Goal: Information Seeking & Learning: Find specific page/section

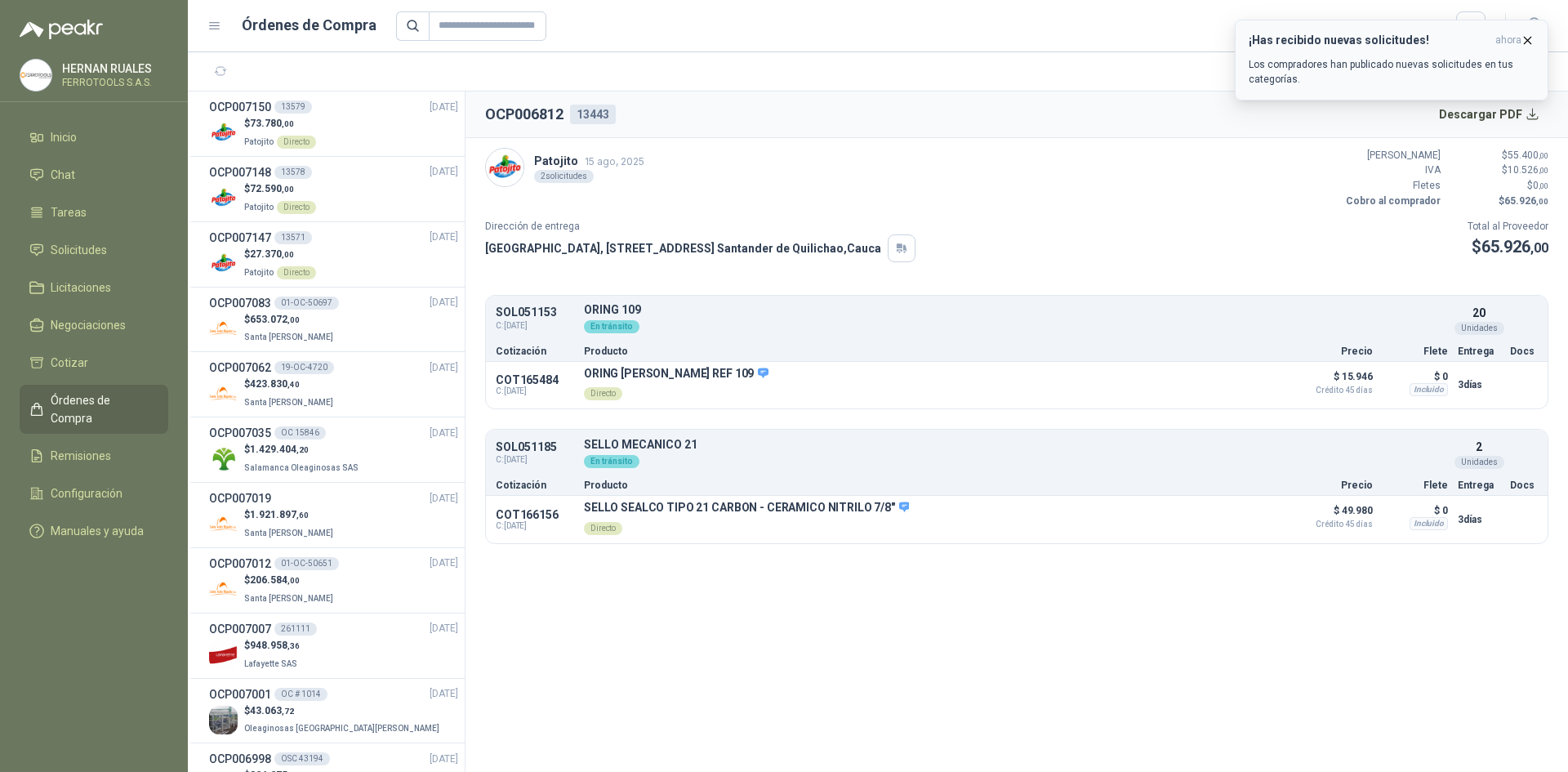
click at [1525, 40] on icon "button" at bounding box center [1528, 40] width 14 height 14
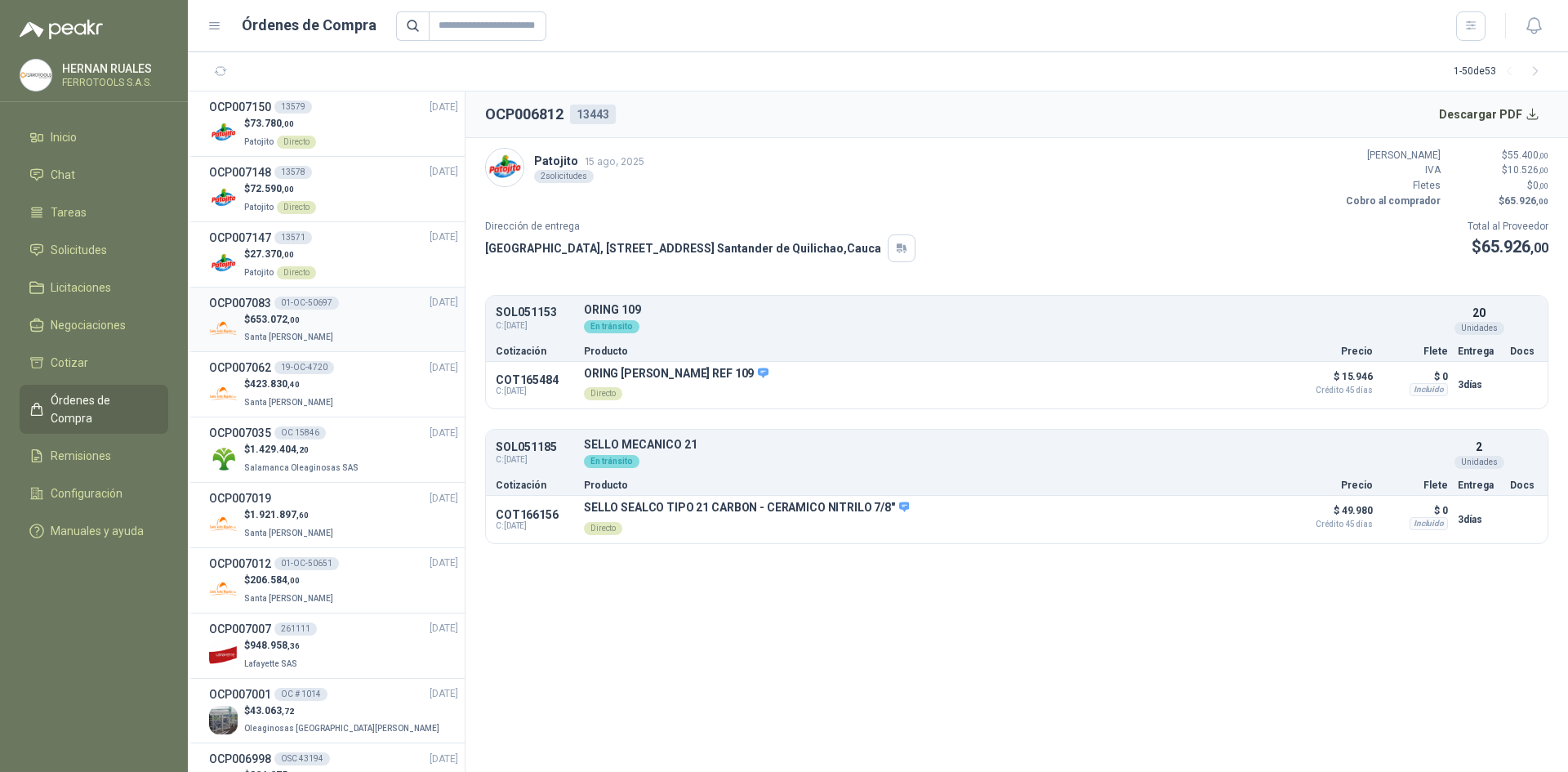
click at [381, 346] on li "OCP007083 01-OC-50697 [DATE] $ 653.072 ,00 Santa [PERSON_NAME]" at bounding box center [326, 320] width 277 height 65
click at [370, 325] on div "$ 653.072 ,00 Santa [PERSON_NAME]" at bounding box center [333, 329] width 249 height 33
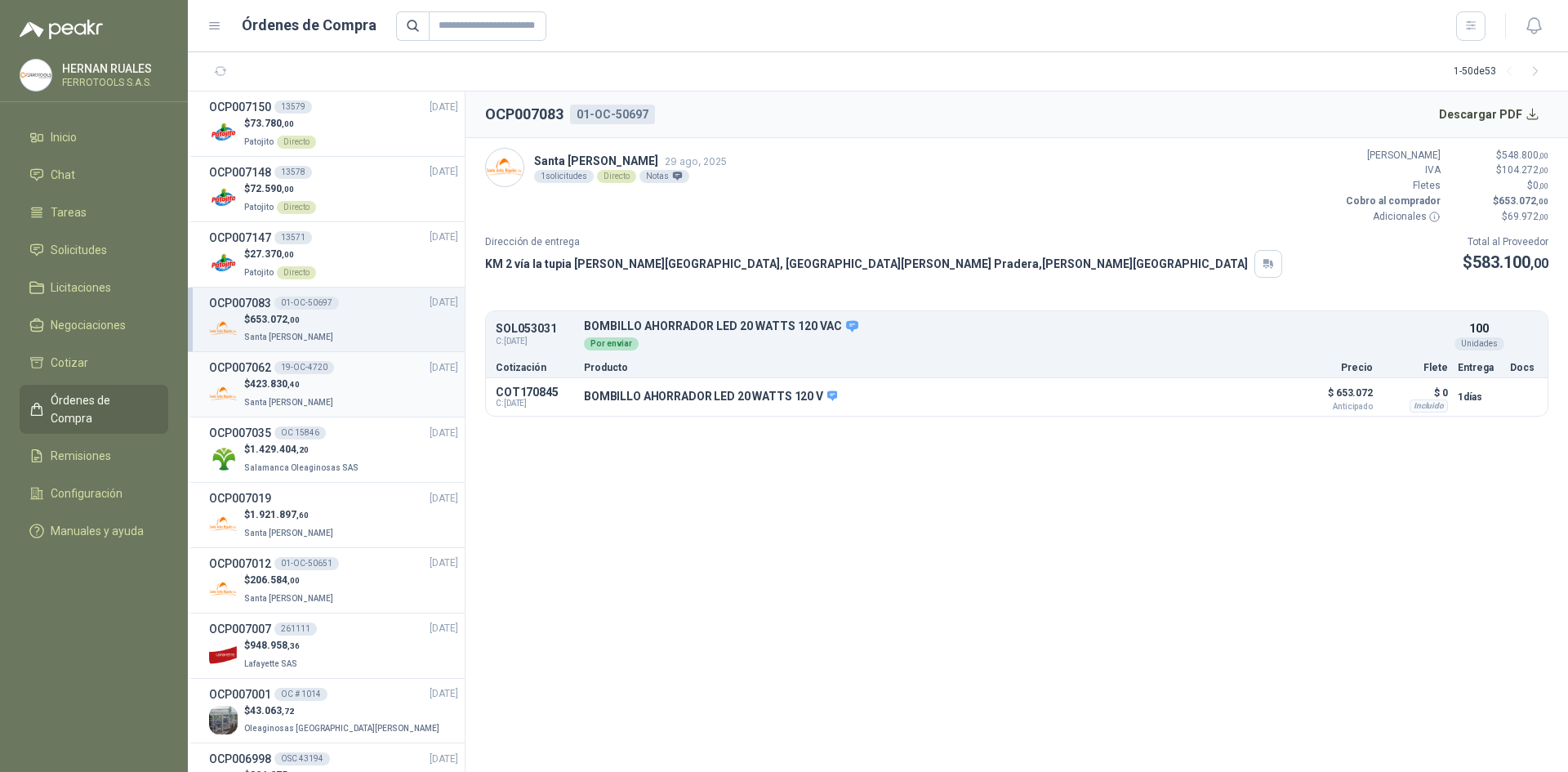
click at [348, 376] on div "OCP007062 19-OC-4720 [DATE]" at bounding box center [333, 368] width 249 height 18
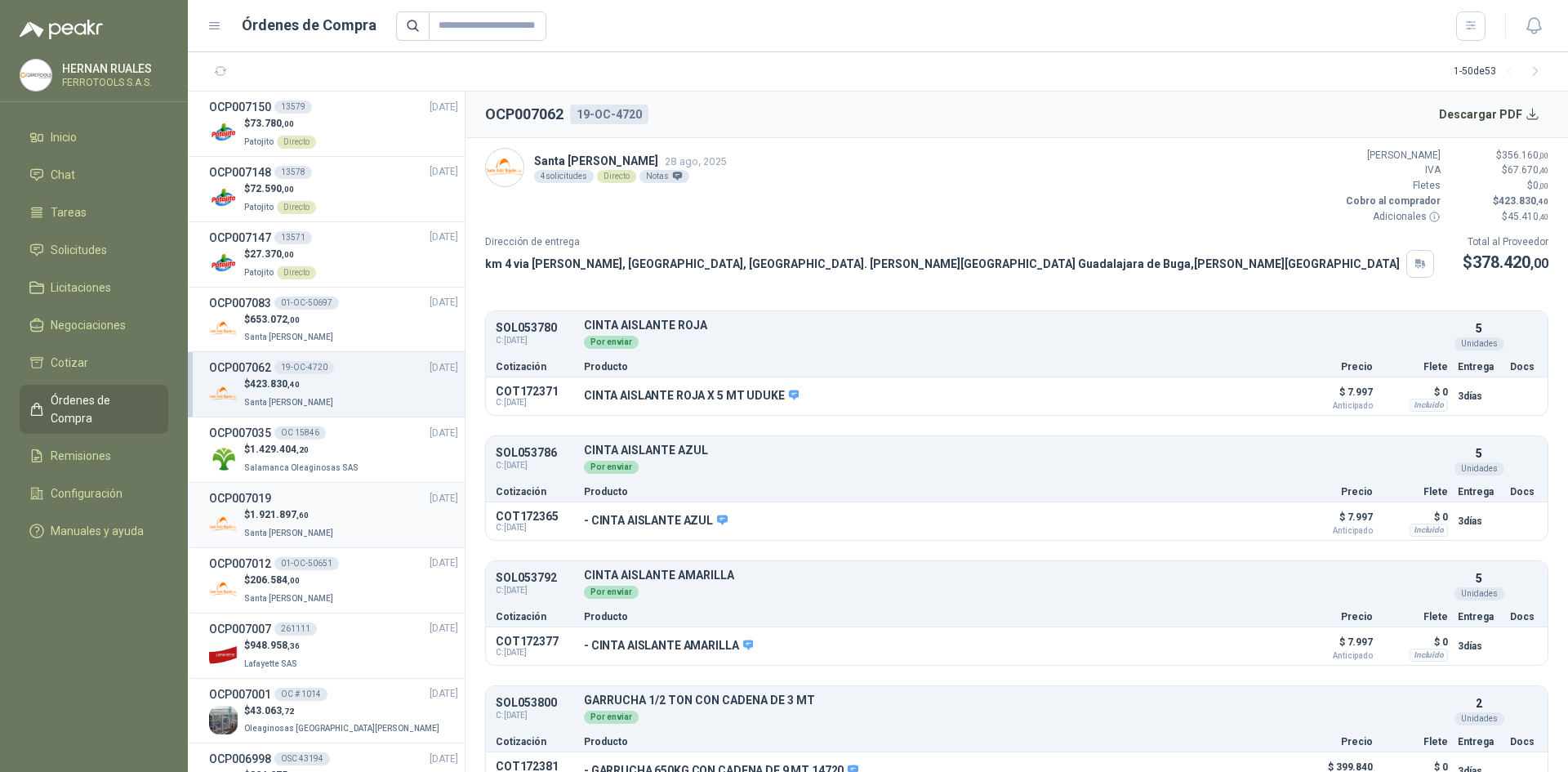
click at [304, 523] on p "Santa [PERSON_NAME]" at bounding box center [290, 532] width 92 height 18
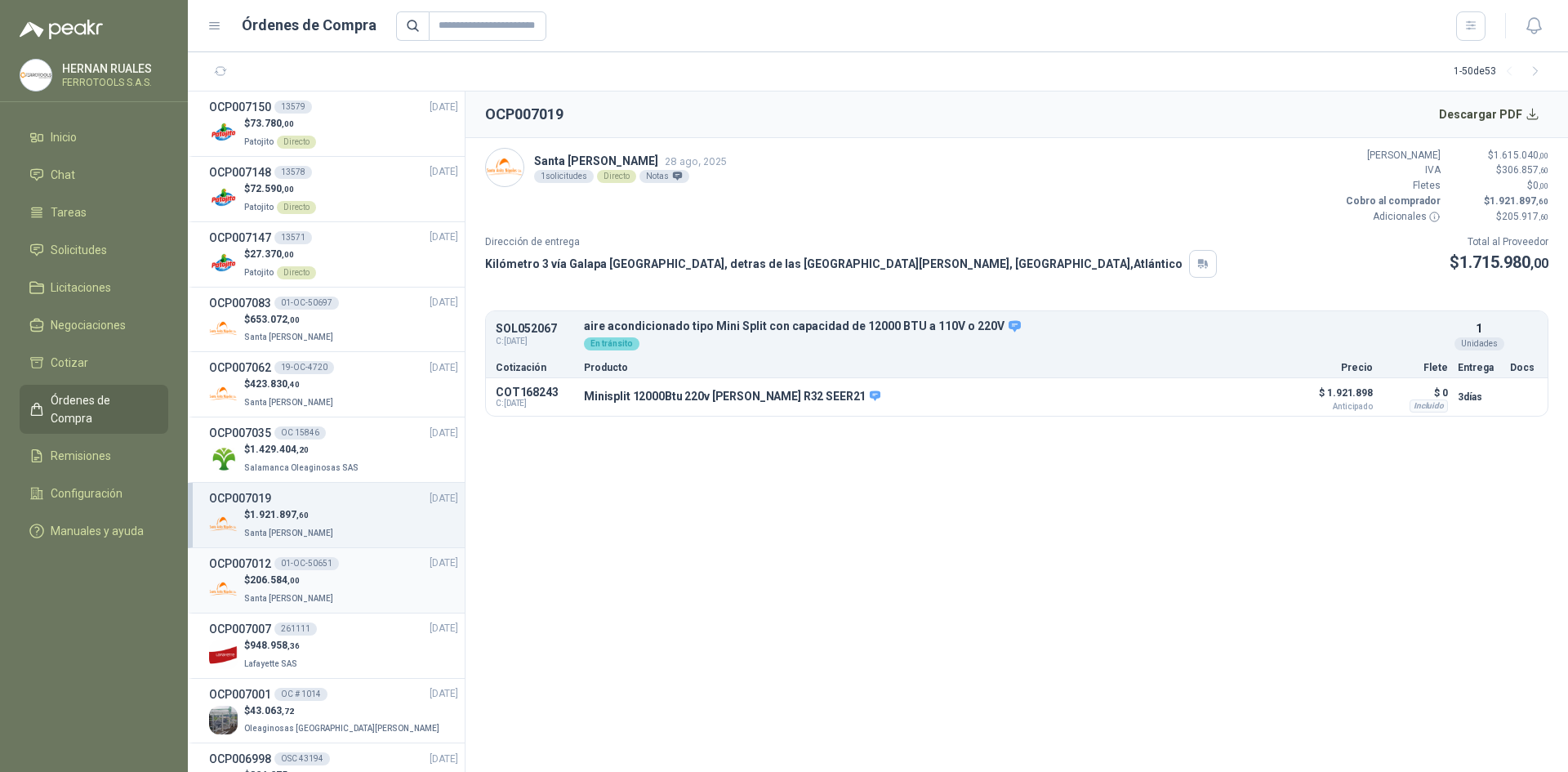
click at [348, 585] on div "$ 206.584 ,00 Santa [PERSON_NAME]" at bounding box center [333, 590] width 249 height 33
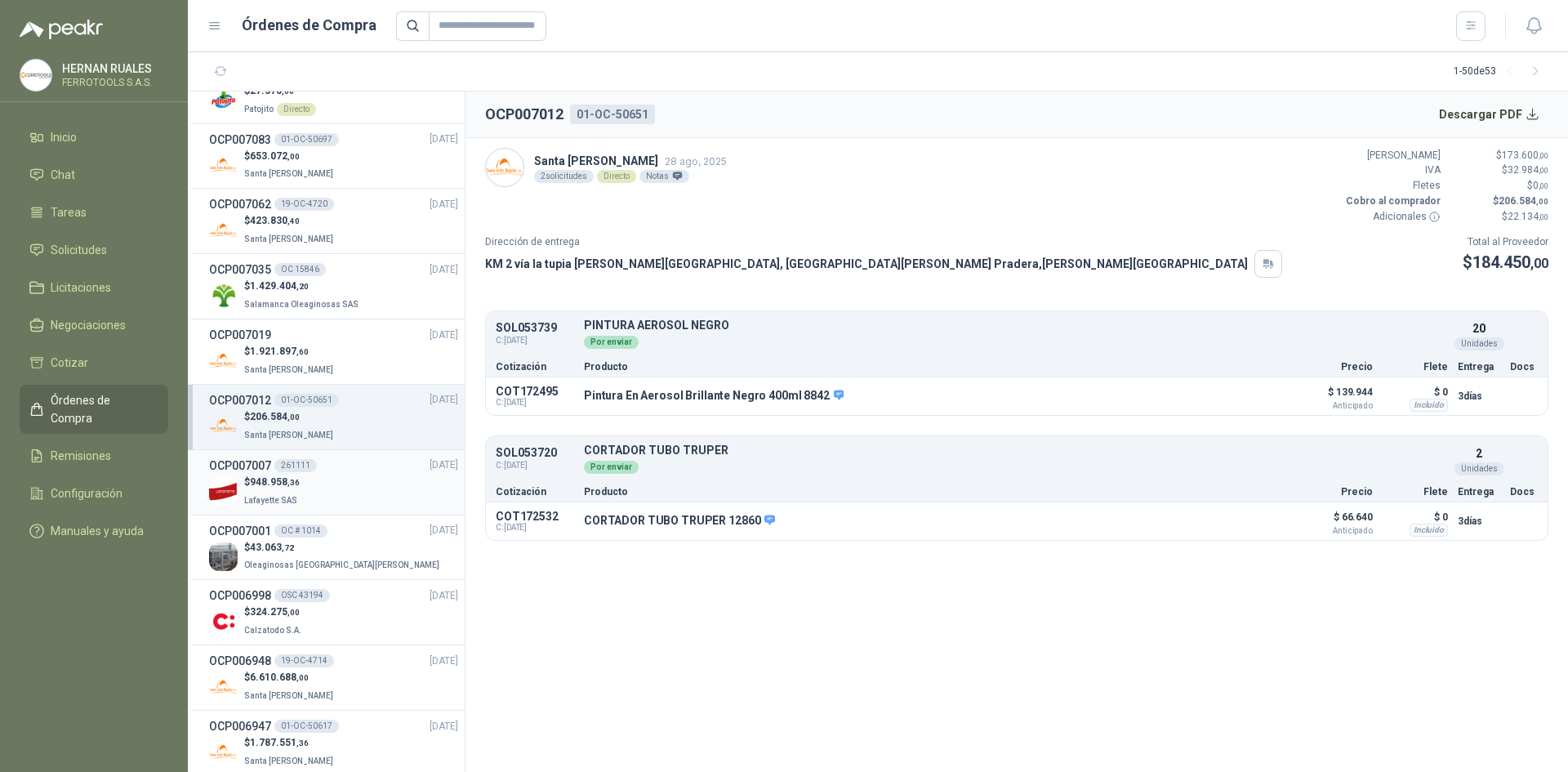
scroll to position [245, 0]
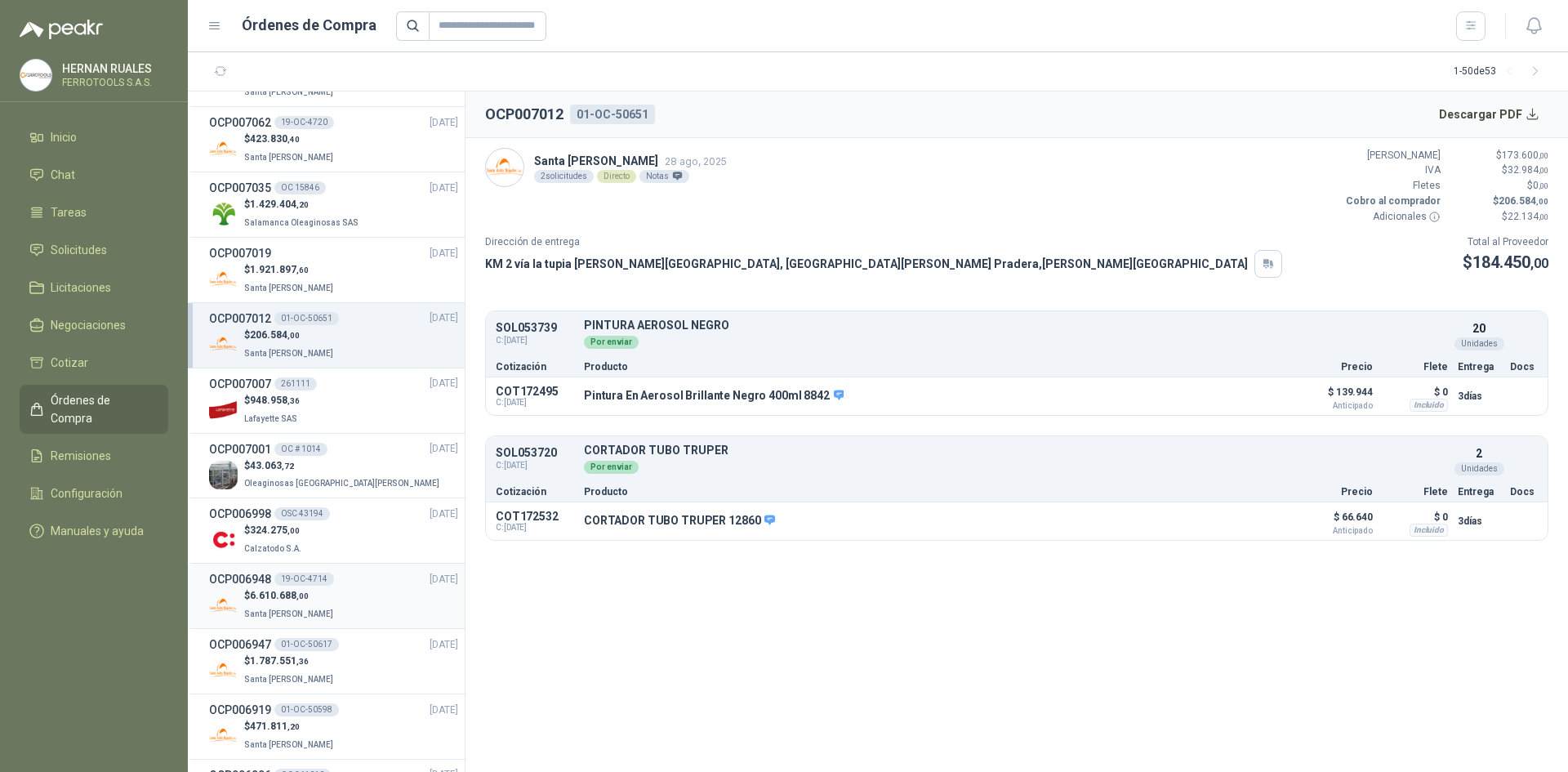
click at [348, 587] on div "OCP006948 19-OC-4714 [DATE]" at bounding box center [333, 579] width 249 height 18
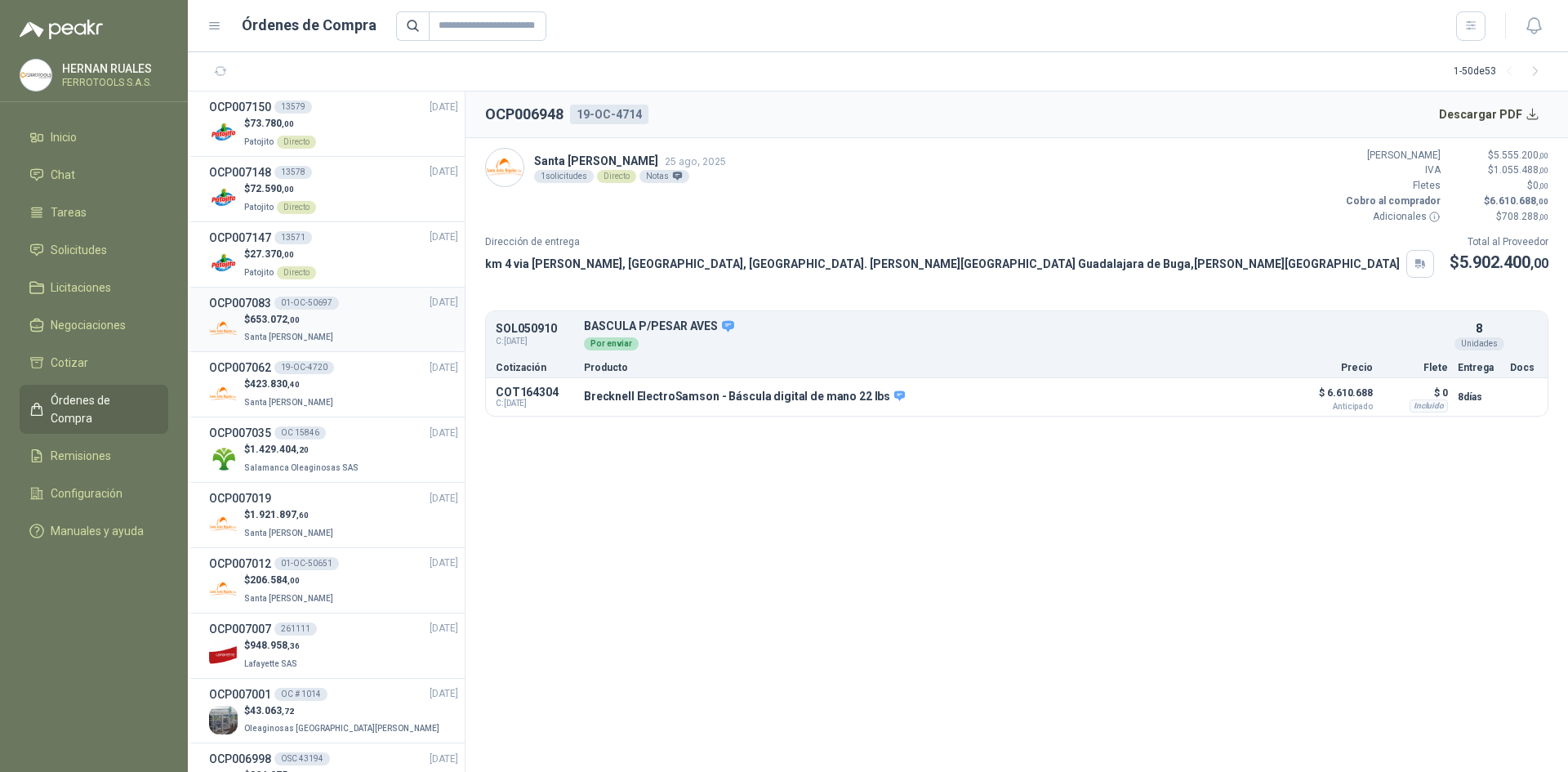
click at [350, 327] on div "$ 653.072 ,00 Santa [PERSON_NAME]" at bounding box center [333, 329] width 249 height 33
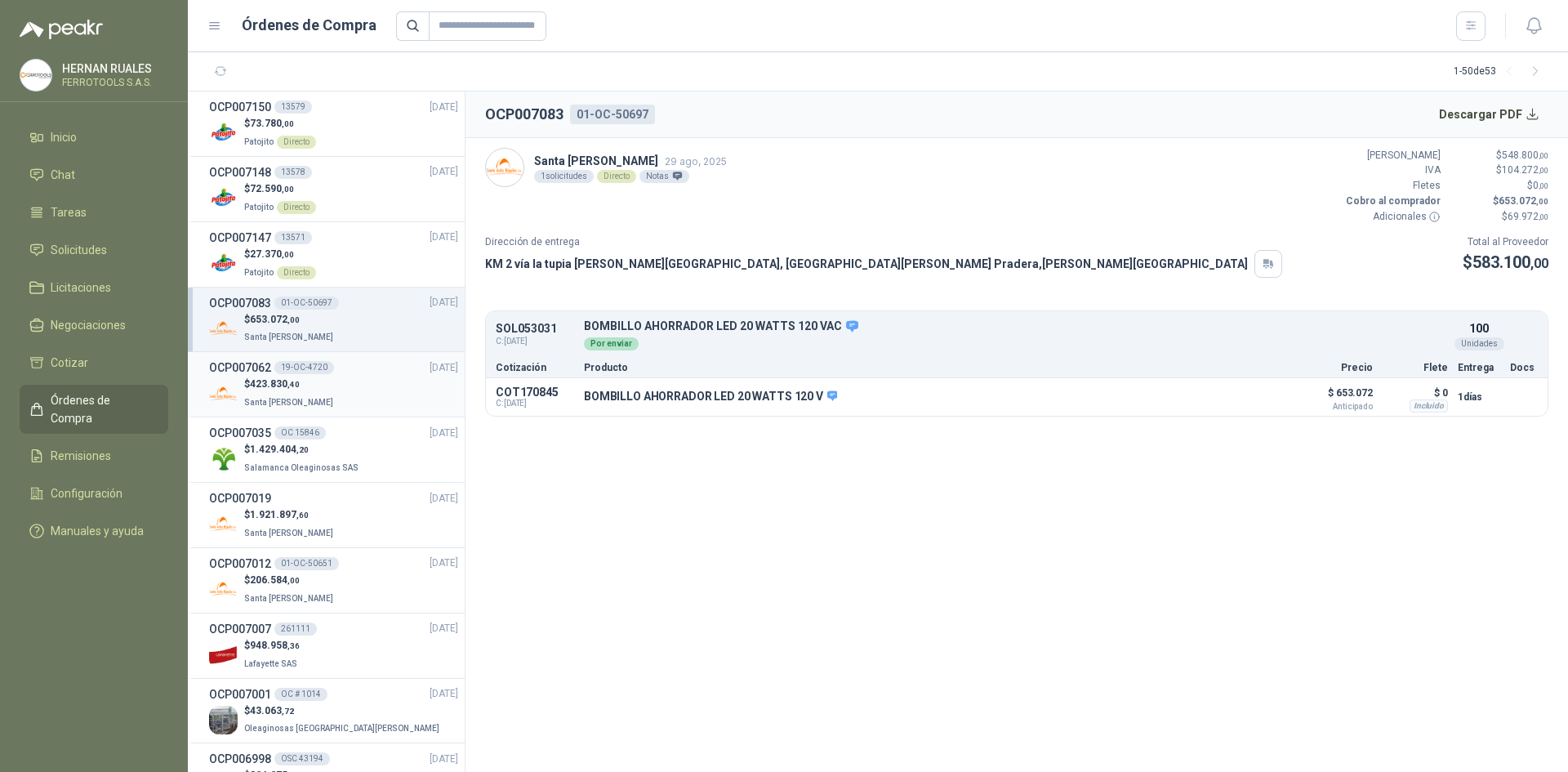
click at [339, 386] on div "$ 423.830 ,40 Santa [PERSON_NAME]" at bounding box center [333, 393] width 249 height 33
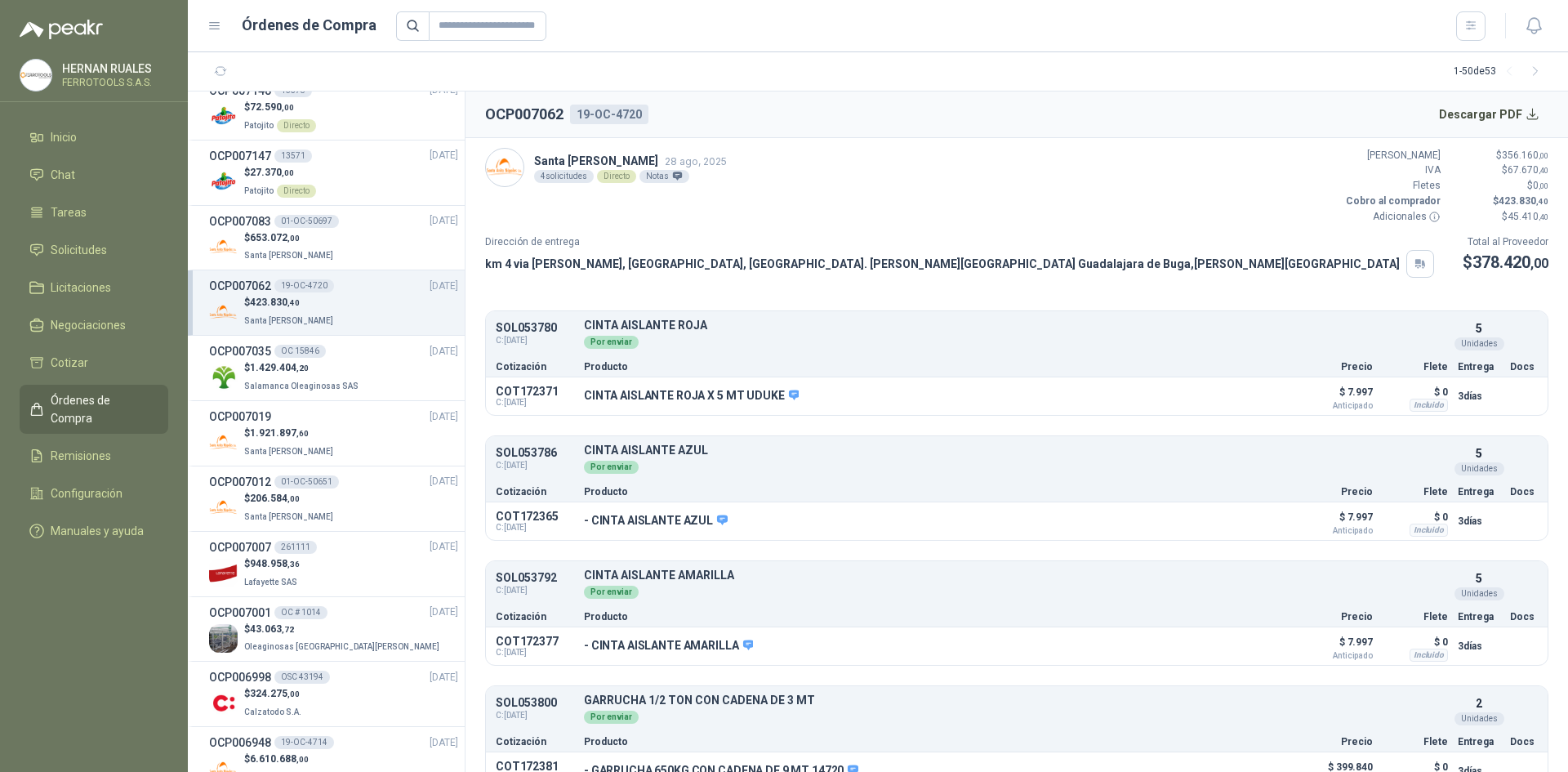
scroll to position [28, 0]
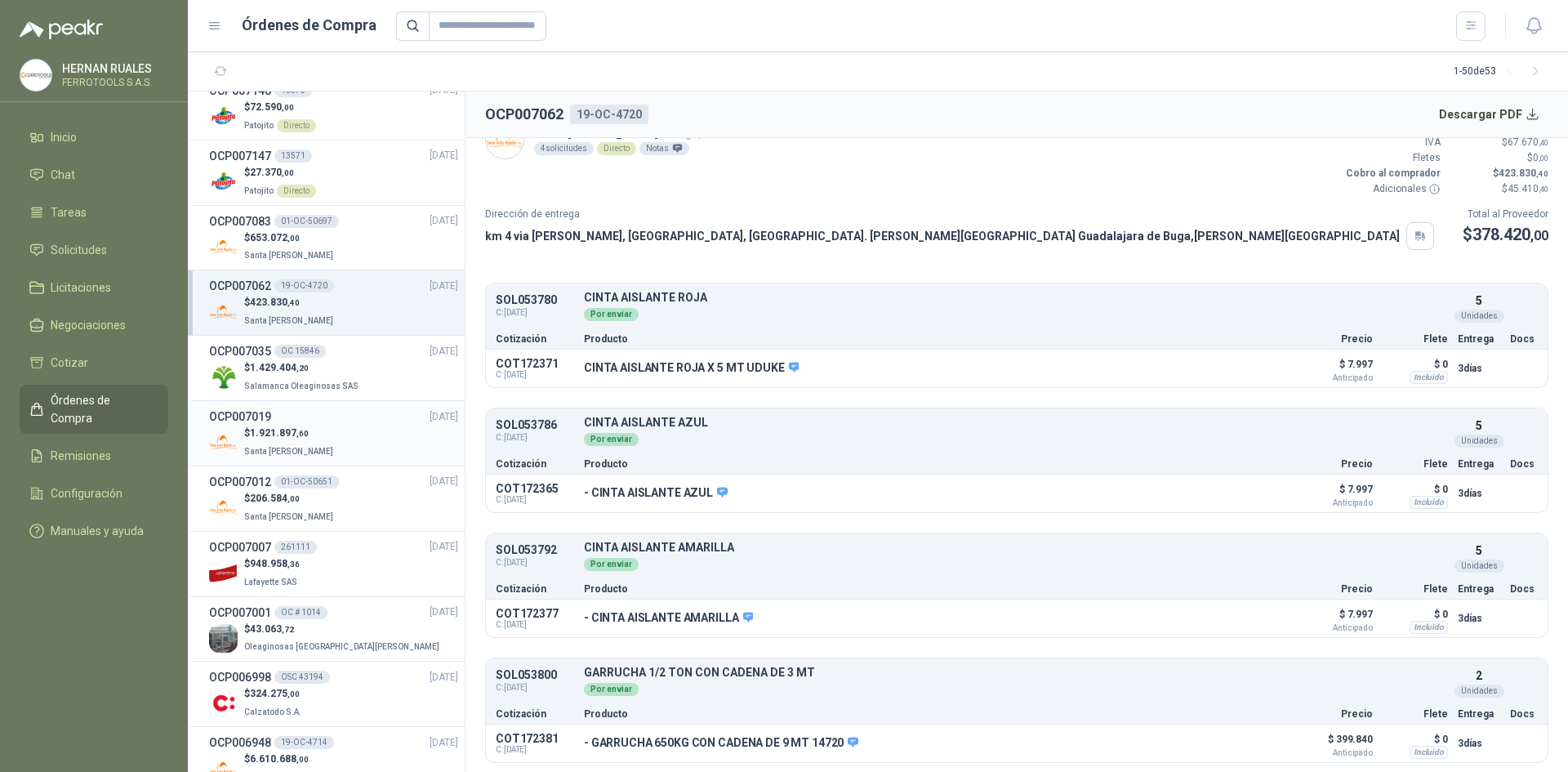
click at [307, 423] on div "OCP007019 [DATE]" at bounding box center [333, 416] width 249 height 18
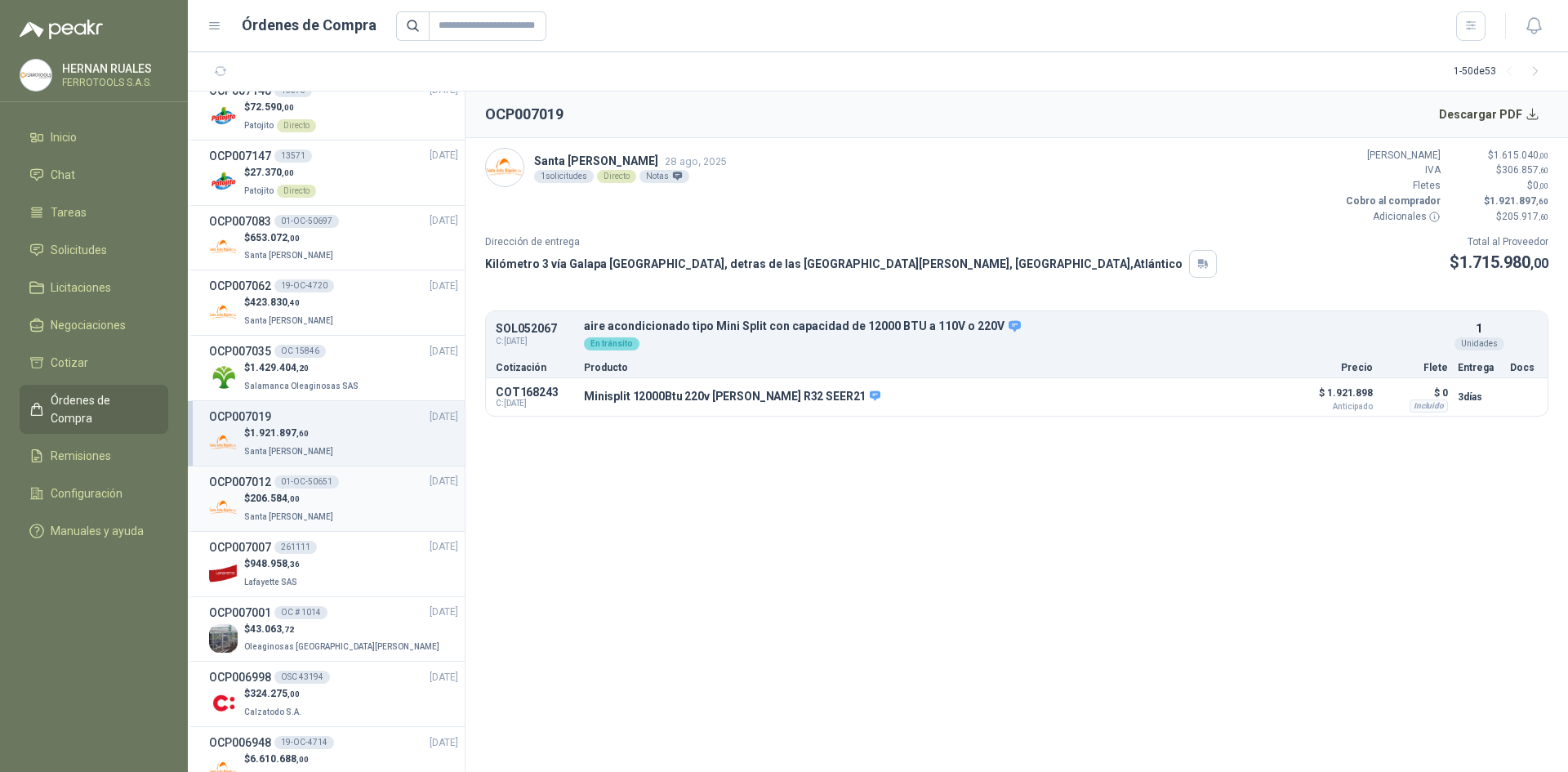
click at [312, 510] on p "Santa [PERSON_NAME]" at bounding box center [290, 516] width 92 height 18
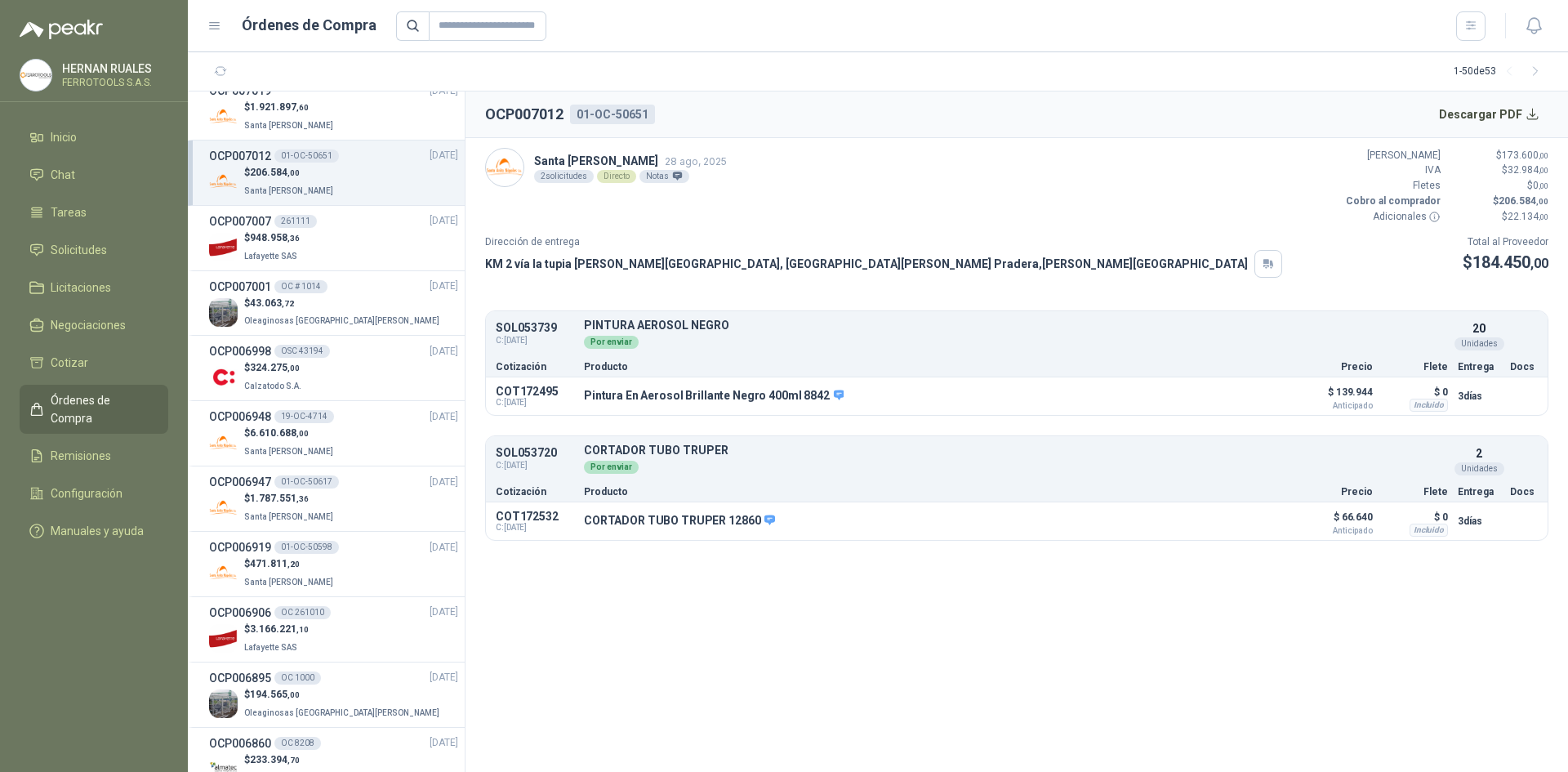
scroll to position [408, 0]
click at [350, 443] on div "$ 6.610.688 ,00 Santa [PERSON_NAME]" at bounding box center [333, 442] width 249 height 33
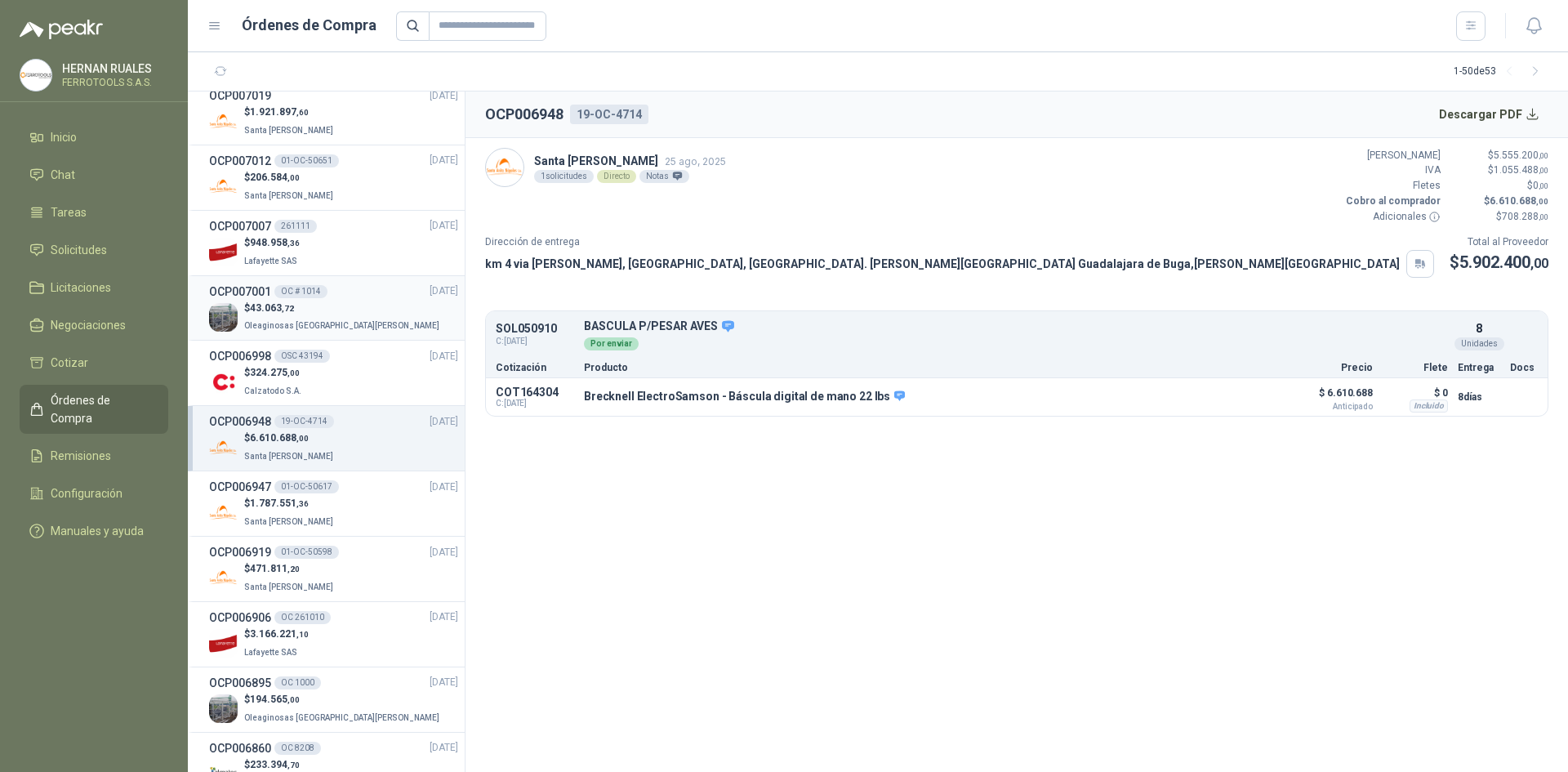
scroll to position [408, 0]
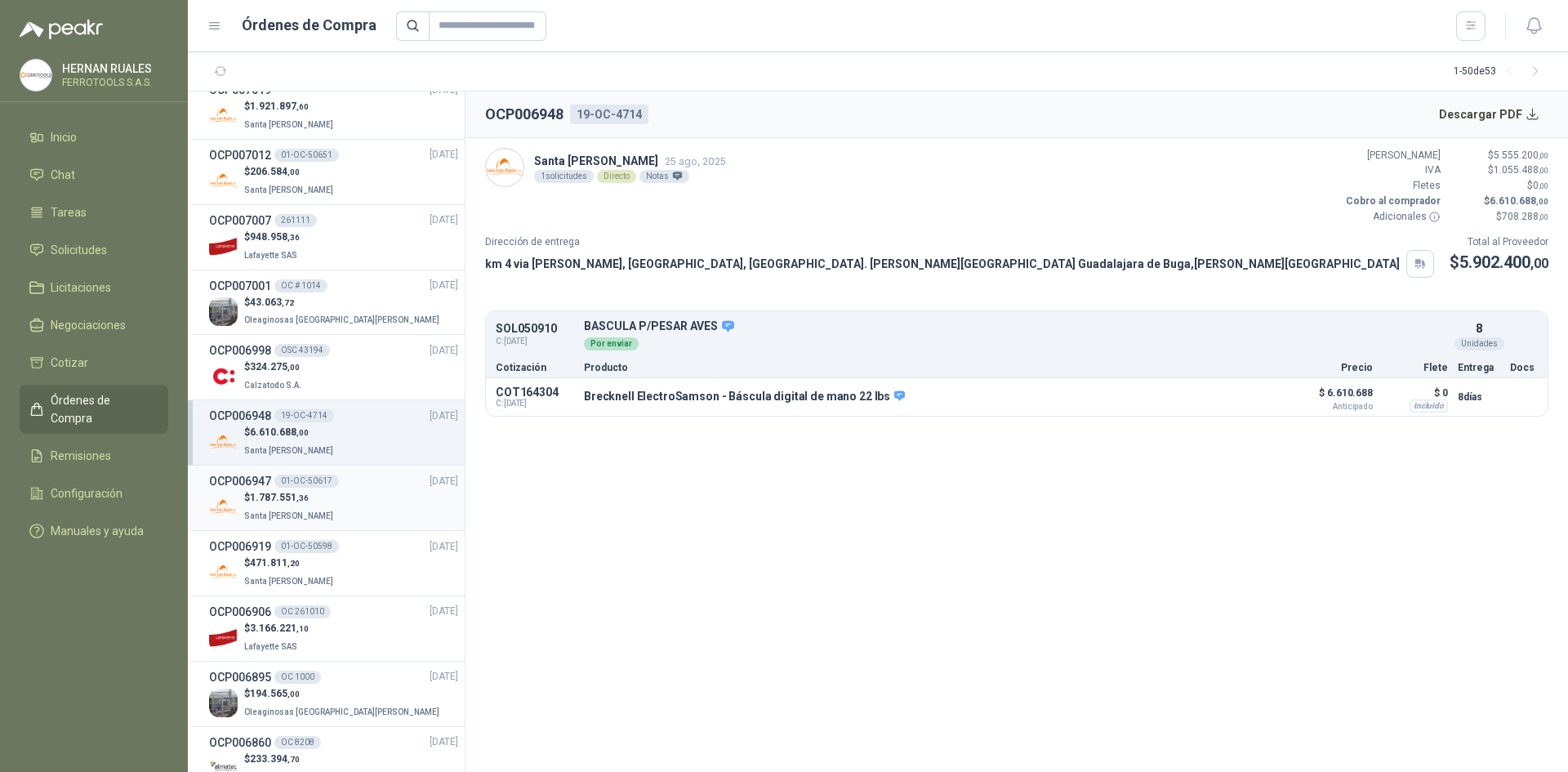
click at [362, 487] on div "OCP006947 01-OC-50617 [DATE]" at bounding box center [333, 482] width 249 height 18
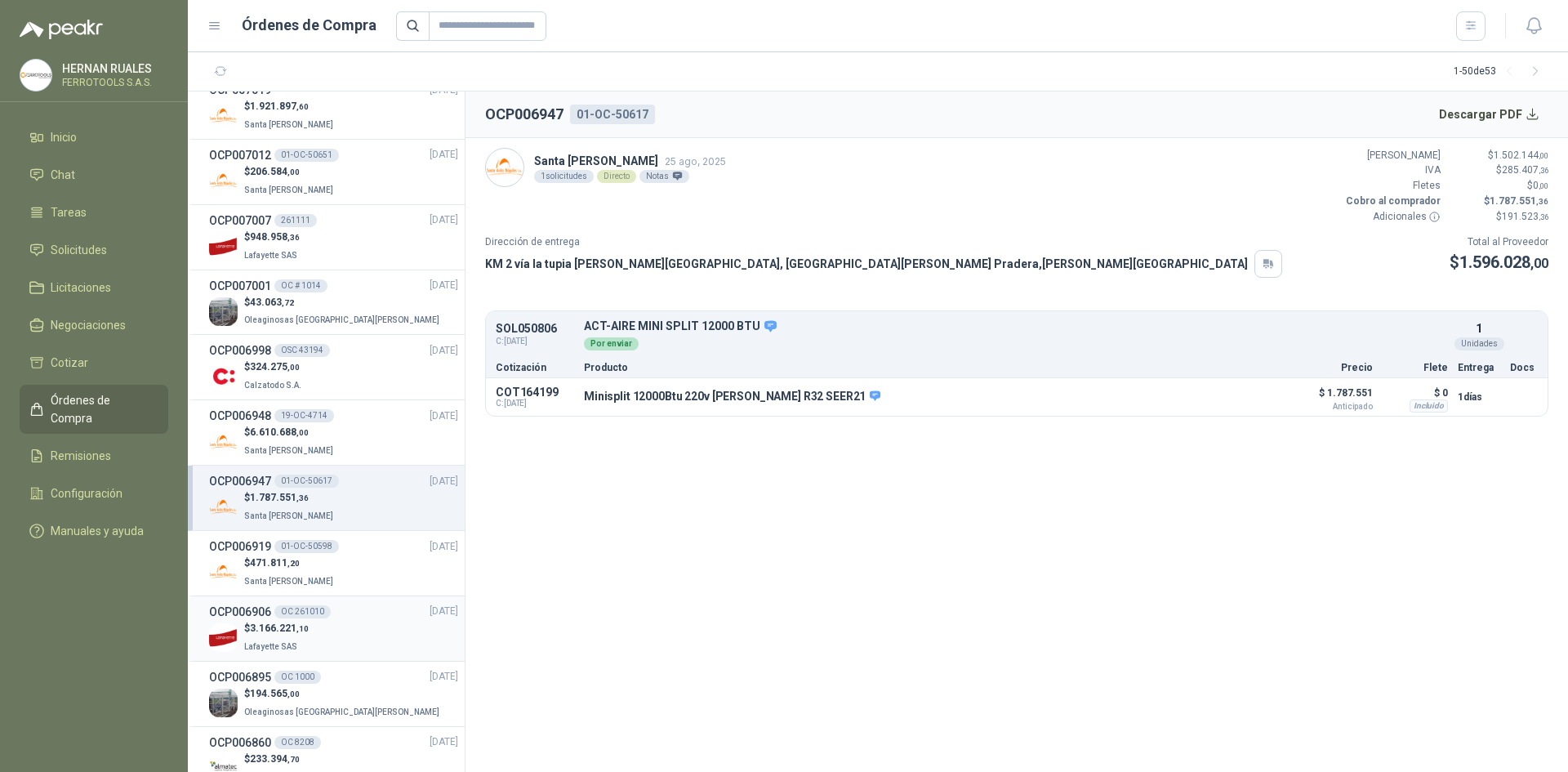
scroll to position [490, 0]
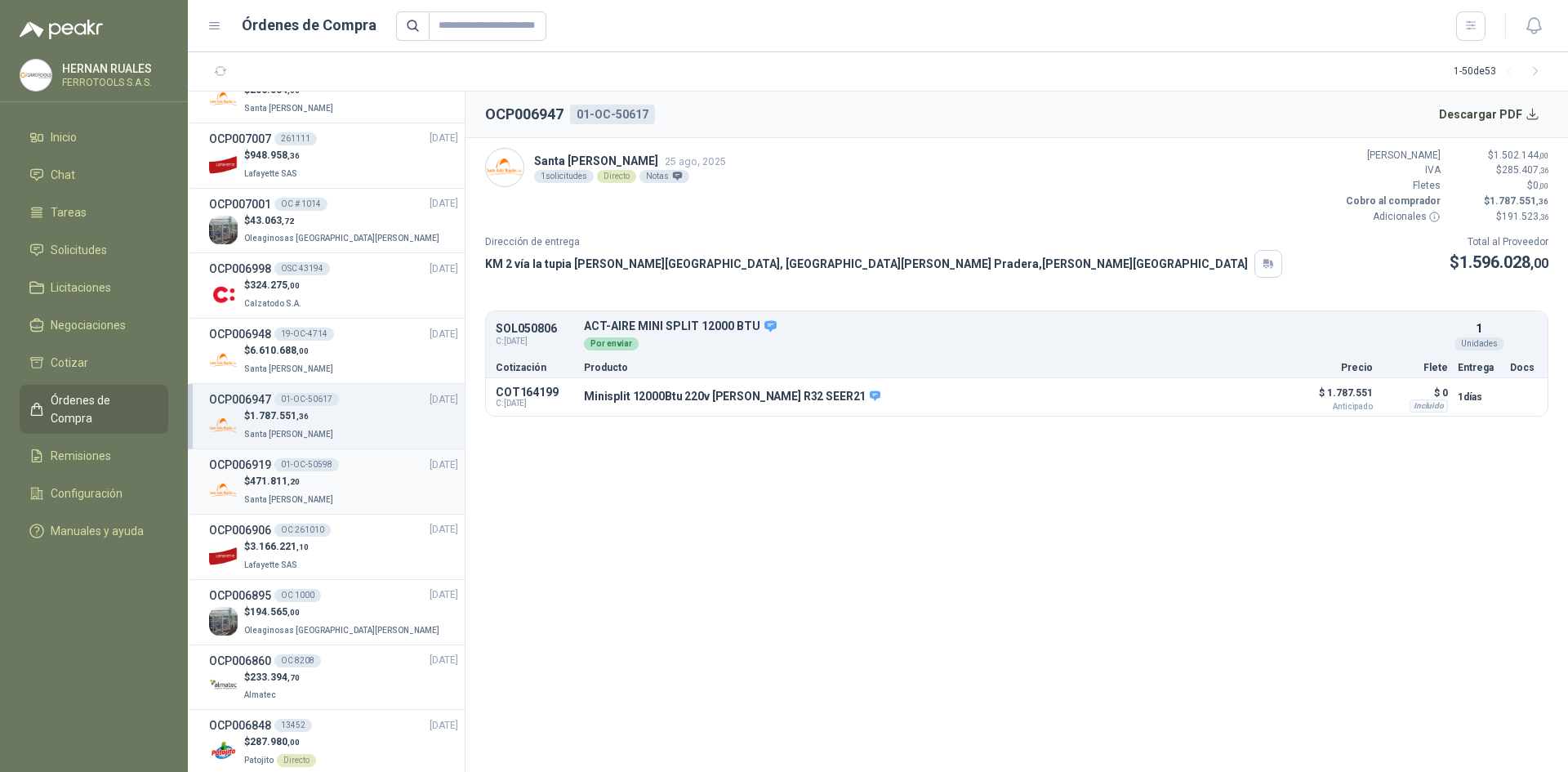
click at [336, 495] on div "$ 471.811 ,20 Santa [PERSON_NAME]" at bounding box center [333, 490] width 249 height 33
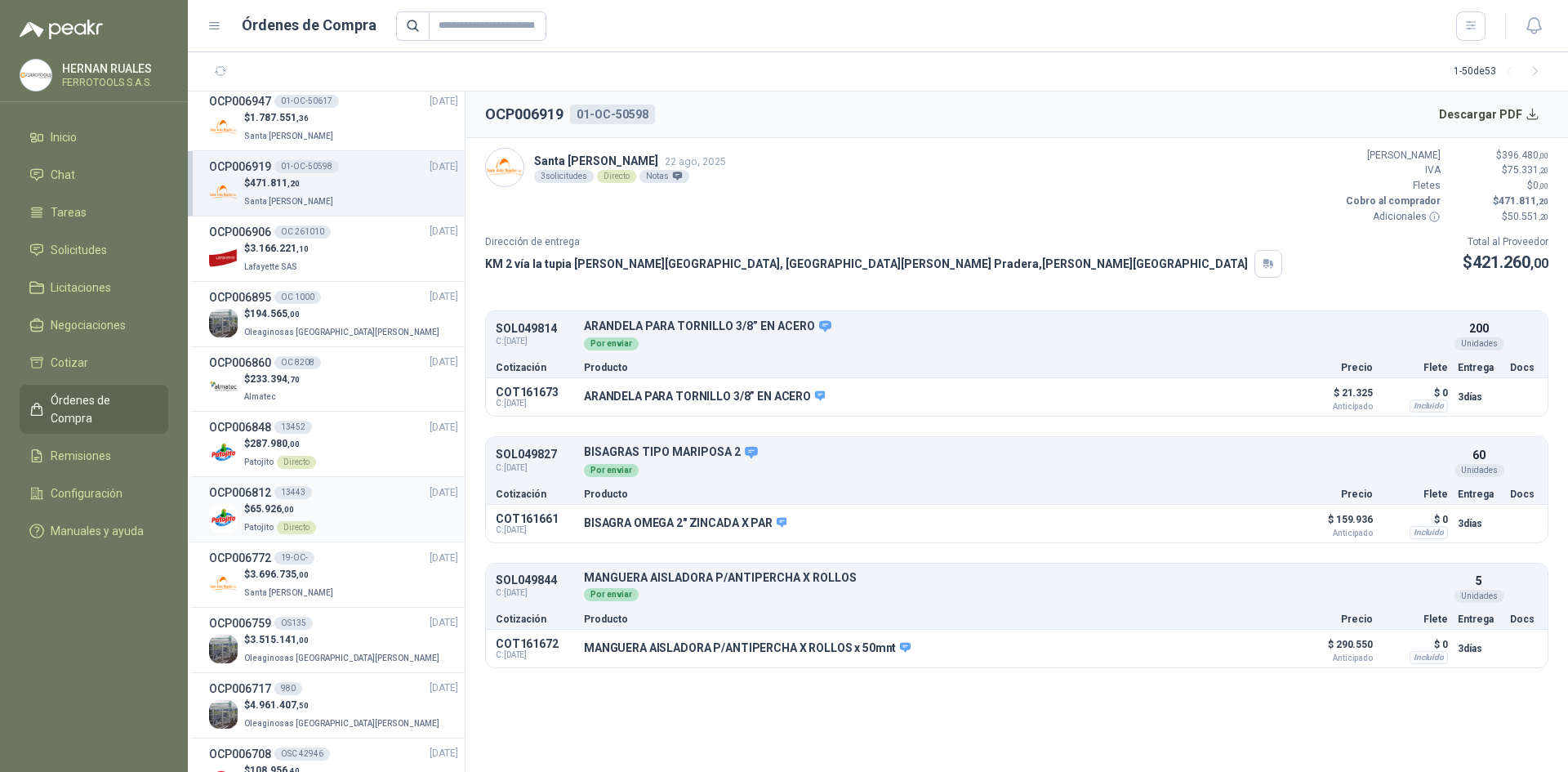
scroll to position [817, 0]
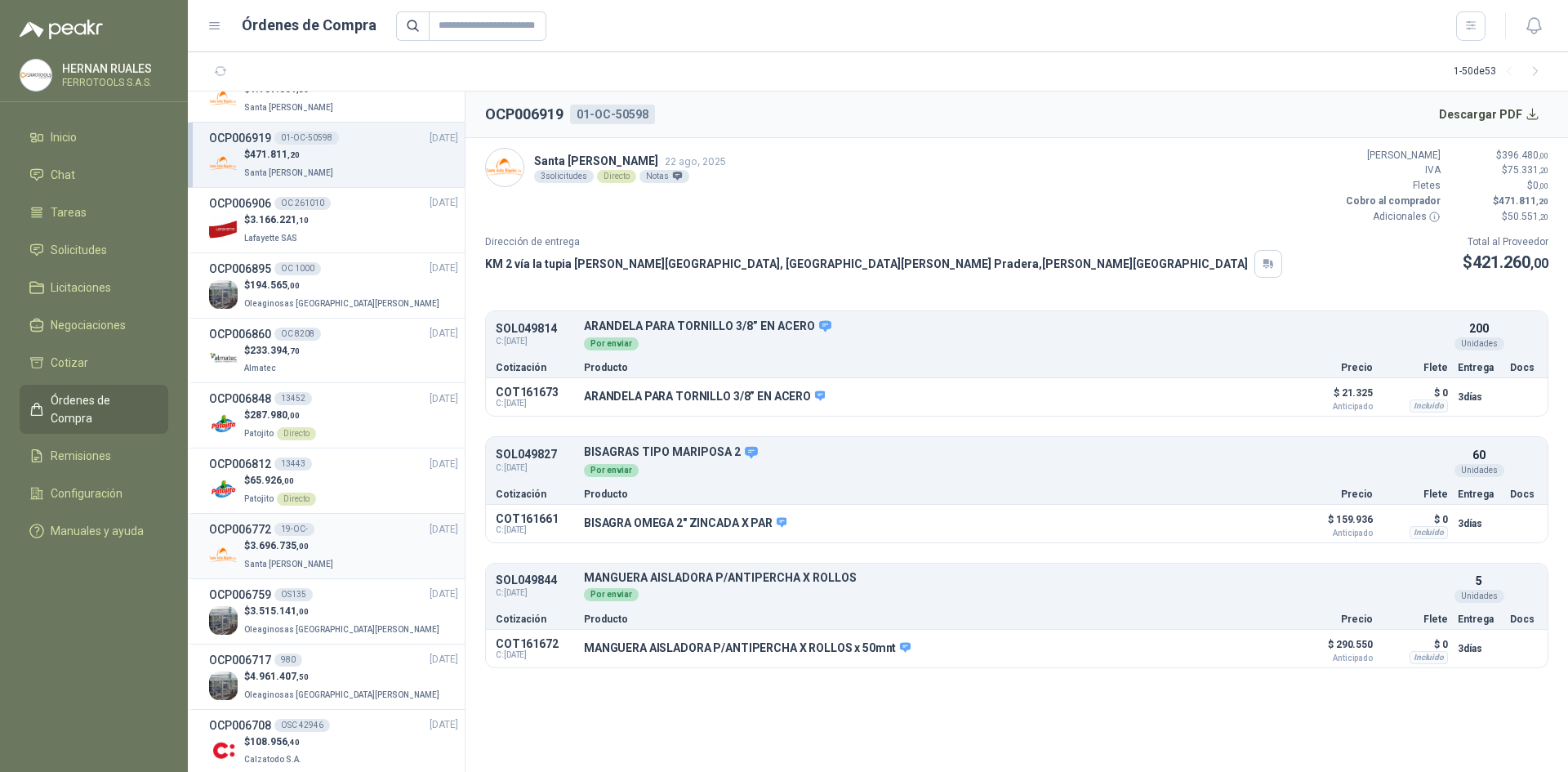
click at [363, 560] on div "$ 3.696.735 ,00 Santa [PERSON_NAME]" at bounding box center [333, 555] width 249 height 33
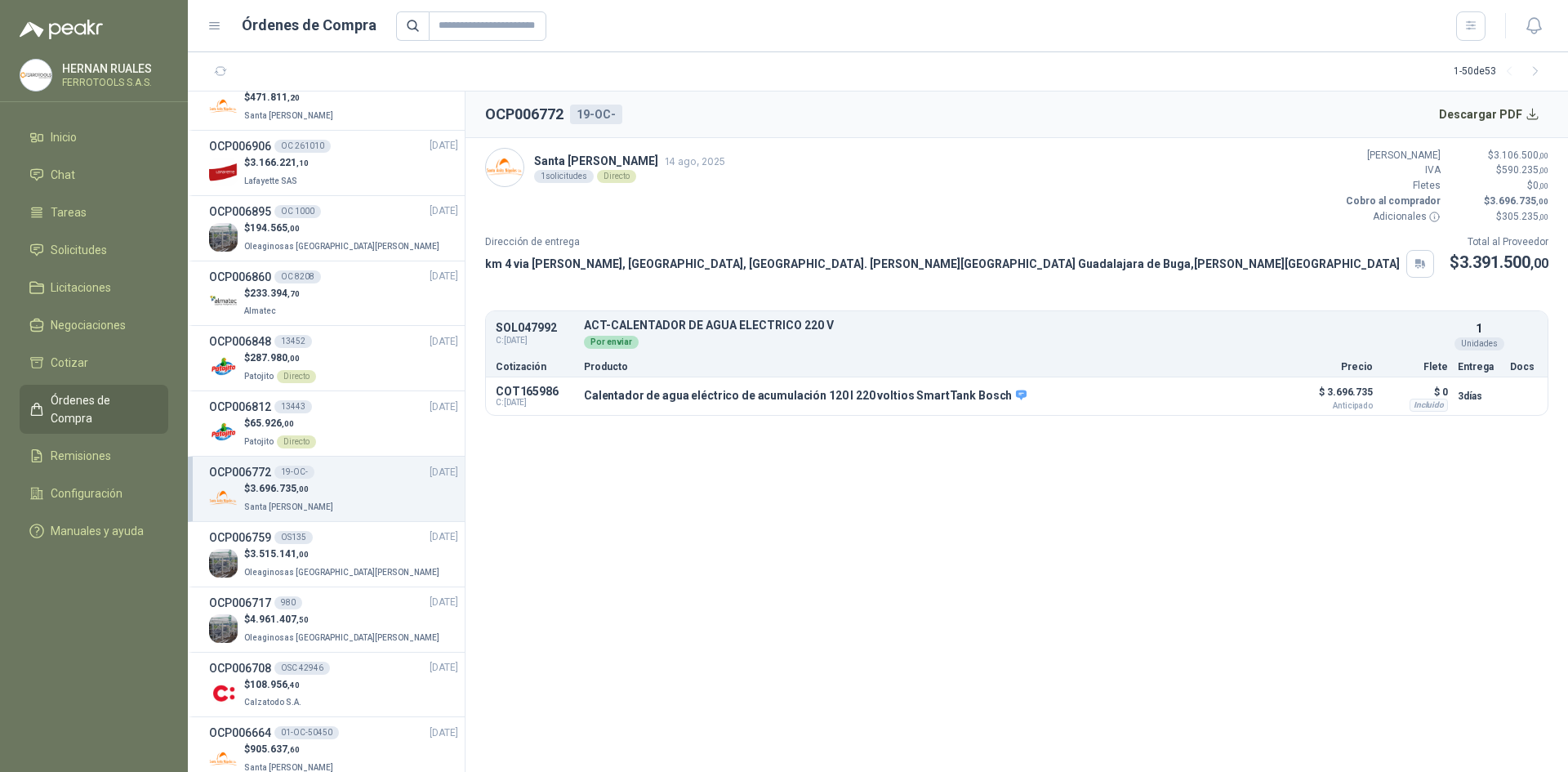
scroll to position [899, 0]
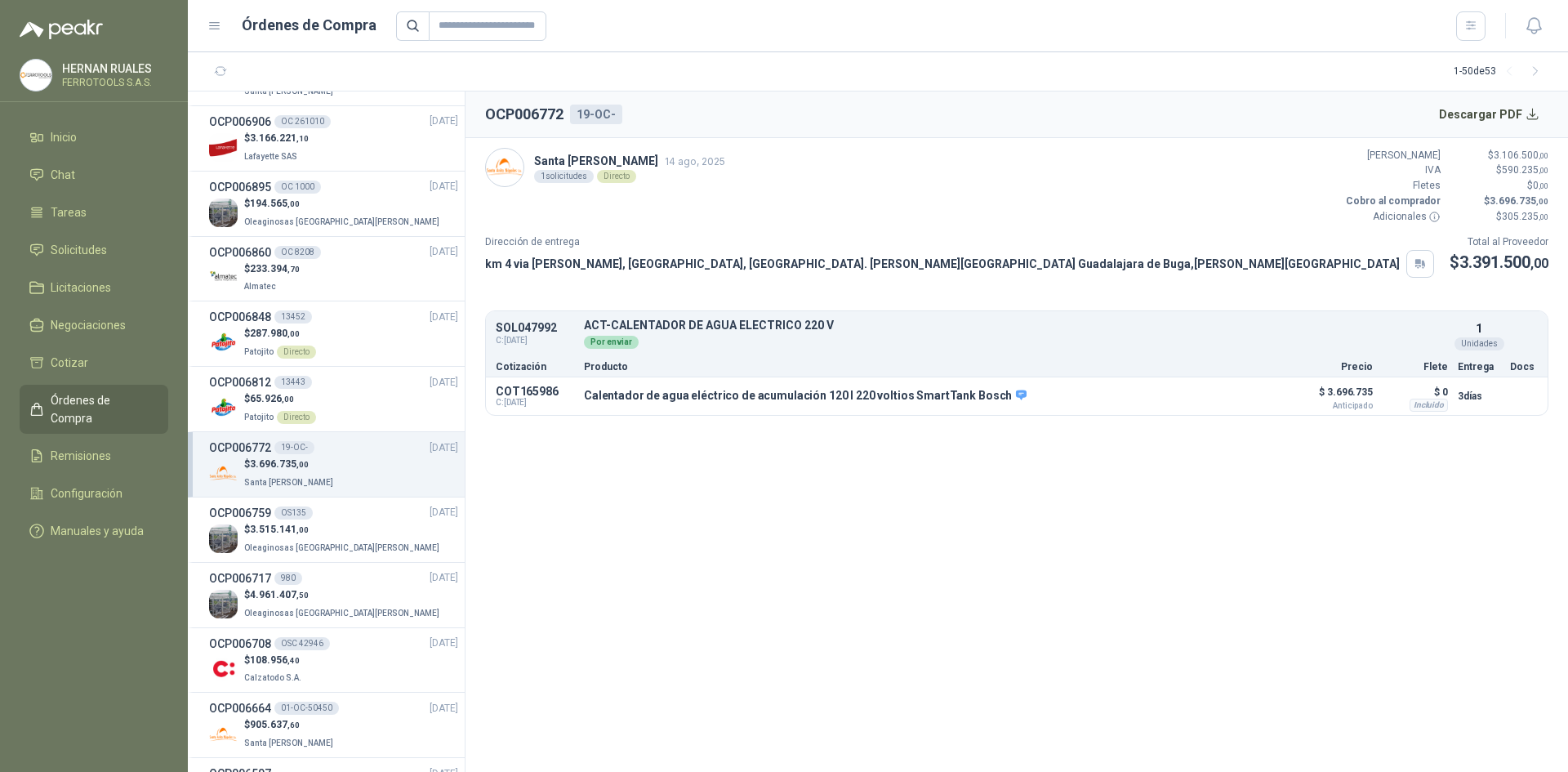
click at [362, 478] on div "$ 3.696.735 ,00 Santa [PERSON_NAME]" at bounding box center [333, 474] width 249 height 33
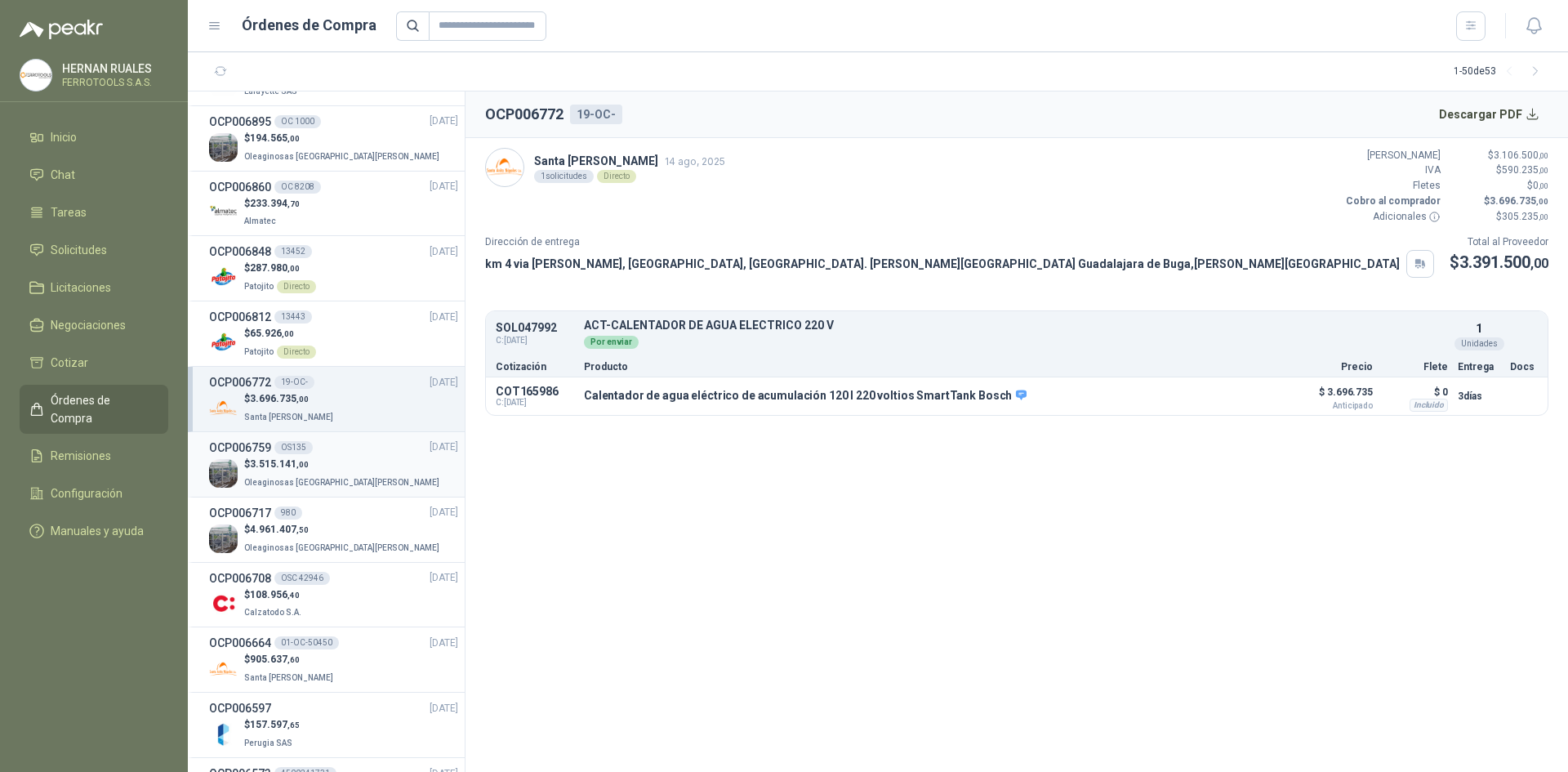
scroll to position [1062, 0]
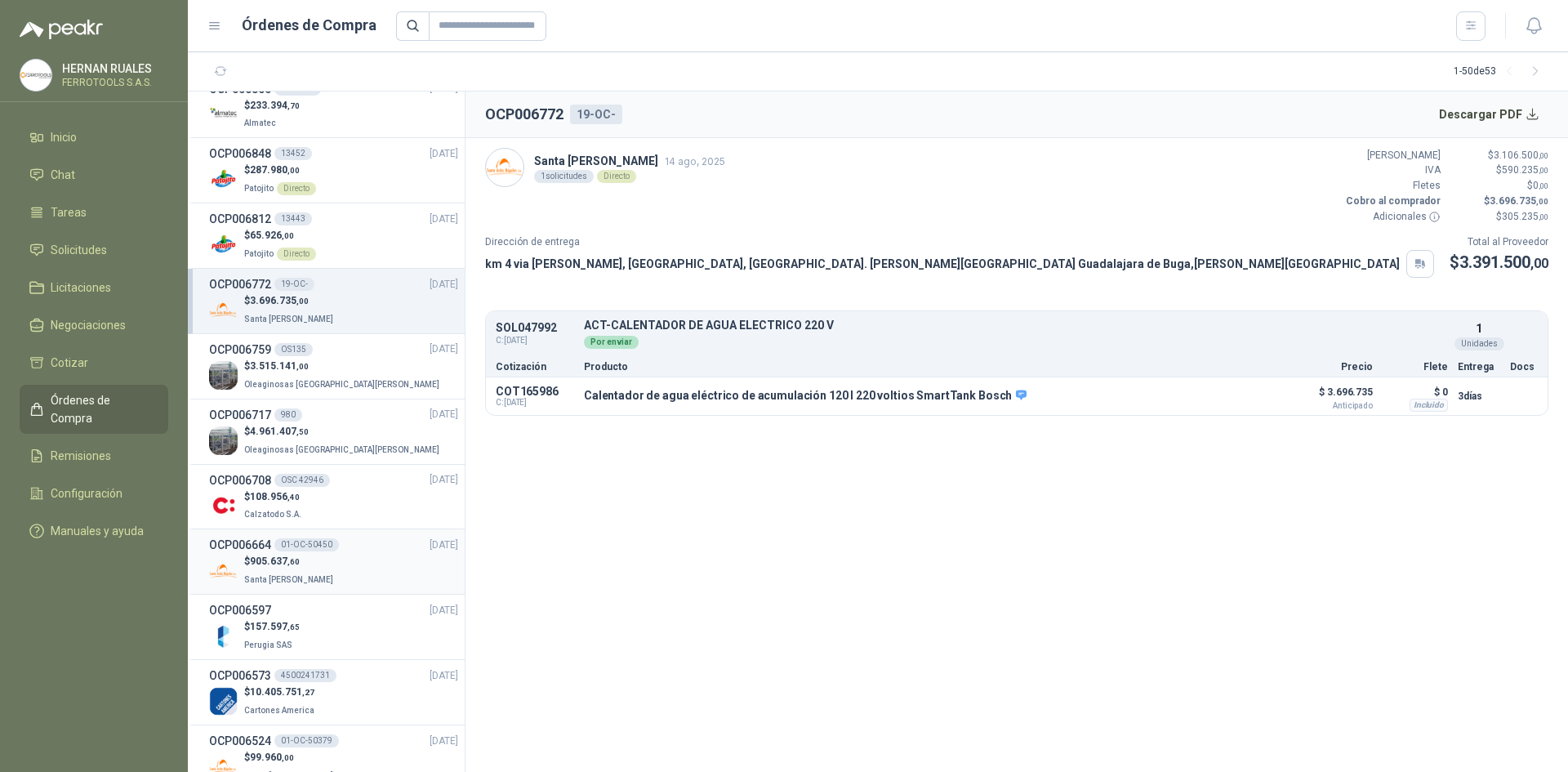
click at [348, 557] on div "$ 905.637 ,60 [GEOGRAPHIC_DATA][PERSON_NAME]" at bounding box center [333, 570] width 249 height 33
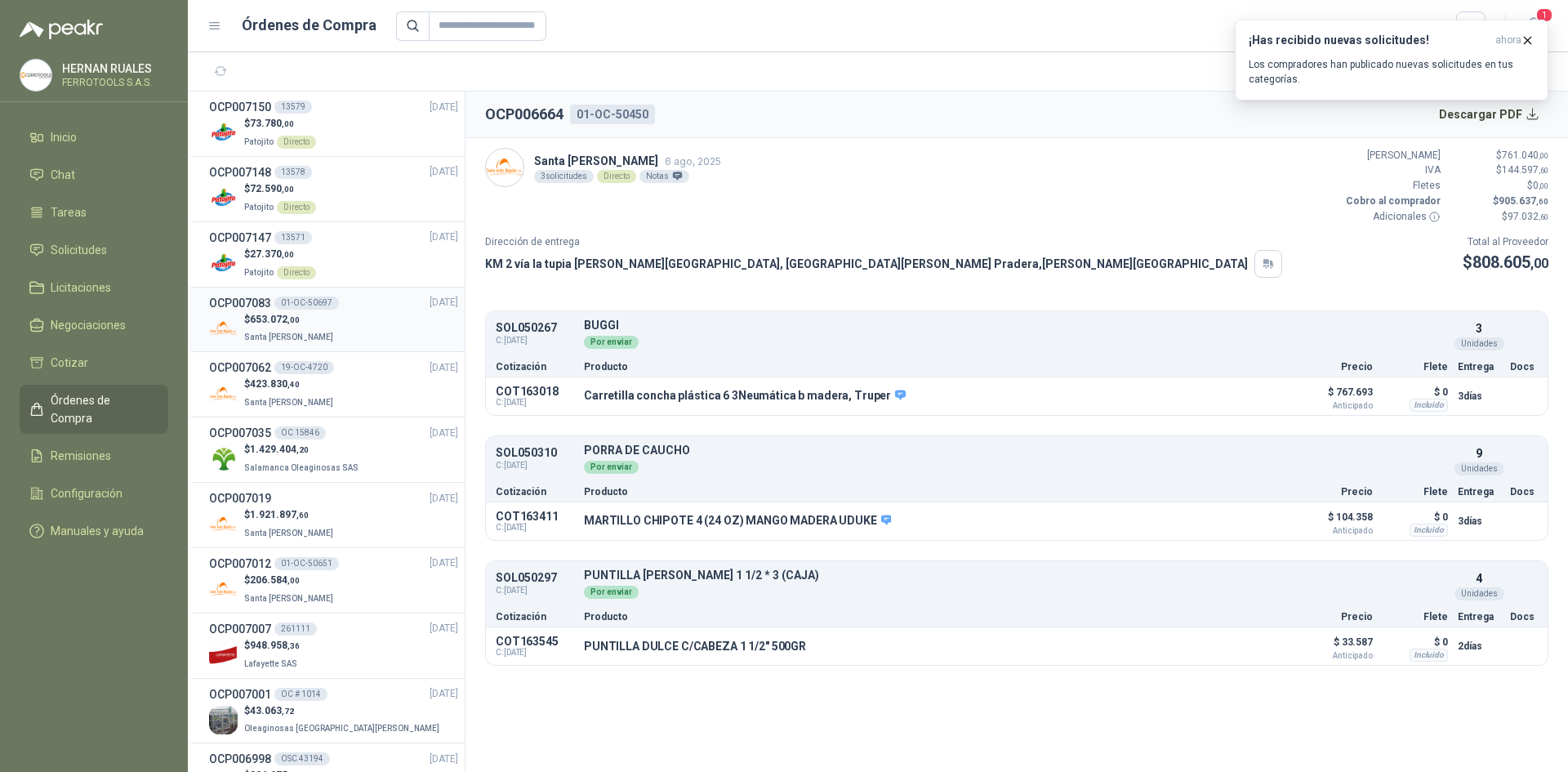
click at [333, 337] on div "$ 653.072 ,00 Santa [PERSON_NAME]" at bounding box center [333, 329] width 249 height 33
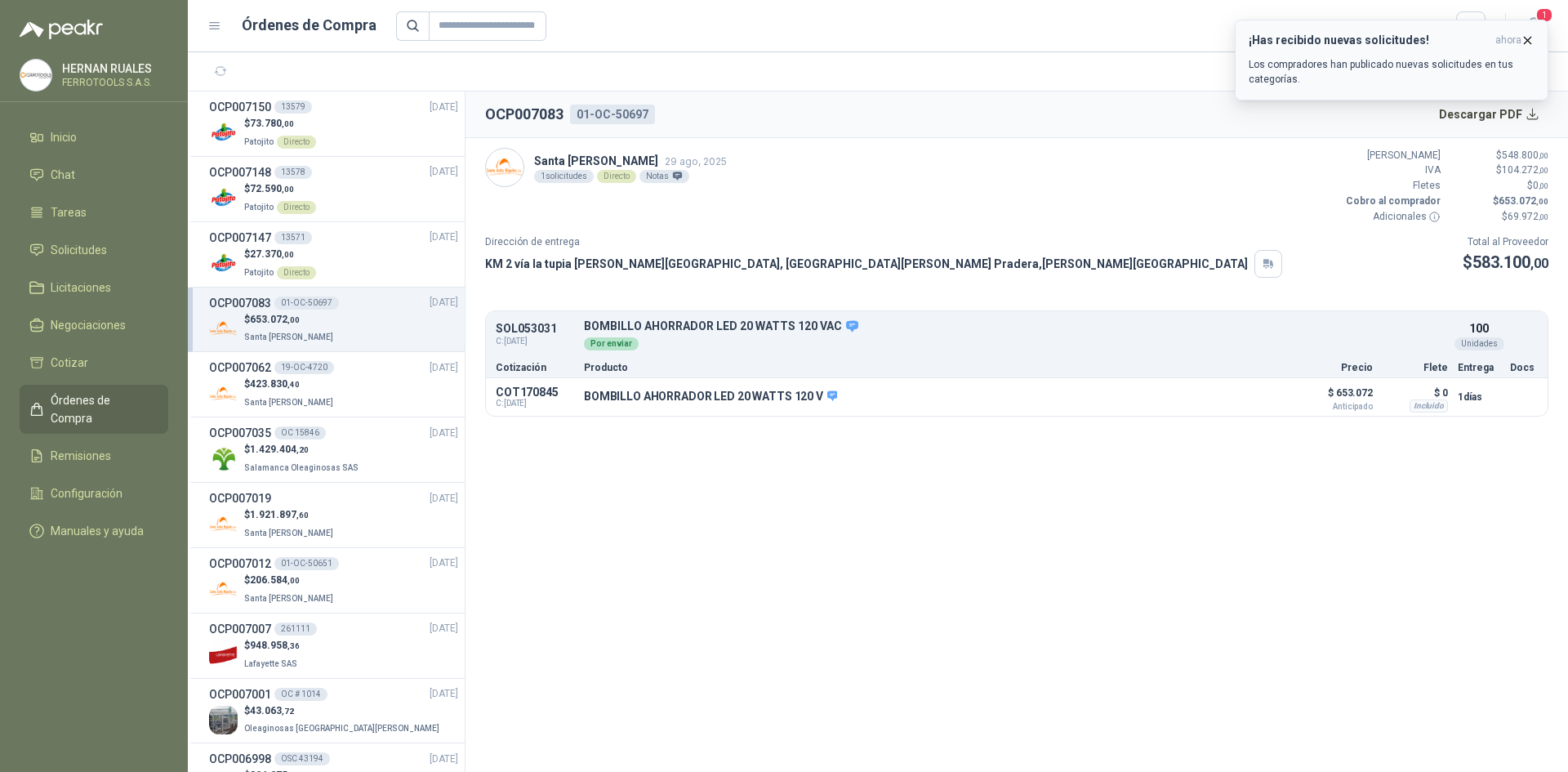
click at [1528, 40] on icon "button" at bounding box center [1528, 40] width 6 height 6
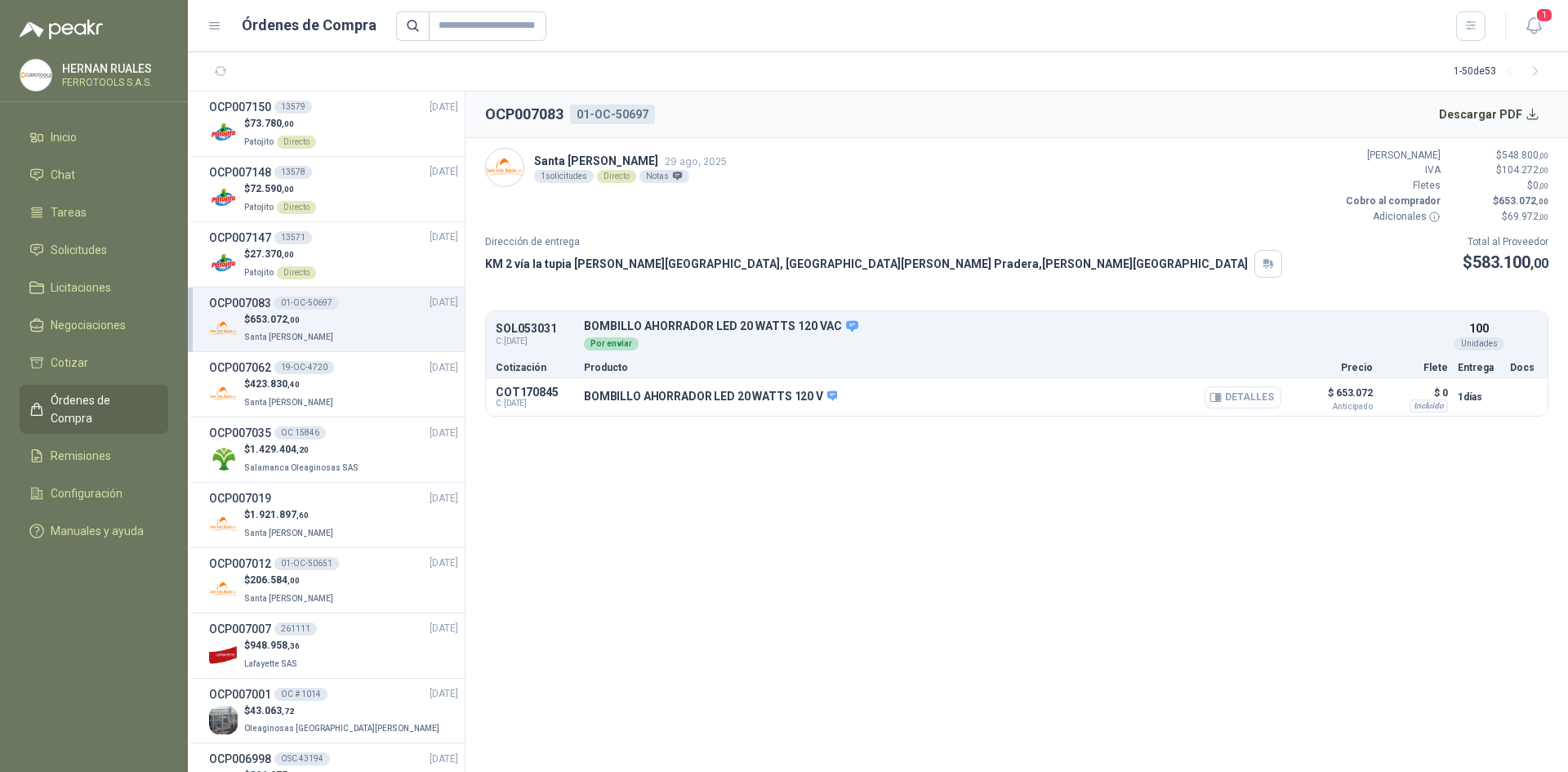
click at [1244, 399] on button "Detalles" at bounding box center [1242, 397] width 77 height 22
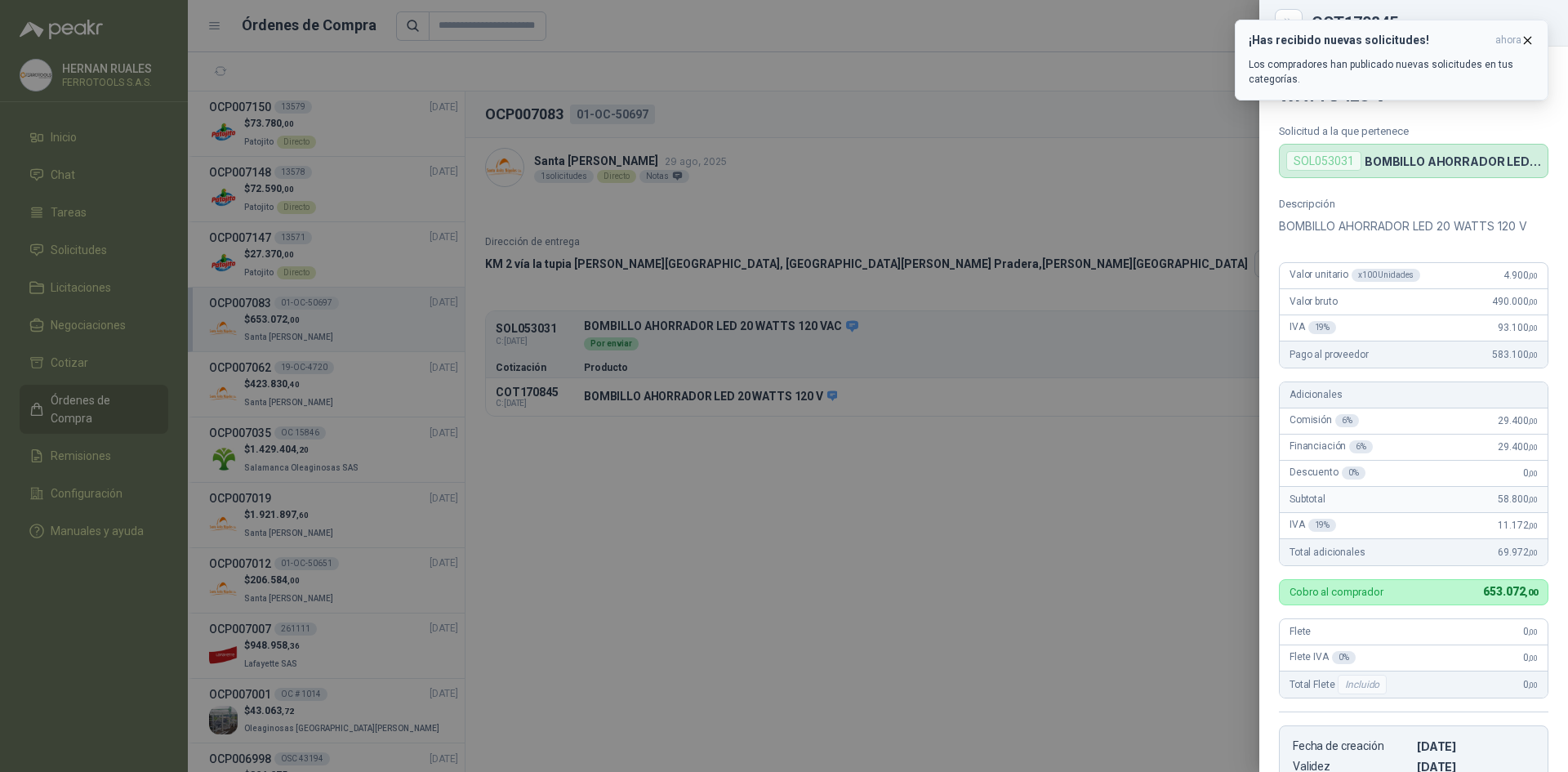
click at [1535, 35] on button "¡Has recibido nuevas solicitudes! ahora Los compradores han publicado nuevas so…" at bounding box center [1392, 60] width 313 height 81
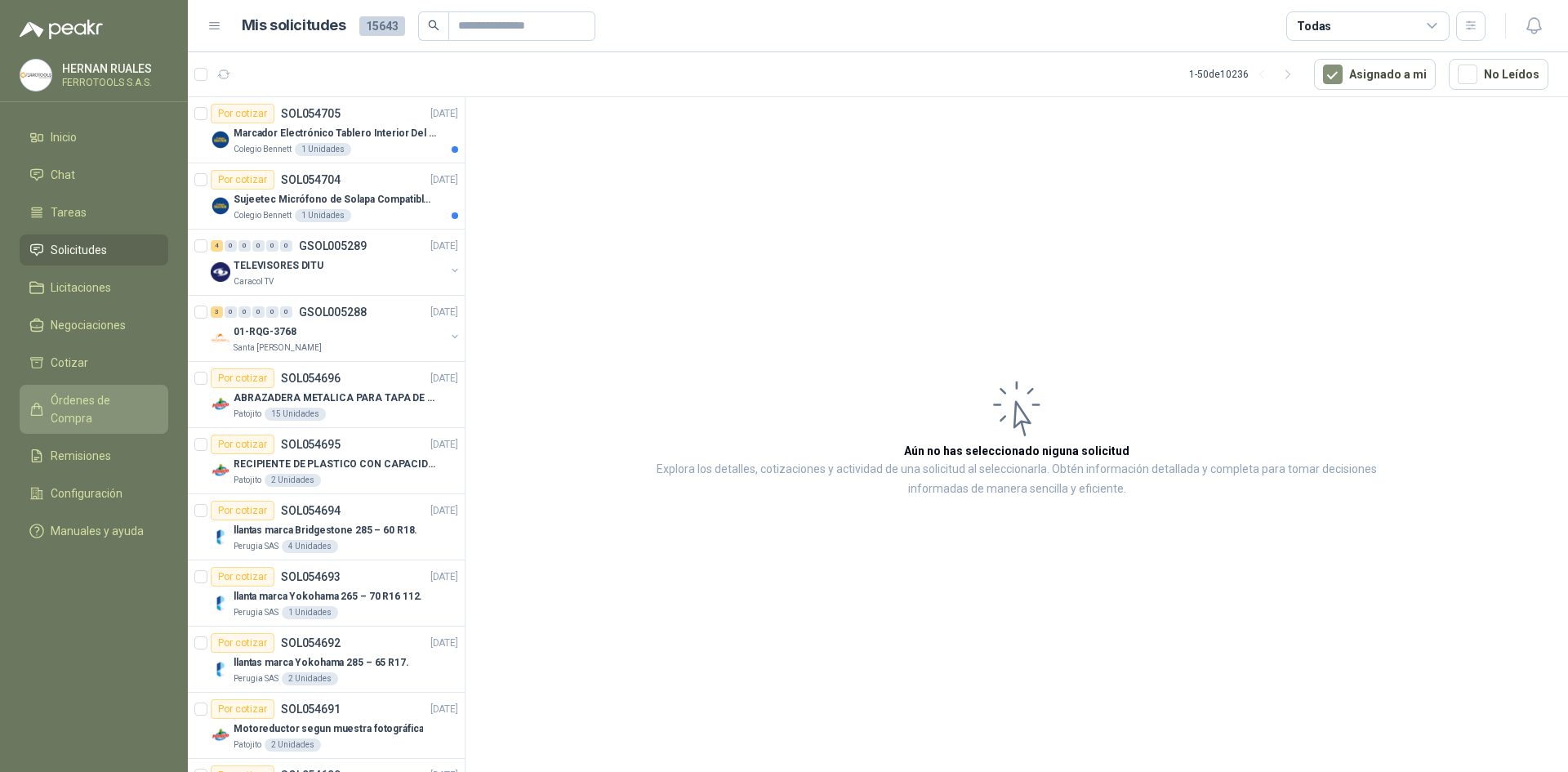
click at [125, 399] on span "Órdenes de Compra" at bounding box center [102, 409] width 102 height 36
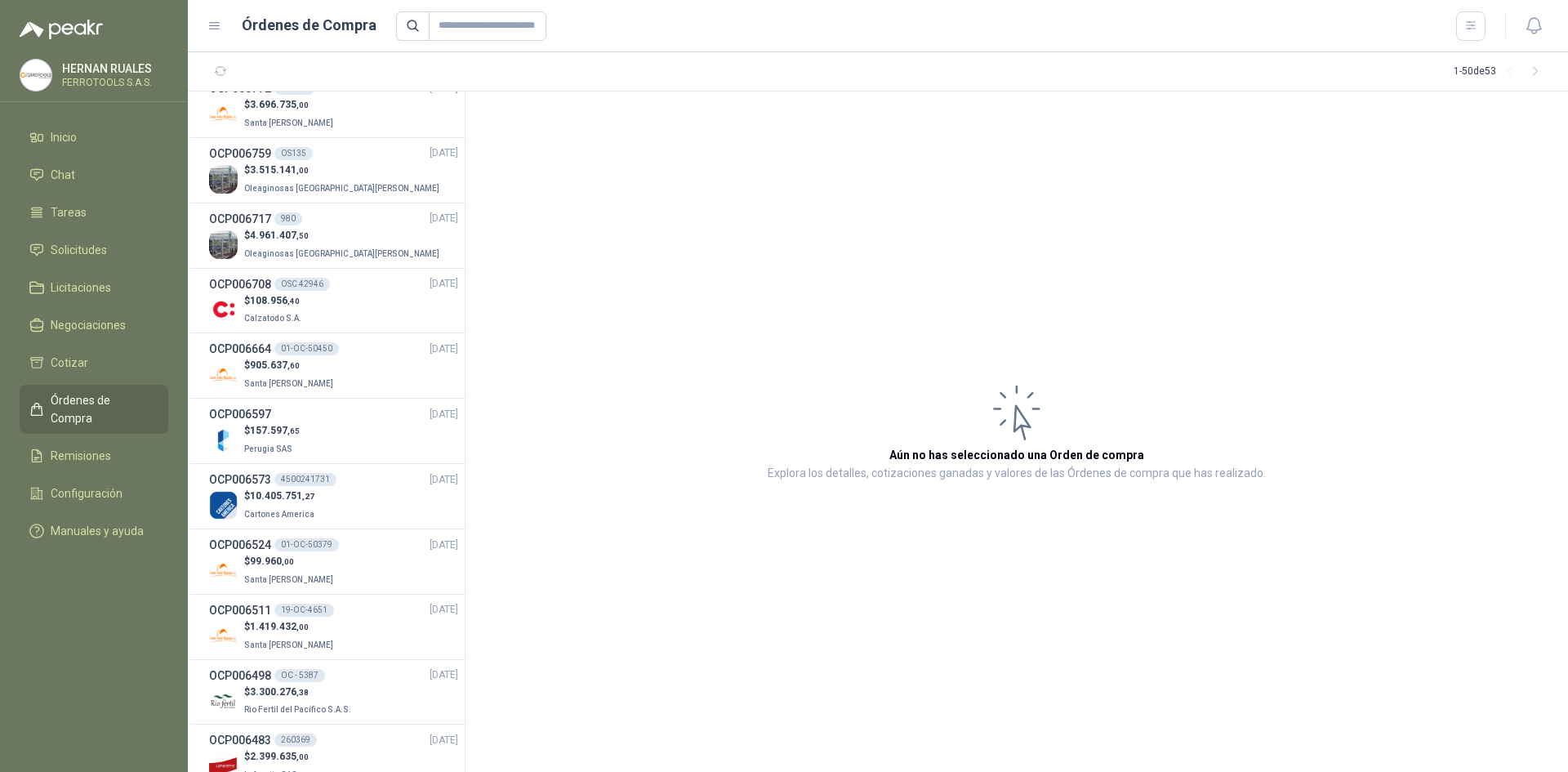
scroll to position [1471, 0]
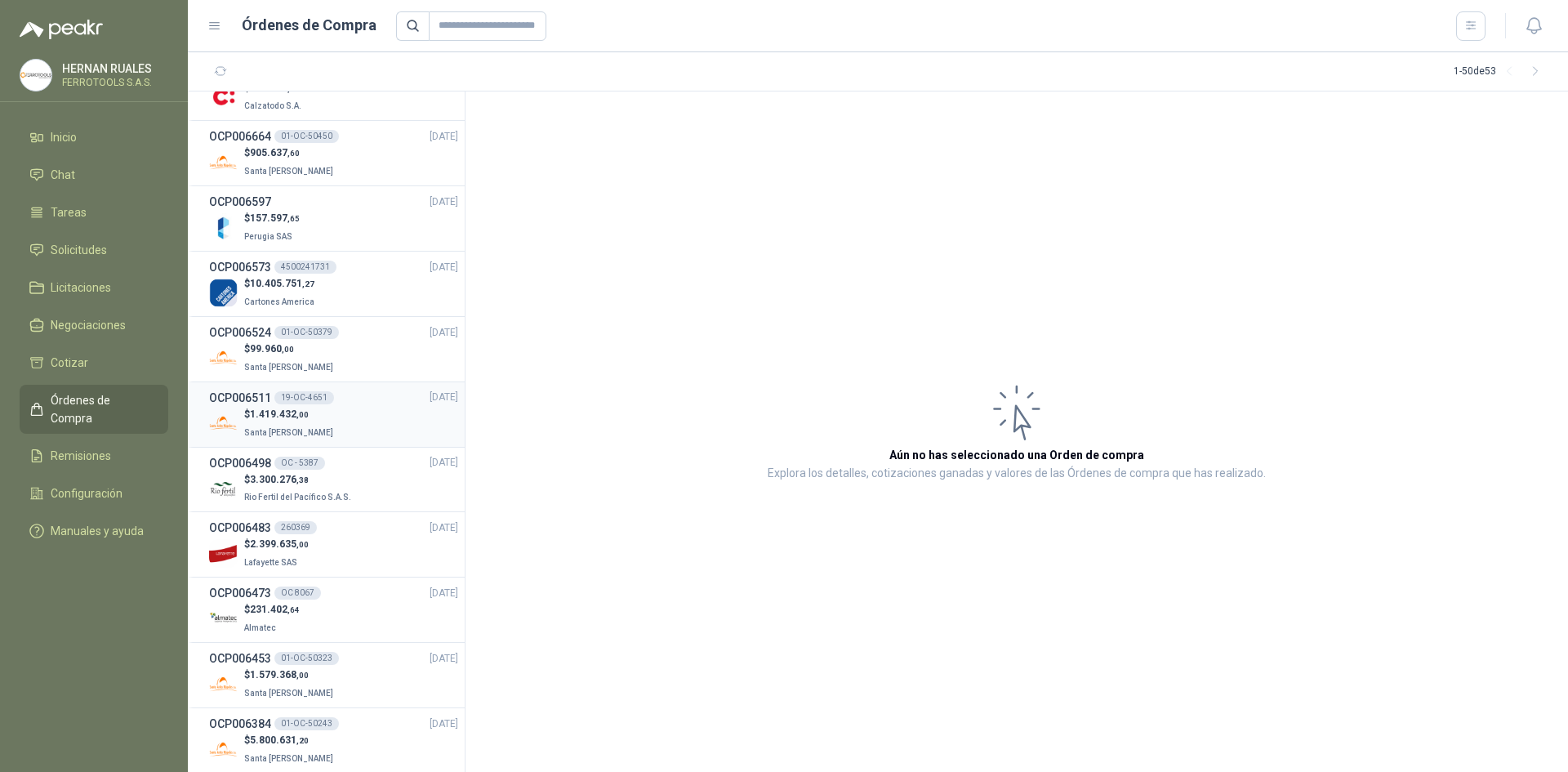
click at [341, 429] on div "$ 1.419.432 ,00 Santa [PERSON_NAME]" at bounding box center [333, 423] width 249 height 33
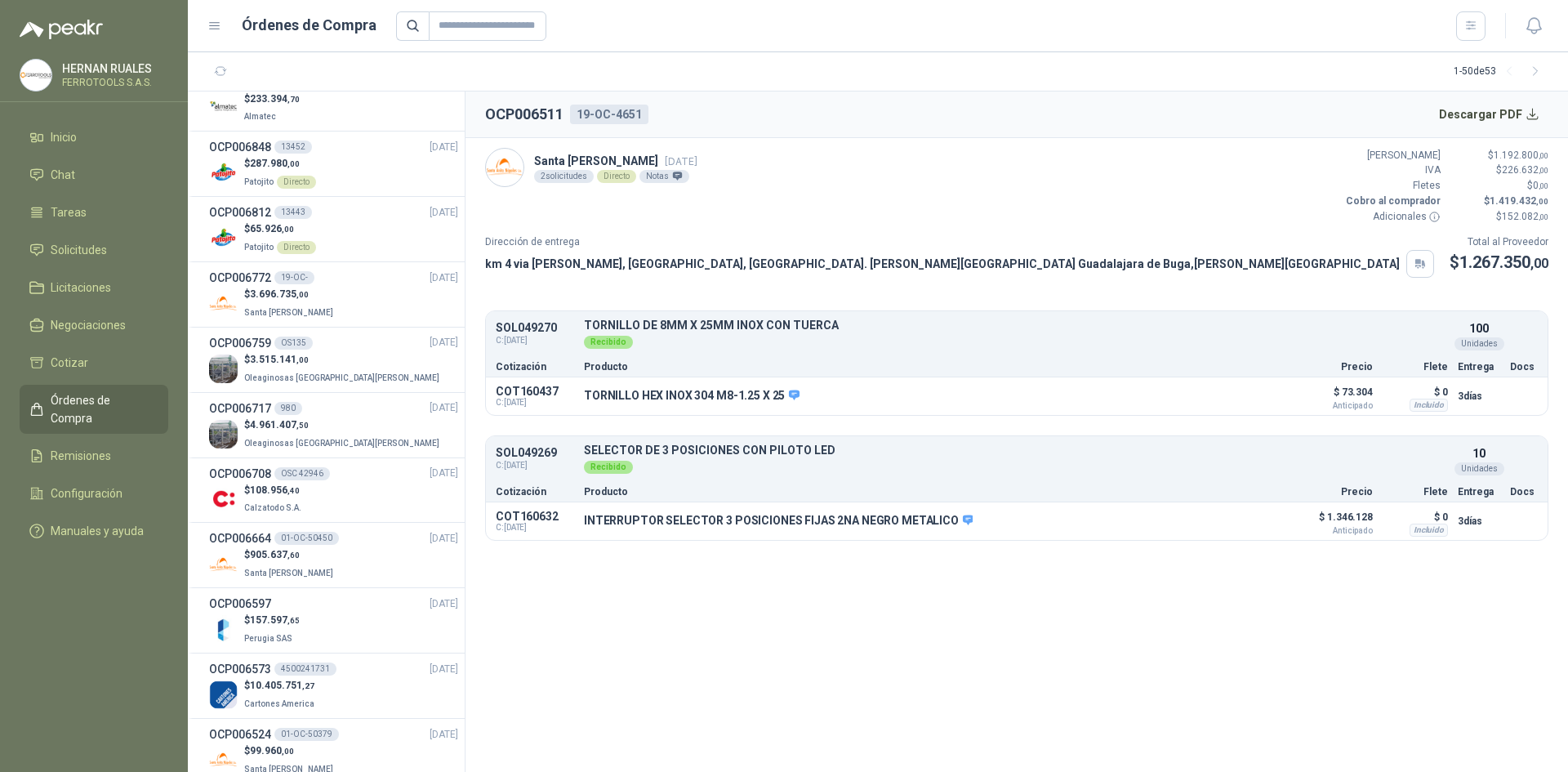
scroll to position [1062, 0]
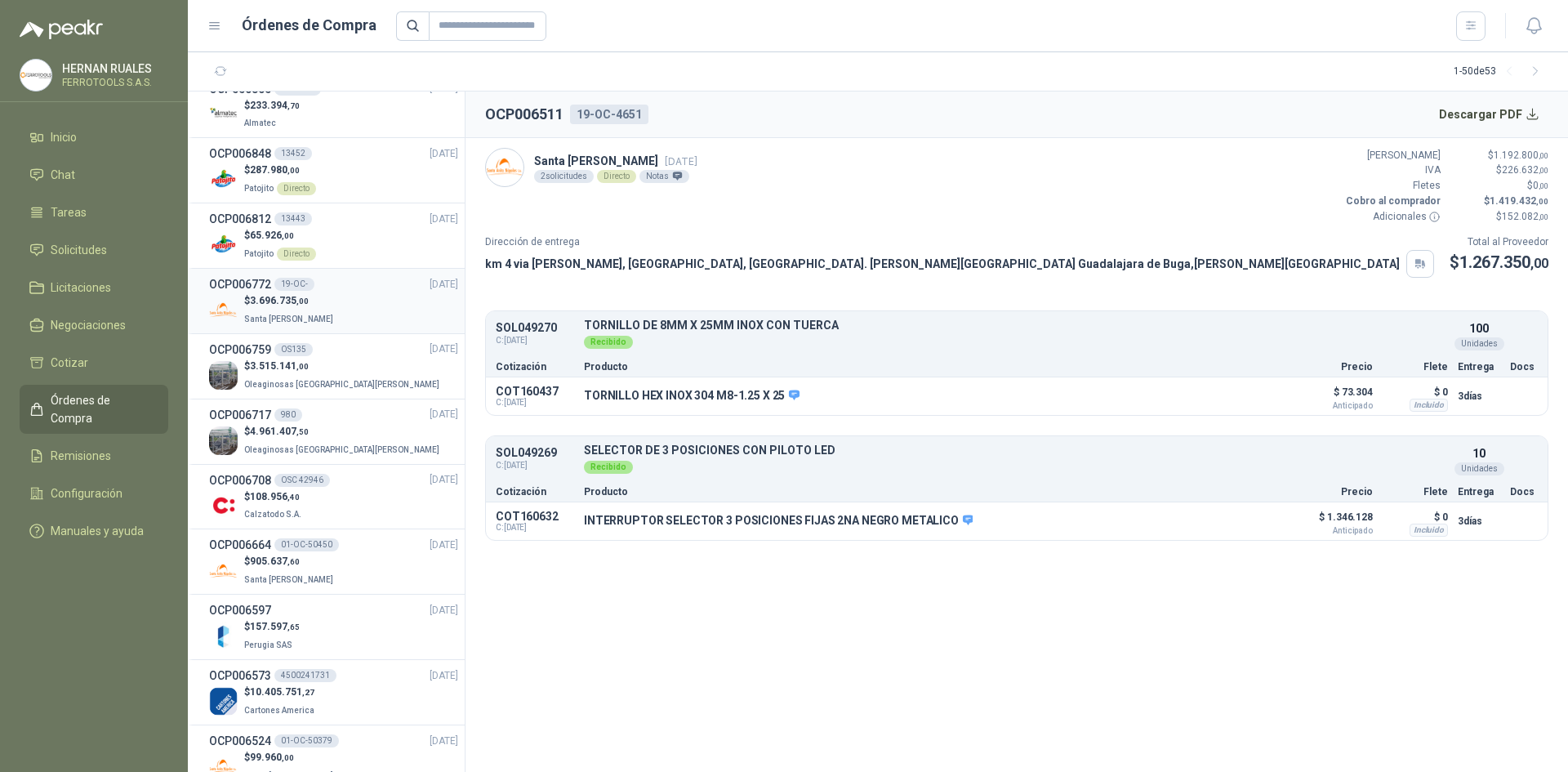
click at [345, 294] on div "$ 3.696.735 ,00 Santa [PERSON_NAME]" at bounding box center [333, 310] width 249 height 33
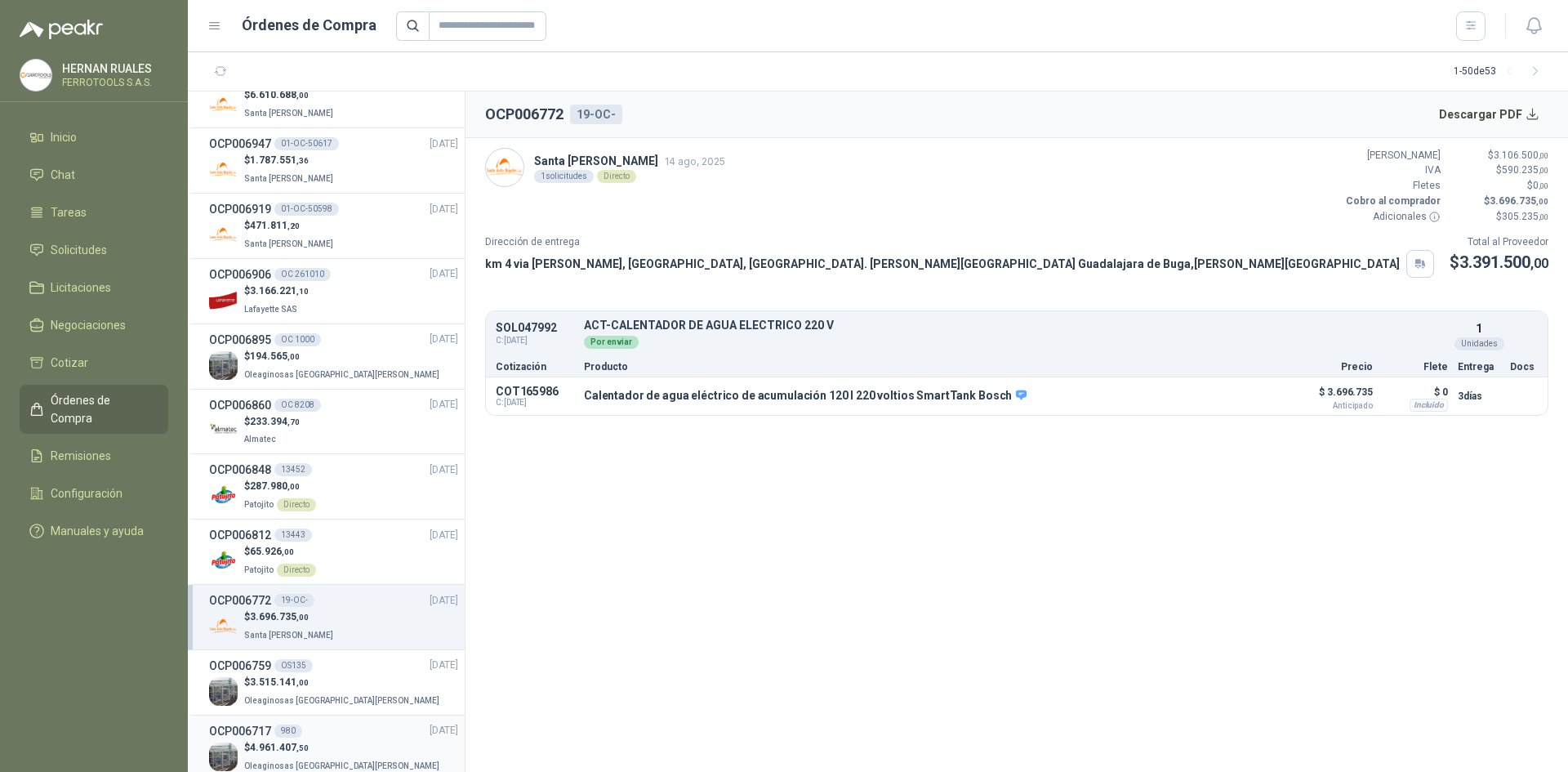
scroll to position [735, 0]
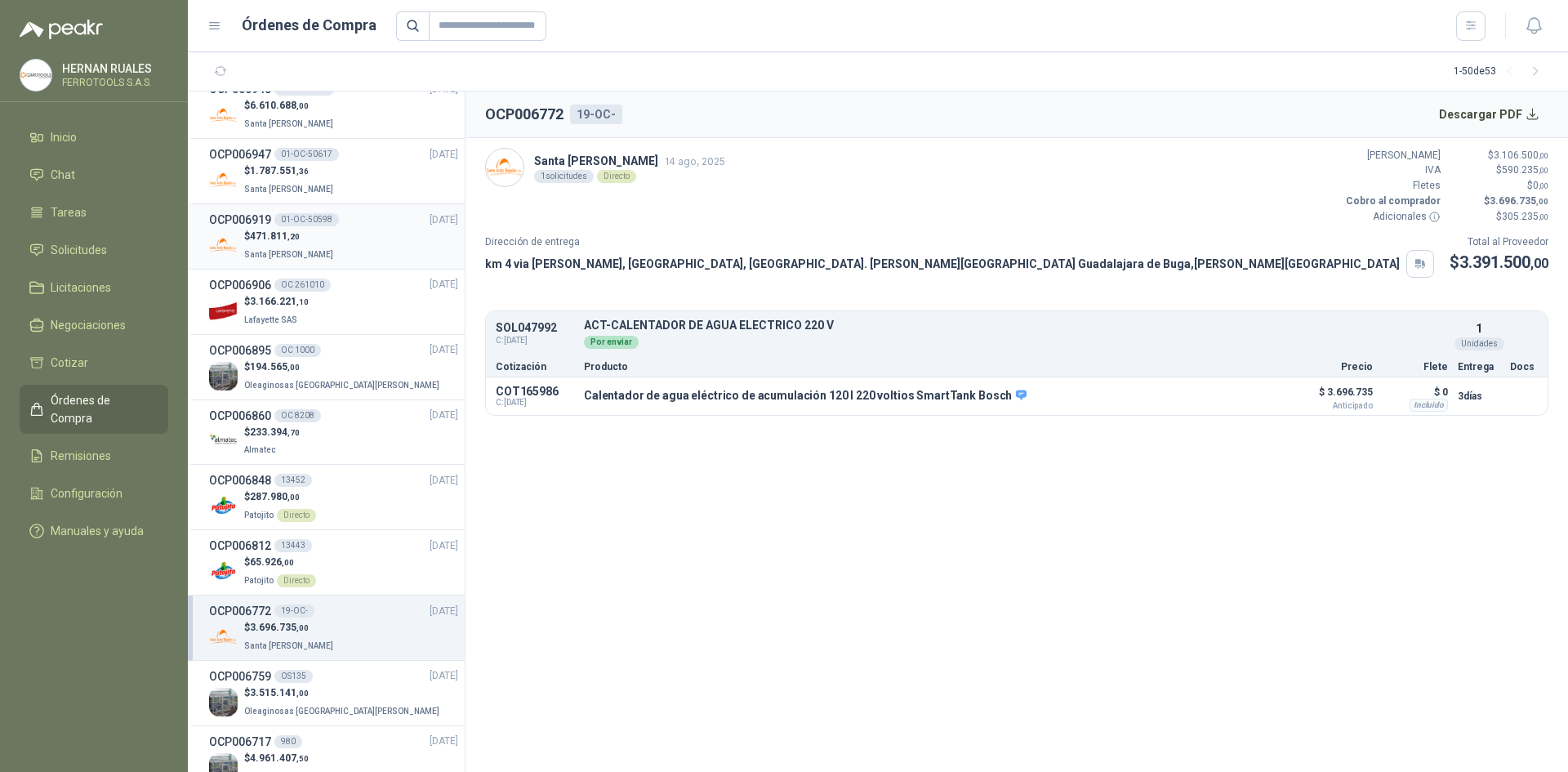
click at [333, 245] on div "$ 471.811 ,20 Santa [PERSON_NAME]" at bounding box center [333, 246] width 249 height 33
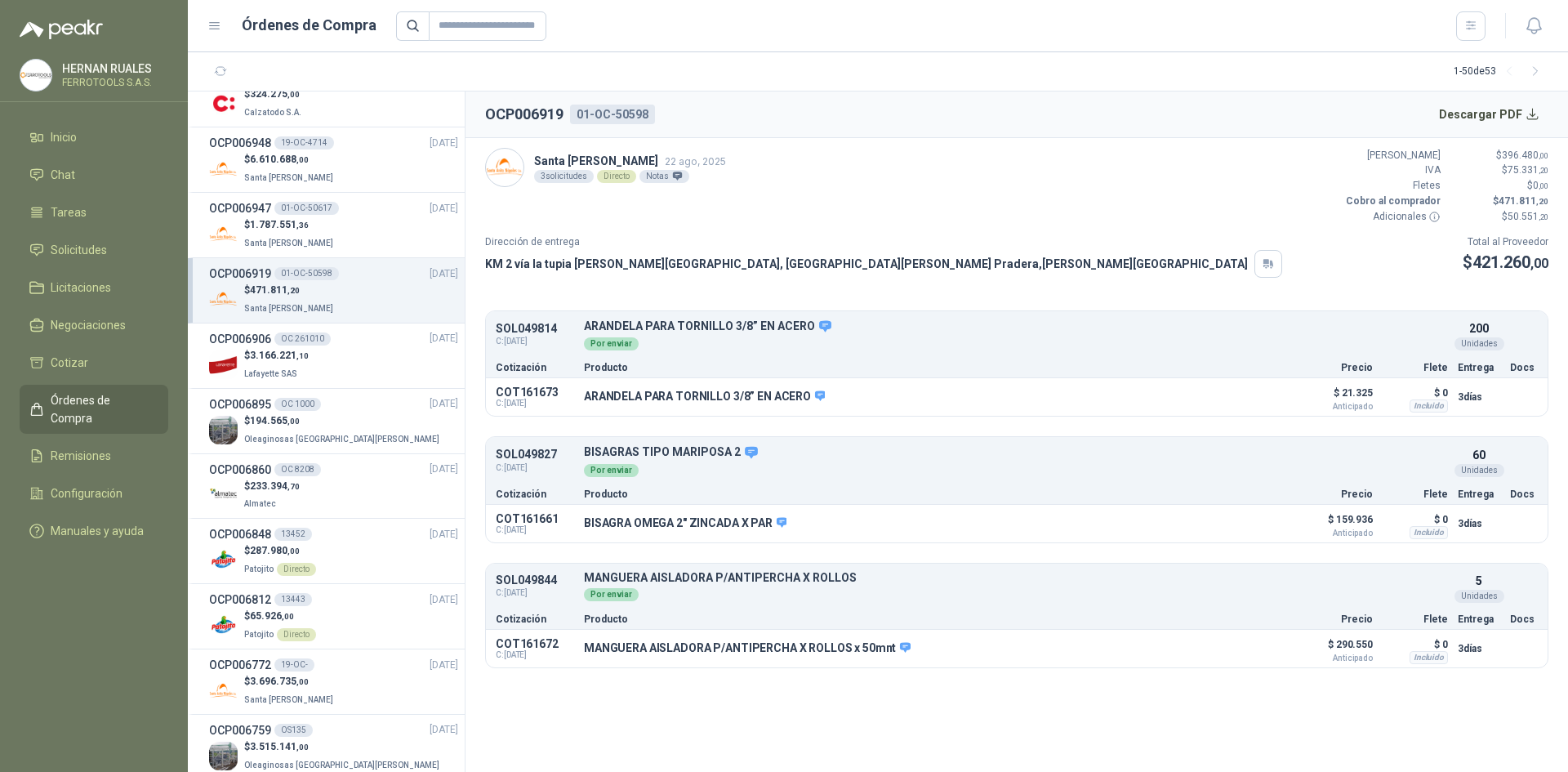
scroll to position [654, 0]
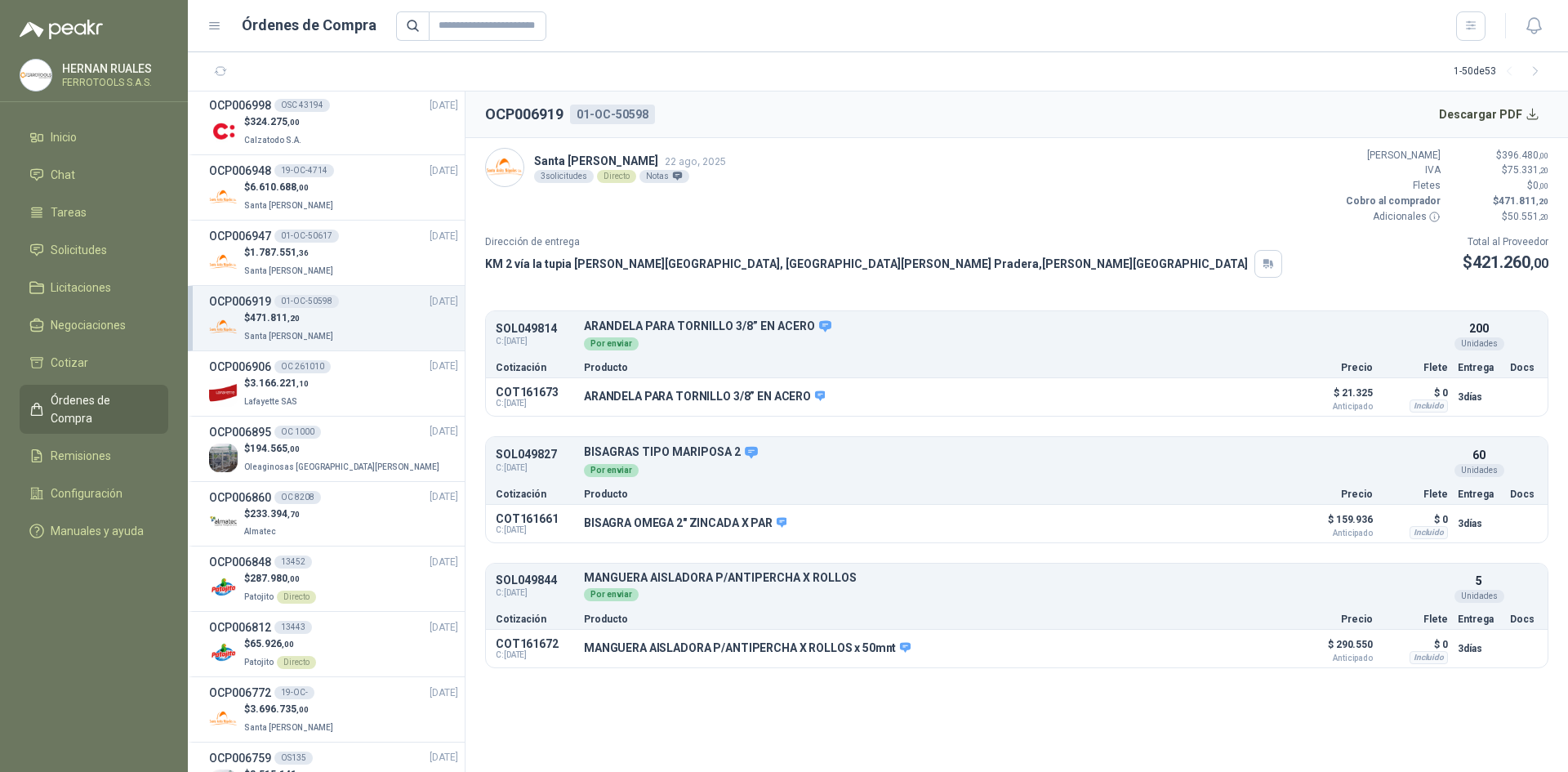
click at [333, 245] on div "OCP006947 01-OC-50617" at bounding box center [275, 236] width 130 height 18
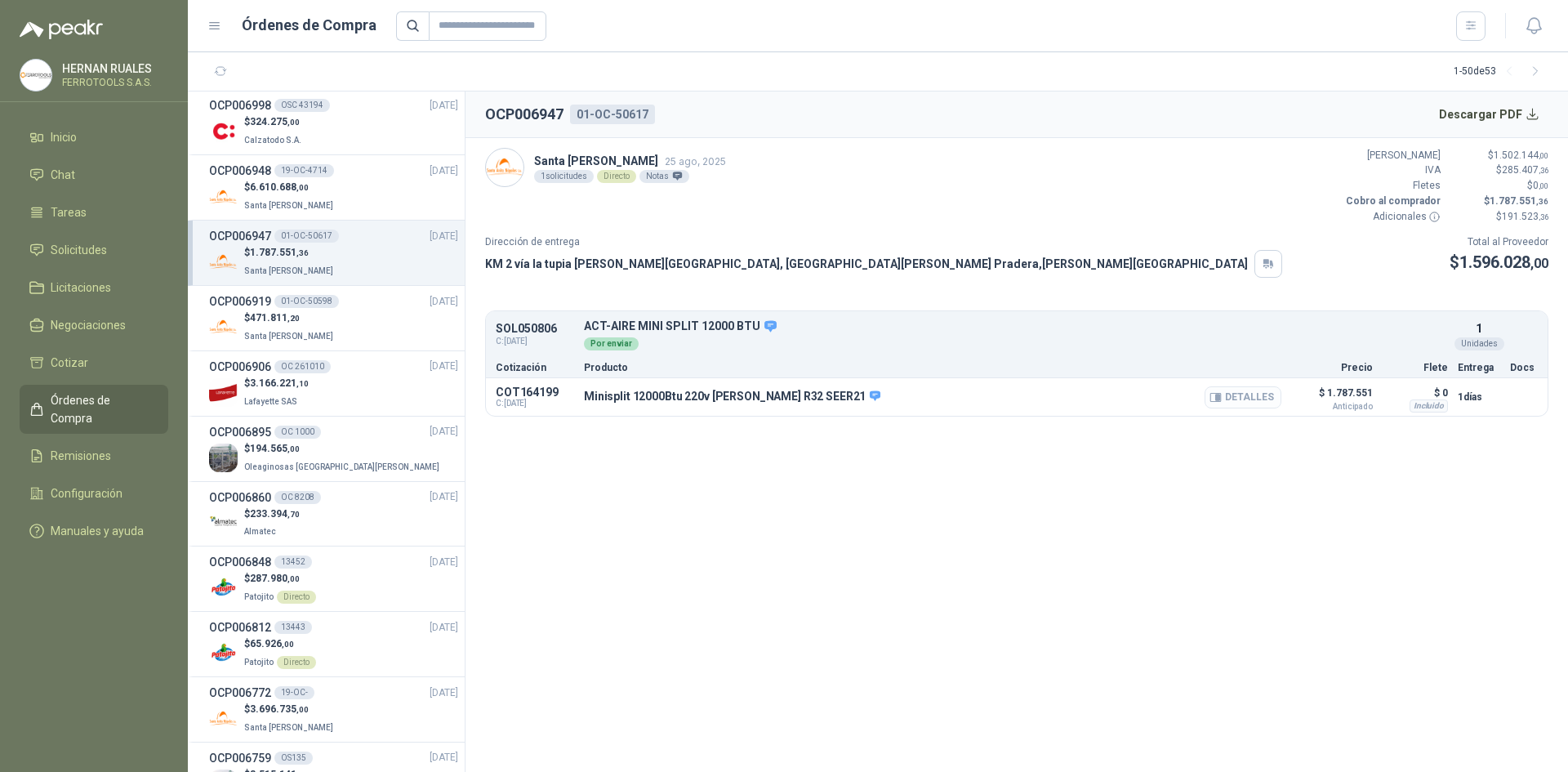
click at [1242, 395] on button "Detalles" at bounding box center [1242, 397] width 77 height 22
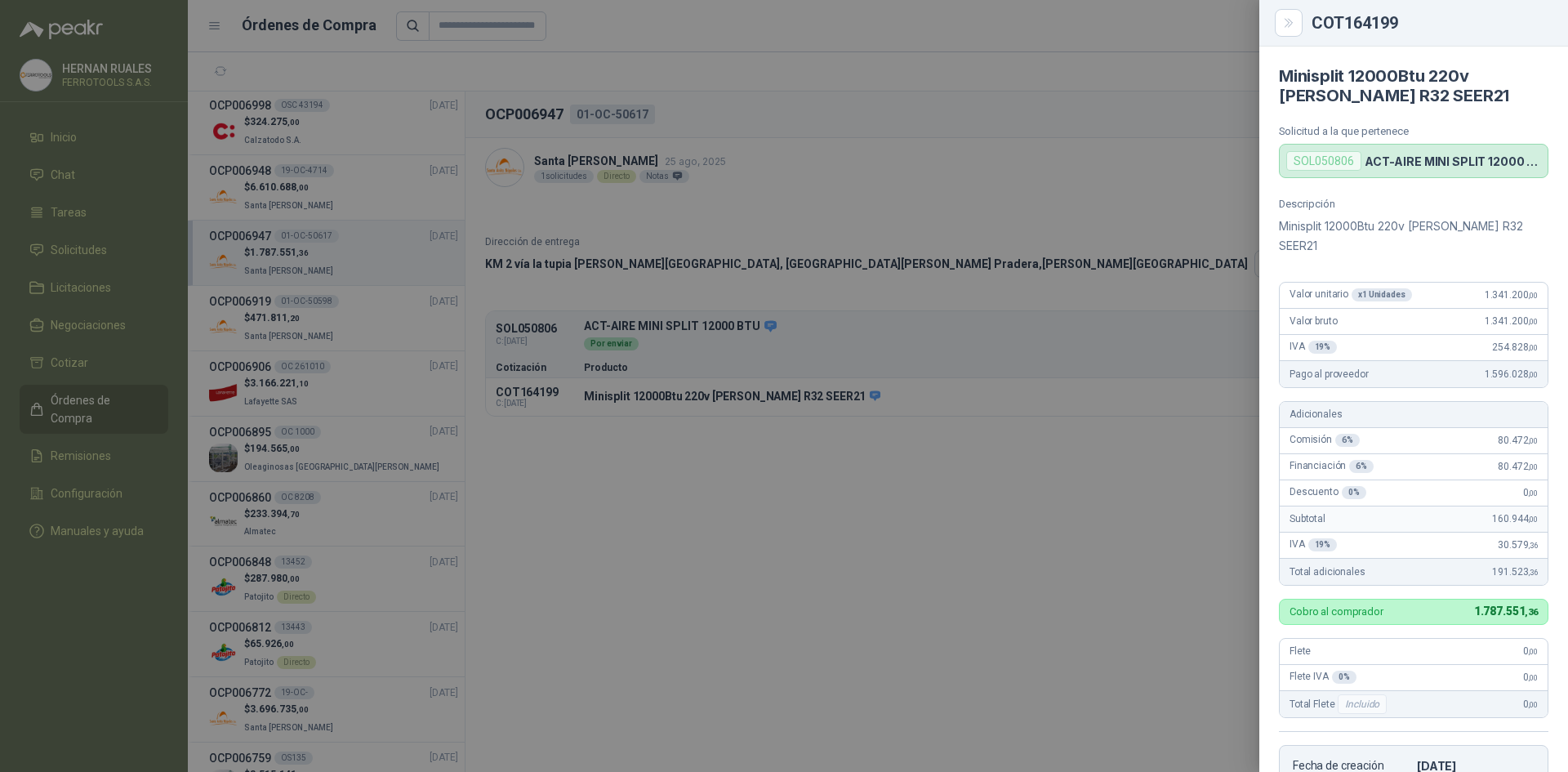
click at [609, 55] on div at bounding box center [784, 386] width 1568 height 772
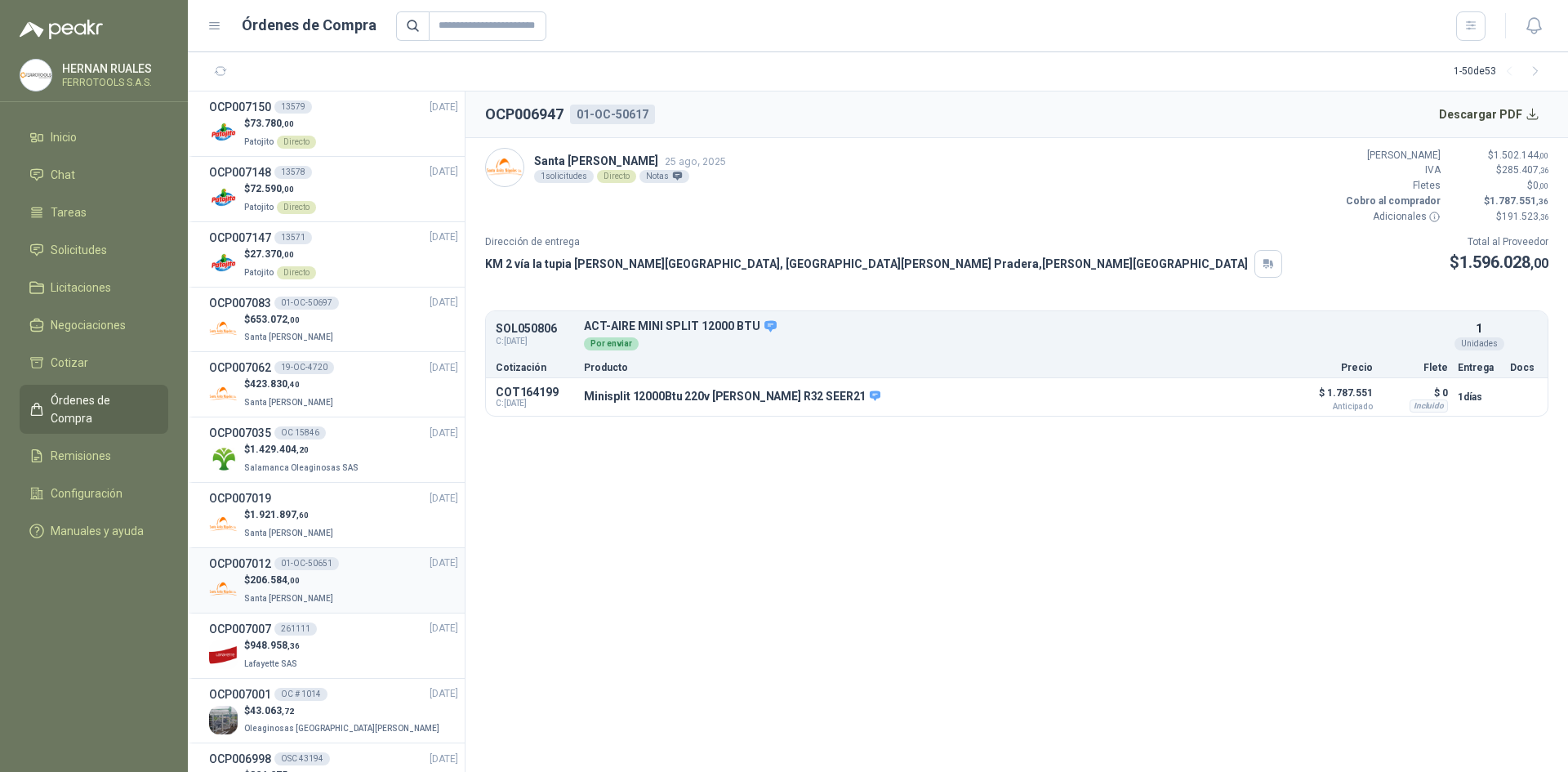
click at [302, 581] on p "$ 206.584 ,00" at bounding box center [290, 581] width 92 height 16
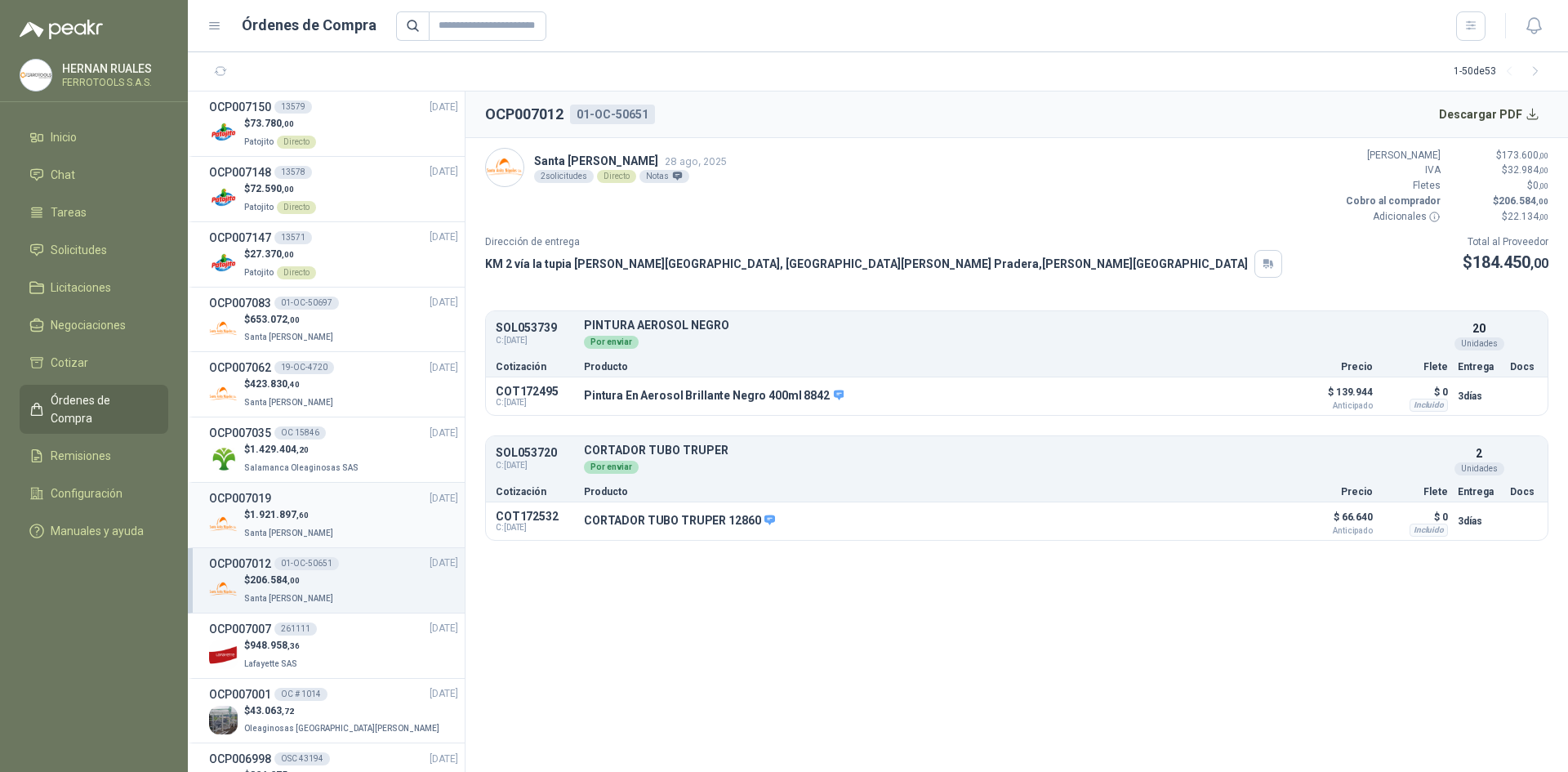
click at [339, 530] on div "$ 1.921.897 ,60 Santa [PERSON_NAME]" at bounding box center [333, 524] width 249 height 33
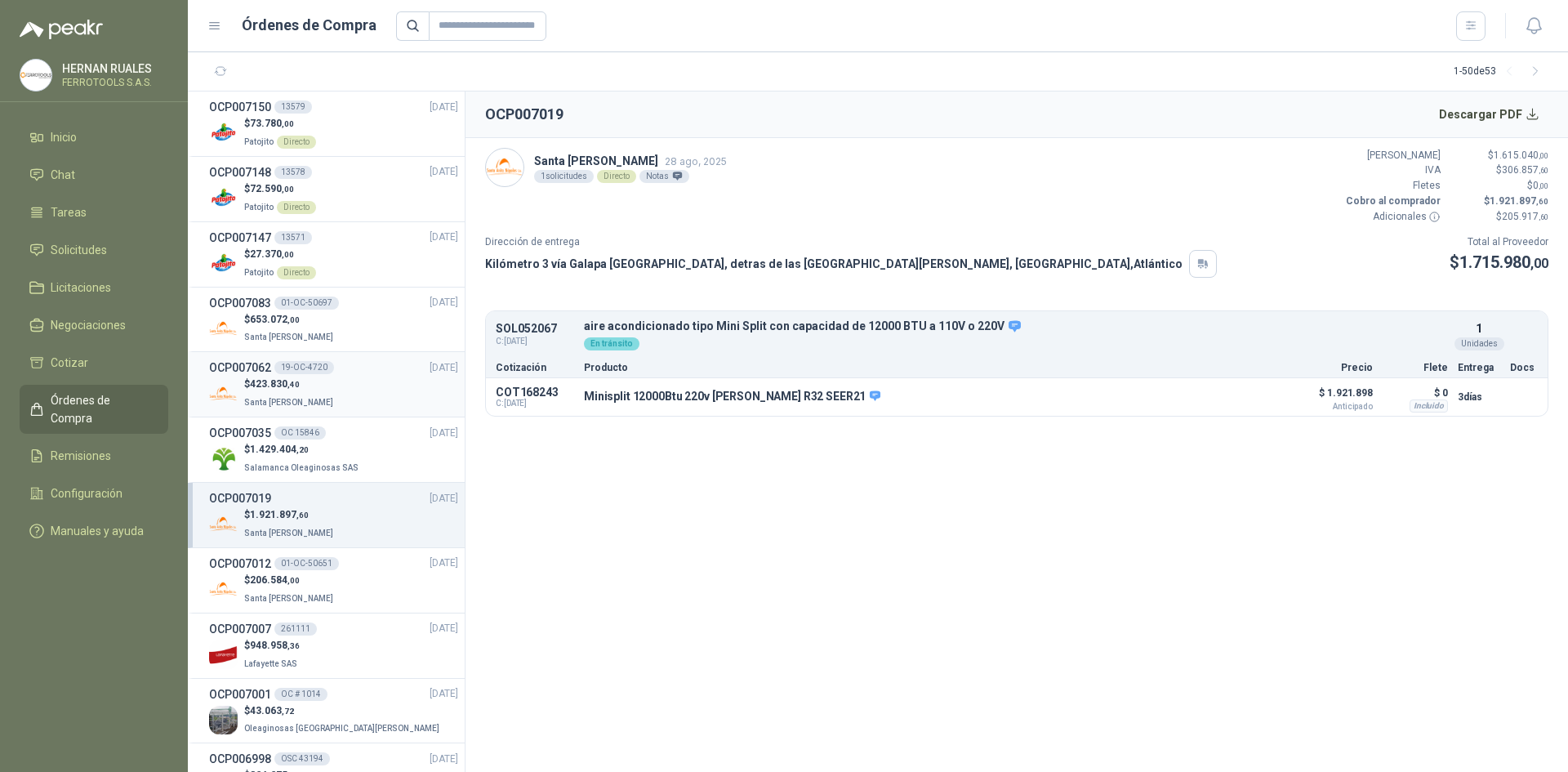
click at [350, 401] on div "$ 423.830 ,40 Santa [PERSON_NAME]" at bounding box center [333, 393] width 249 height 33
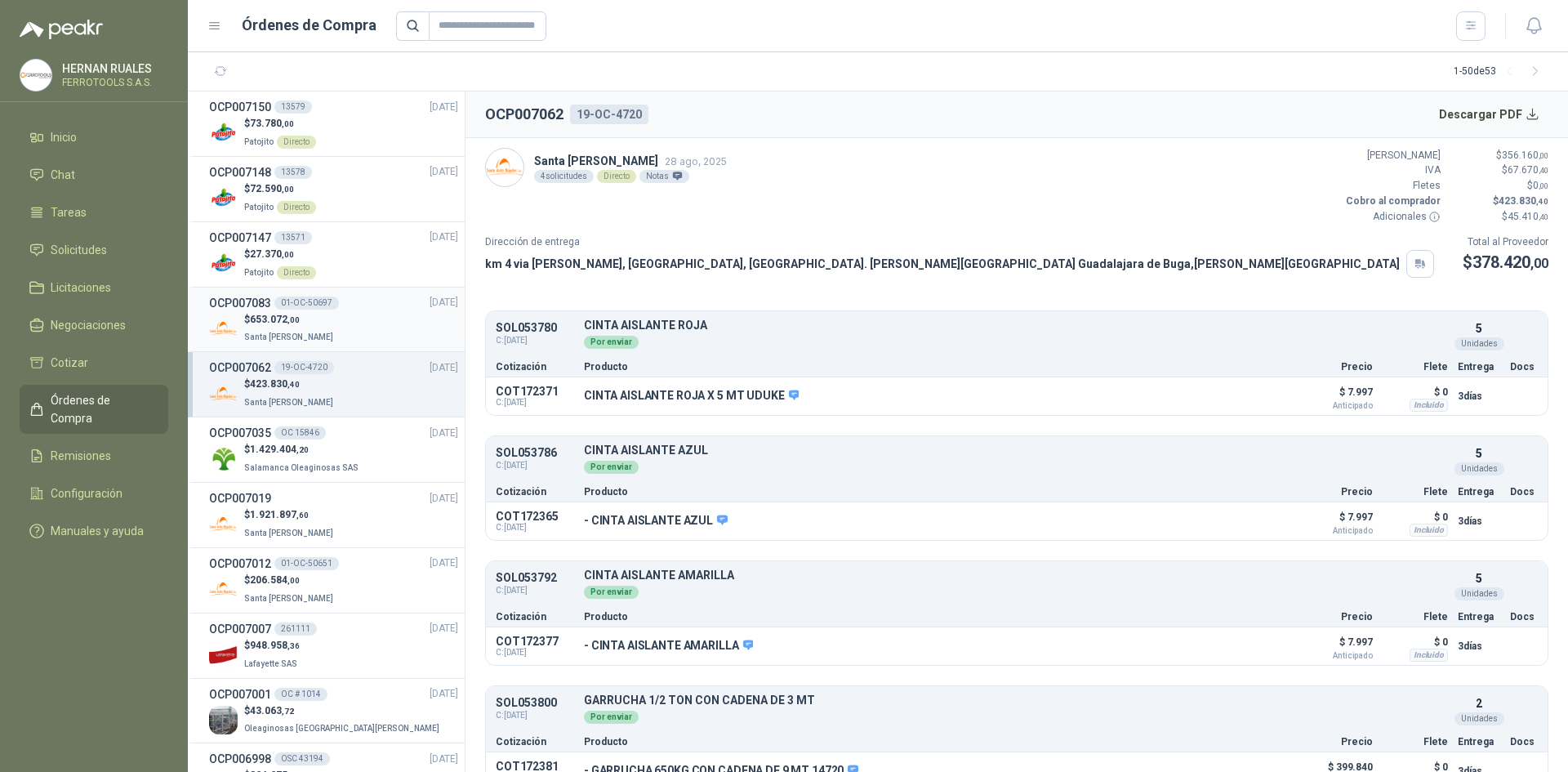
click at [362, 310] on div "OCP007083 01-OC-50697 [DATE]" at bounding box center [333, 303] width 249 height 18
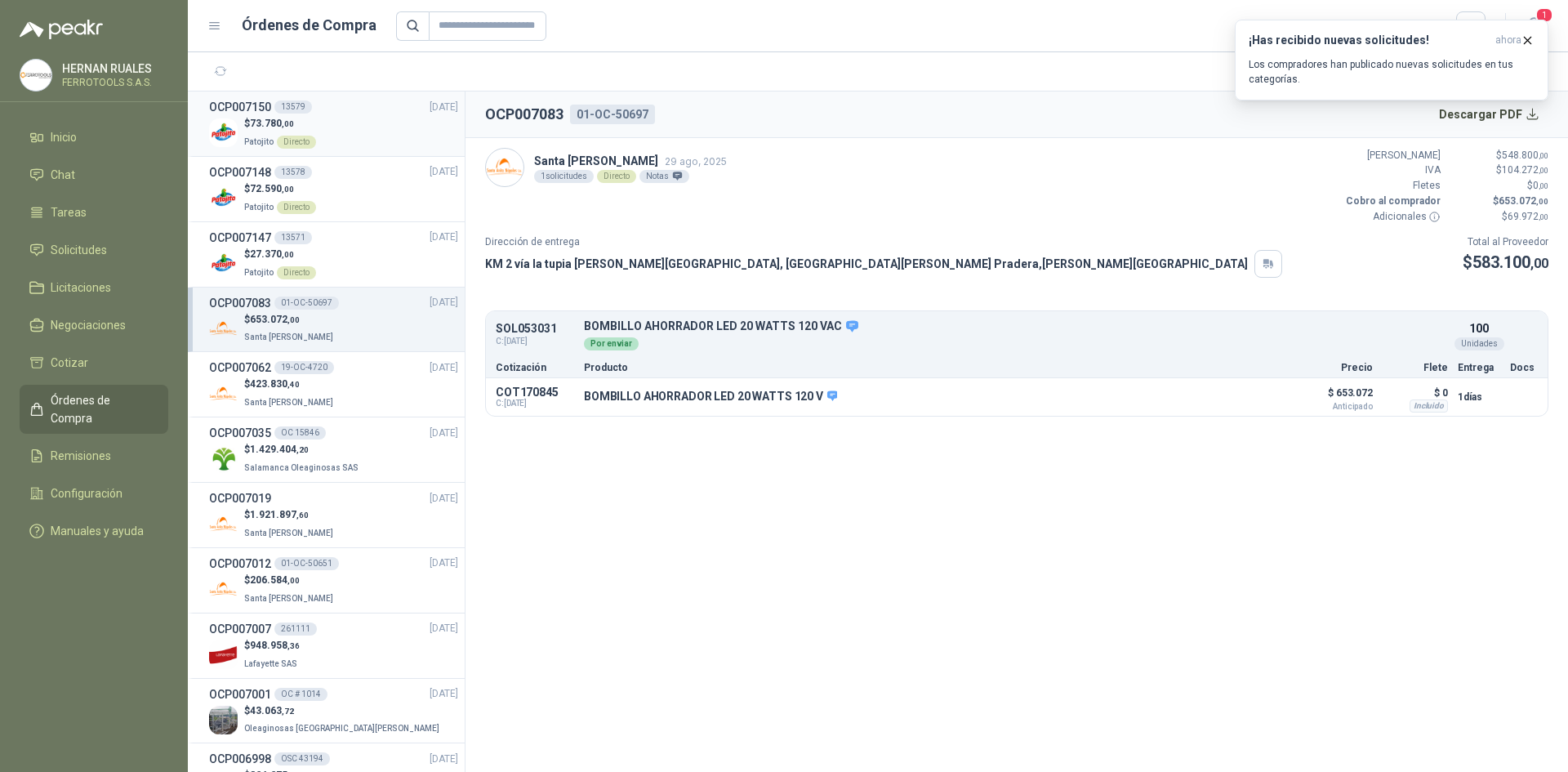
click at [376, 131] on div "$ 73.780 ,00 Patojito Directo" at bounding box center [333, 133] width 249 height 33
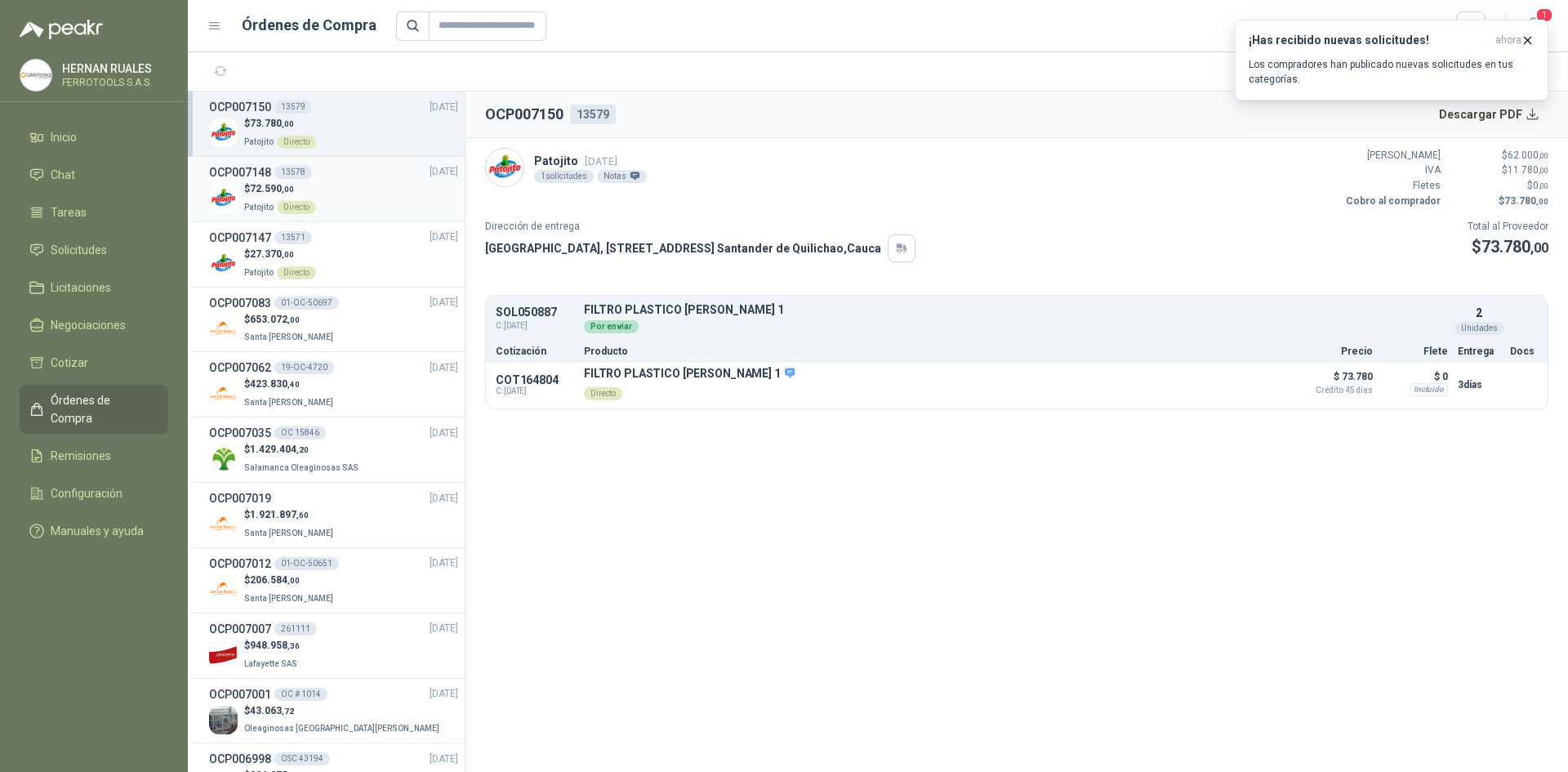
click at [363, 191] on div "$ 72.590 ,00 Patojito Directo" at bounding box center [333, 198] width 249 height 33
click at [1526, 42] on icon "button" at bounding box center [1528, 40] width 6 height 6
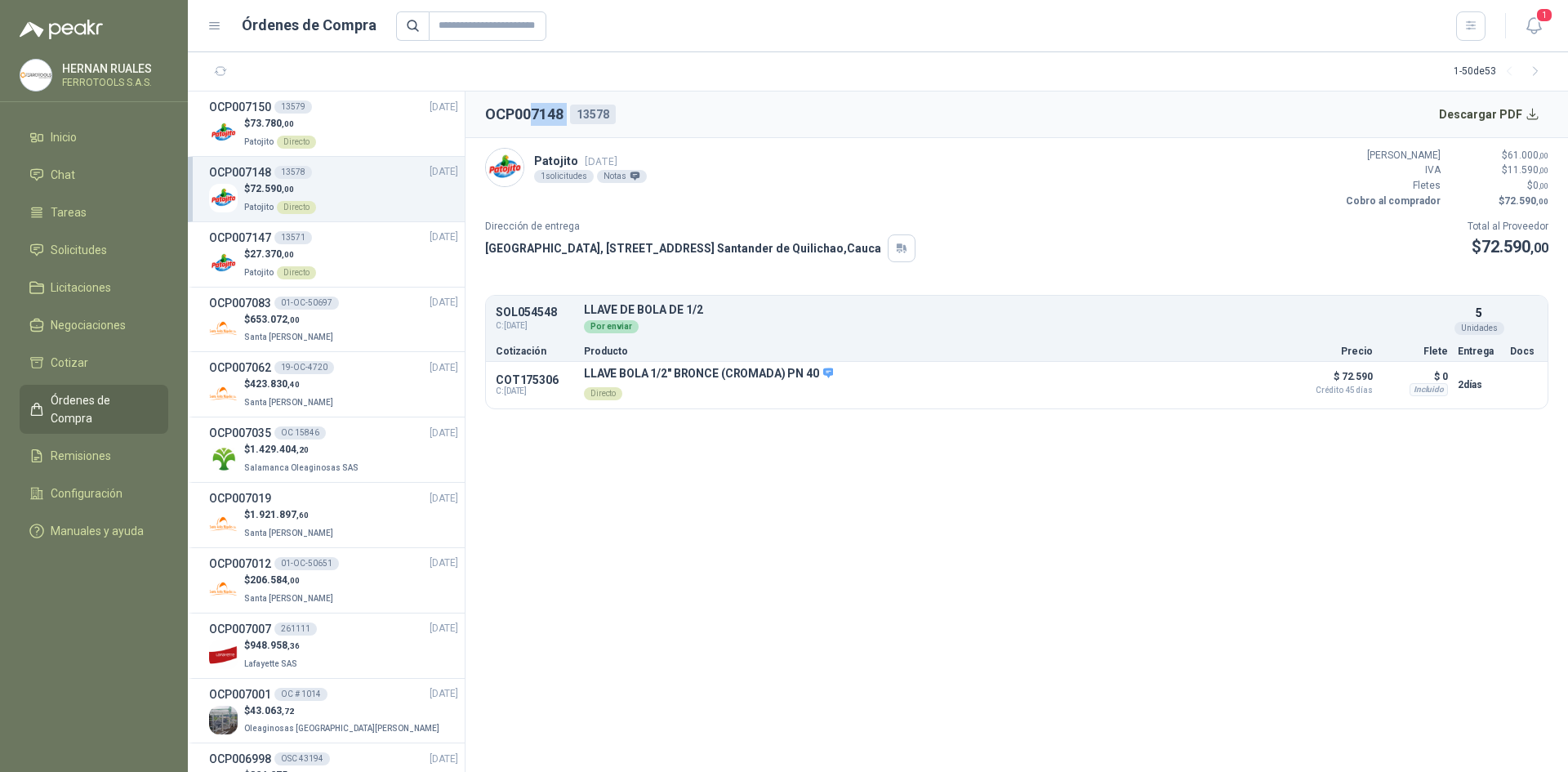
drag, startPoint x: 530, startPoint y: 116, endPoint x: 576, endPoint y: 105, distance: 47.3
click at [576, 105] on div "OCP007148 13578" at bounding box center [550, 114] width 131 height 23
click at [619, 121] on header "OCP007148 13578 Descargar PDF" at bounding box center [1016, 114] width 1103 height 47
drag, startPoint x: 816, startPoint y: 371, endPoint x: 584, endPoint y: 371, distance: 232.0
click at [584, 371] on p "LLAVE BOLA 1/2" BRONCE (CROMADA) PN 40" at bounding box center [708, 374] width 249 height 15
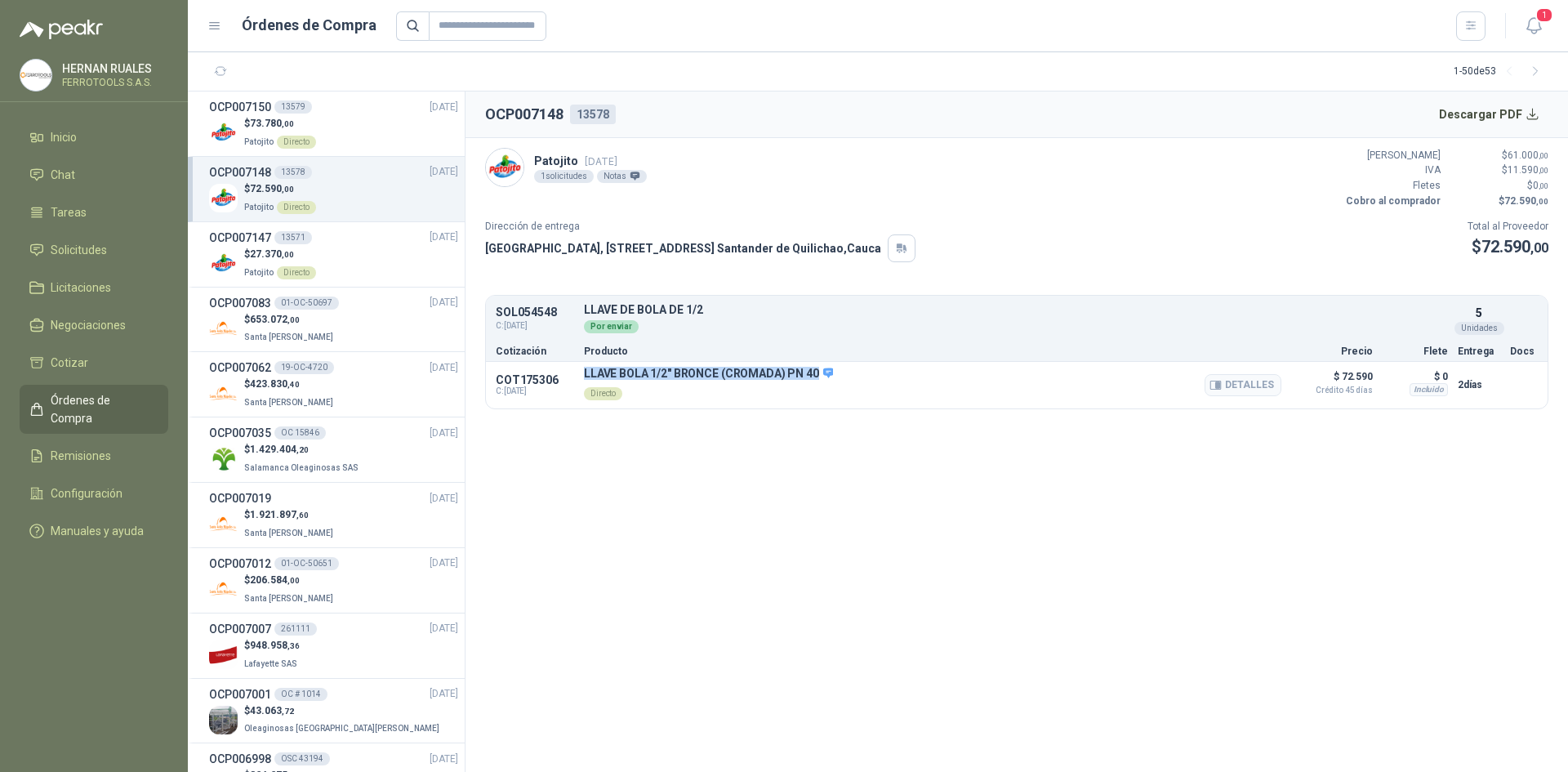
copy p "LLAVE BOLA 1/2" BRONCE (CROMADA) PN 40"
click at [1237, 385] on button "Detalles" at bounding box center [1242, 385] width 77 height 22
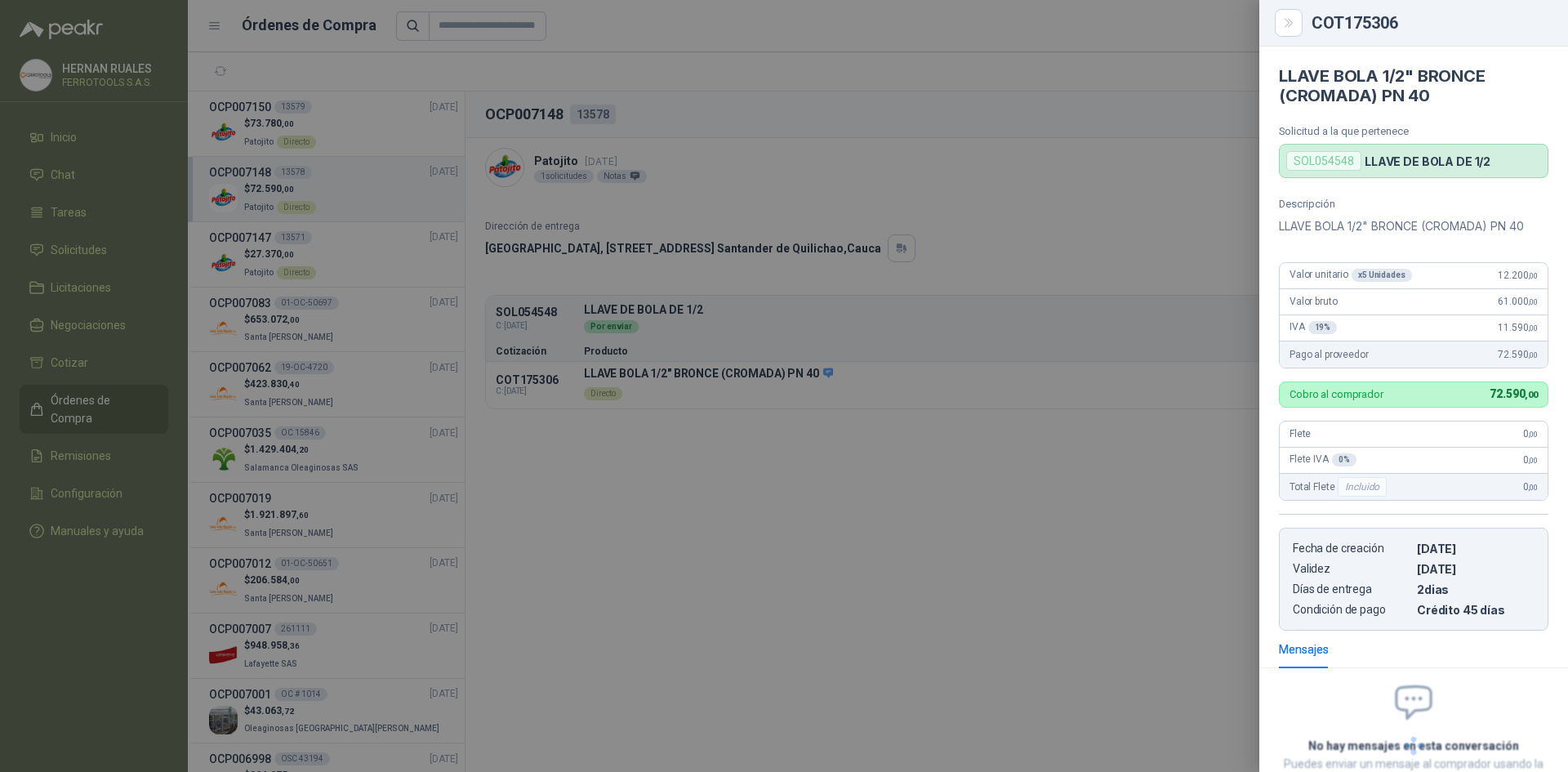
scroll to position [121, 0]
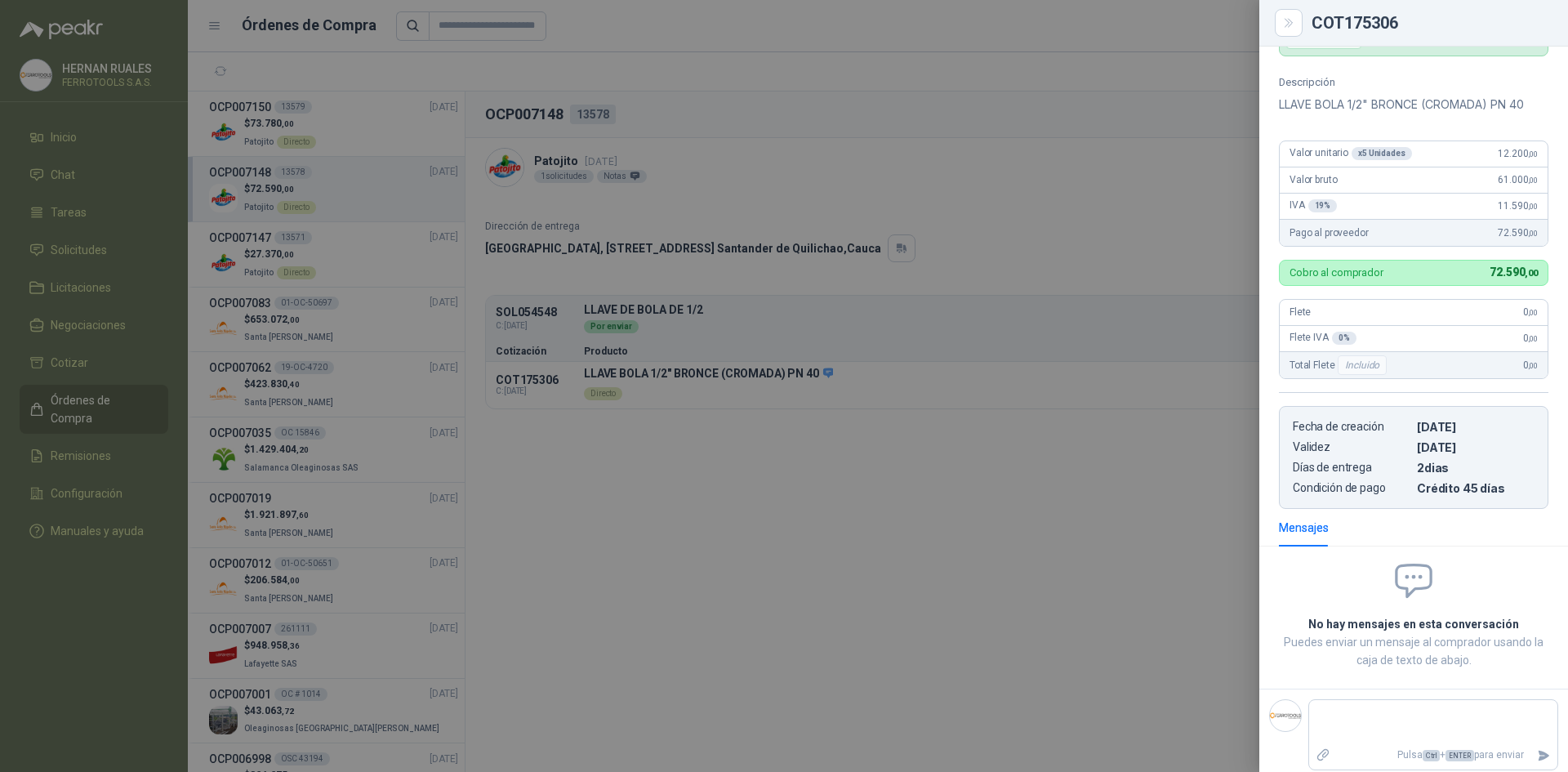
click at [736, 586] on div at bounding box center [784, 386] width 1568 height 772
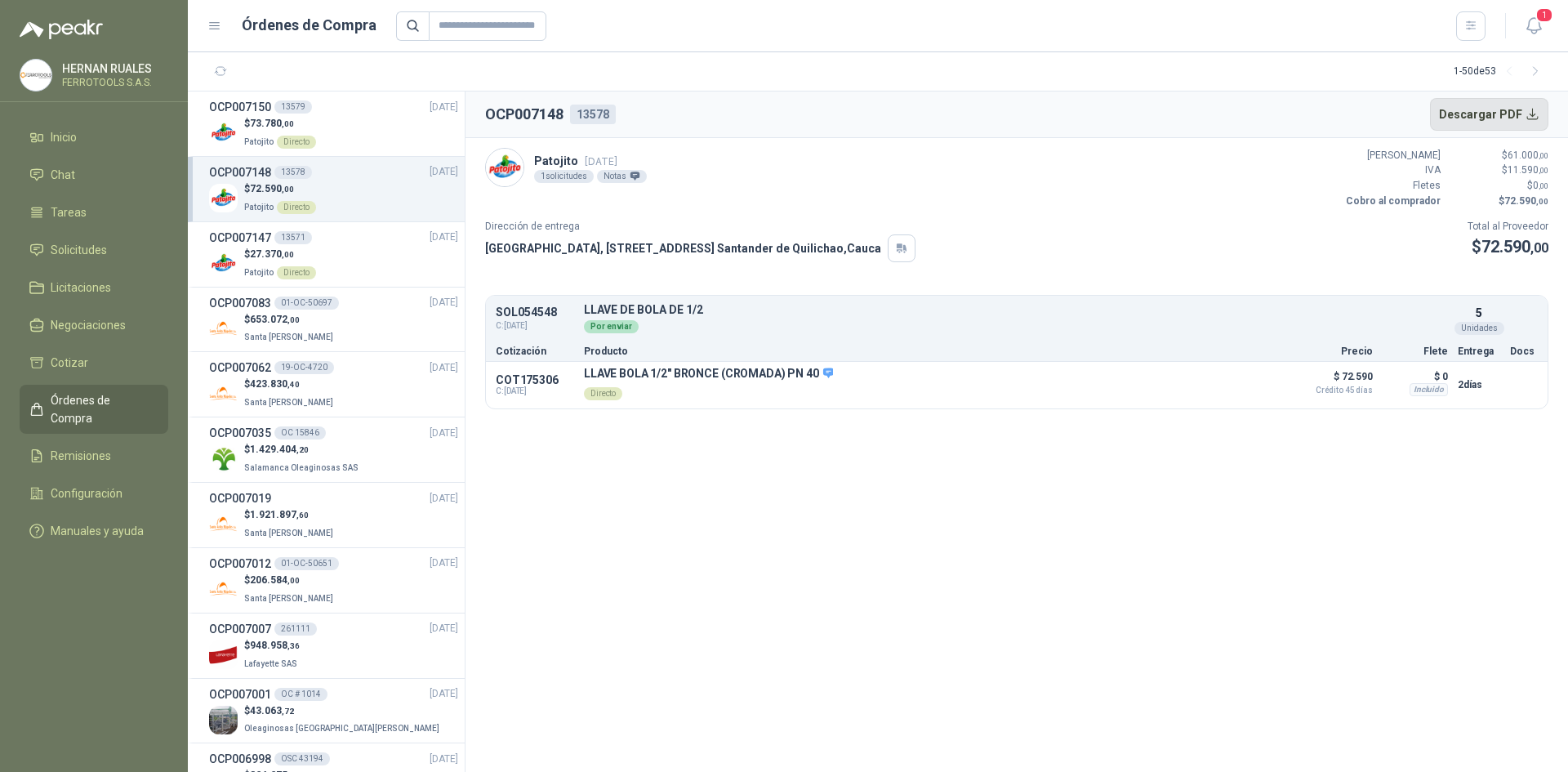
click at [1522, 111] on button "Descargar PDF" at bounding box center [1490, 114] width 120 height 33
click at [337, 252] on div "$ 27.370 ,00 Patojito Directo" at bounding box center [333, 263] width 249 height 33
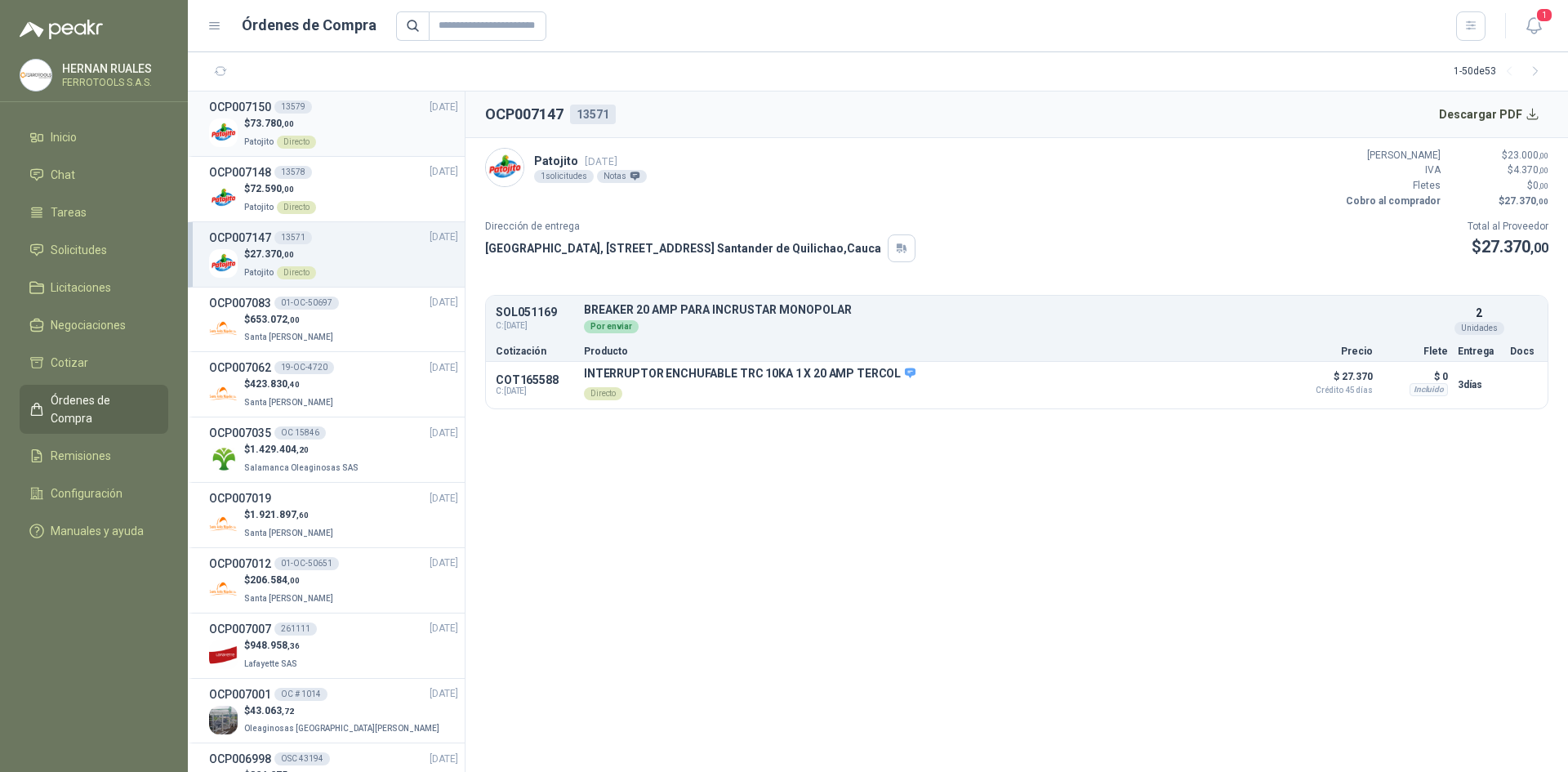
click at [352, 131] on div "$ 73.780 ,00 Patojito Directo" at bounding box center [333, 133] width 249 height 33
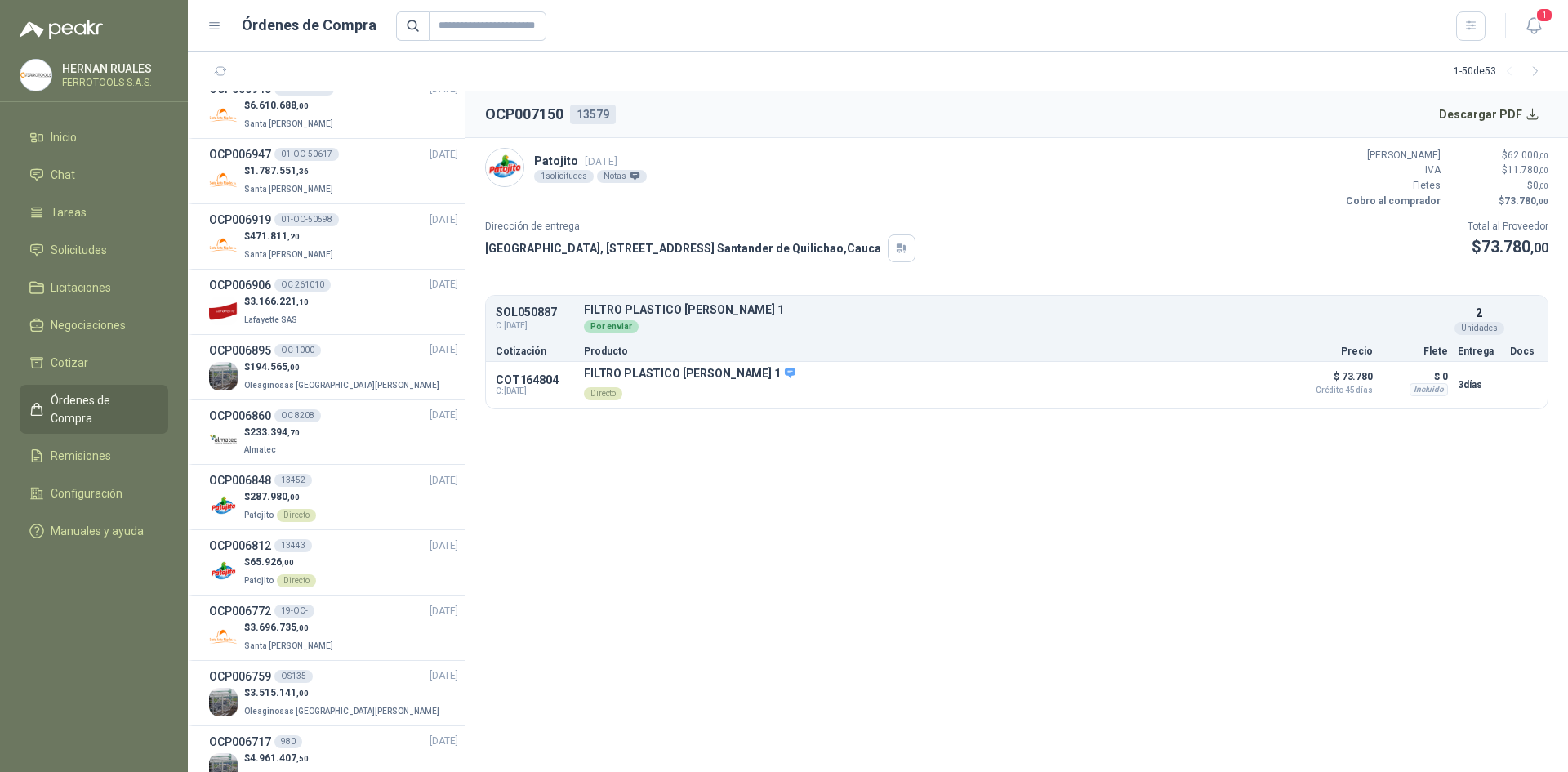
scroll to position [899, 0]
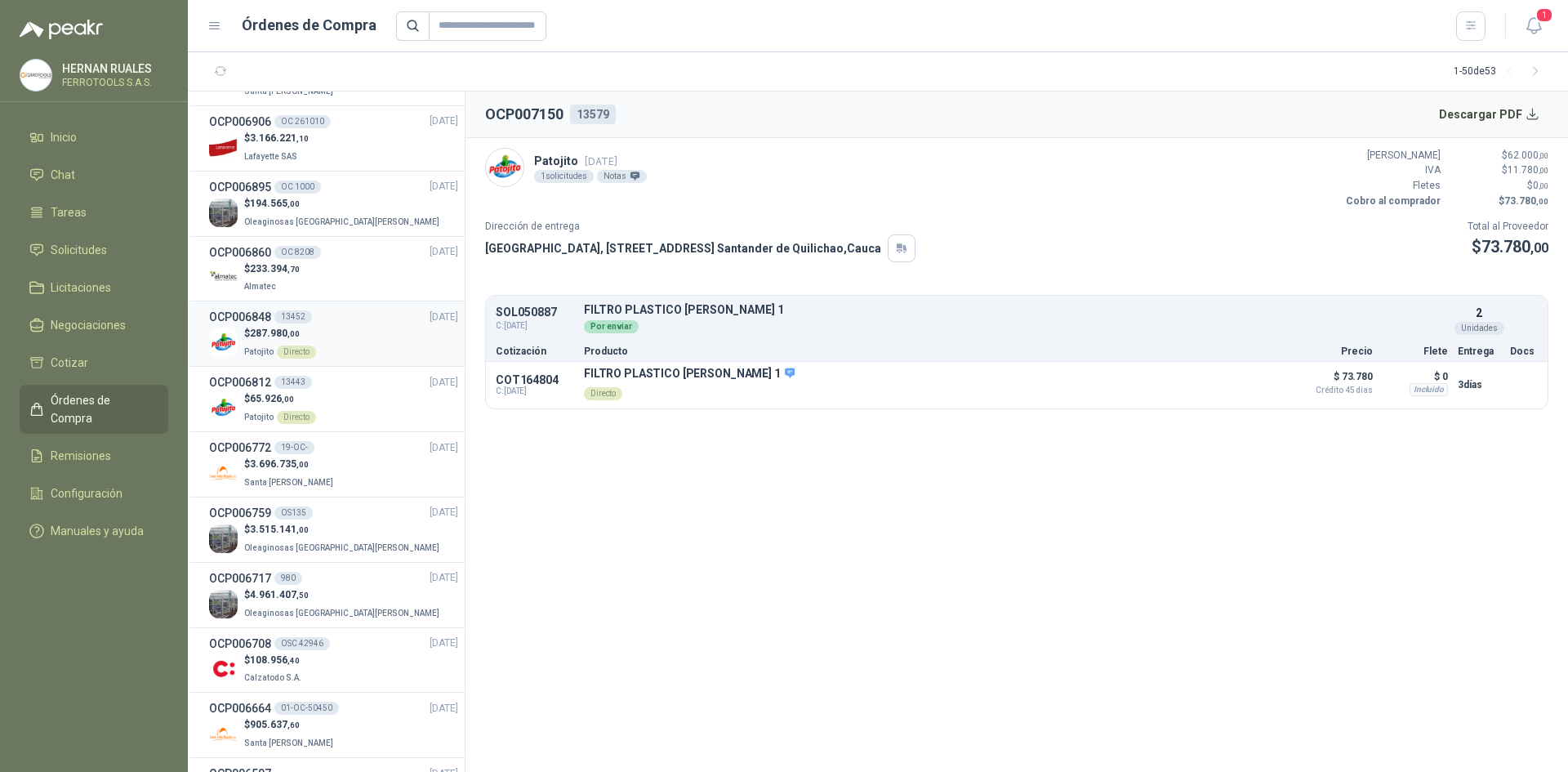
click at [357, 340] on div "$ 287.980 ,00 Patojito Directo" at bounding box center [333, 342] width 249 height 33
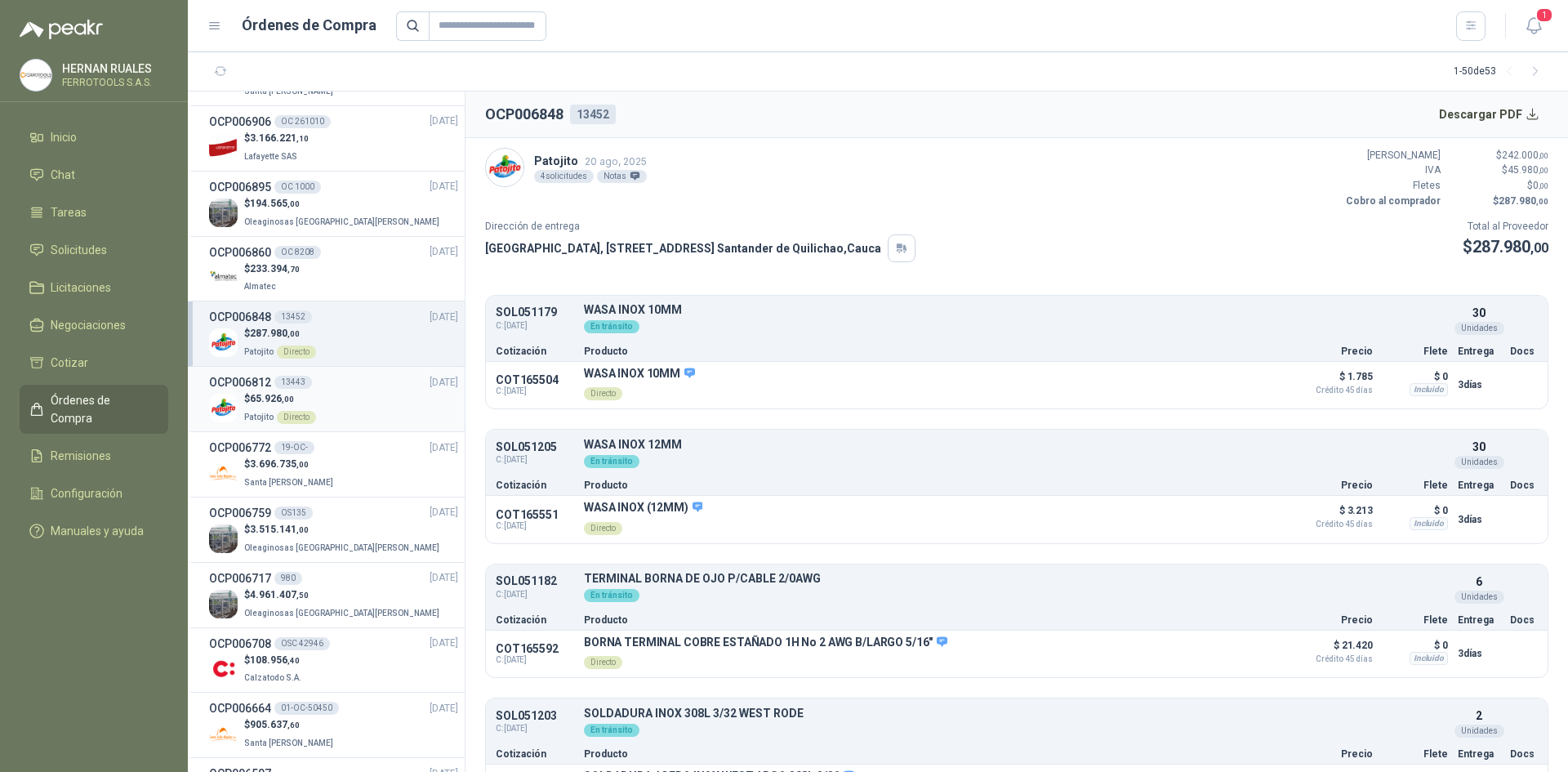
click at [346, 404] on div "$ 65.926 ,00 Patojito Directo" at bounding box center [333, 408] width 249 height 33
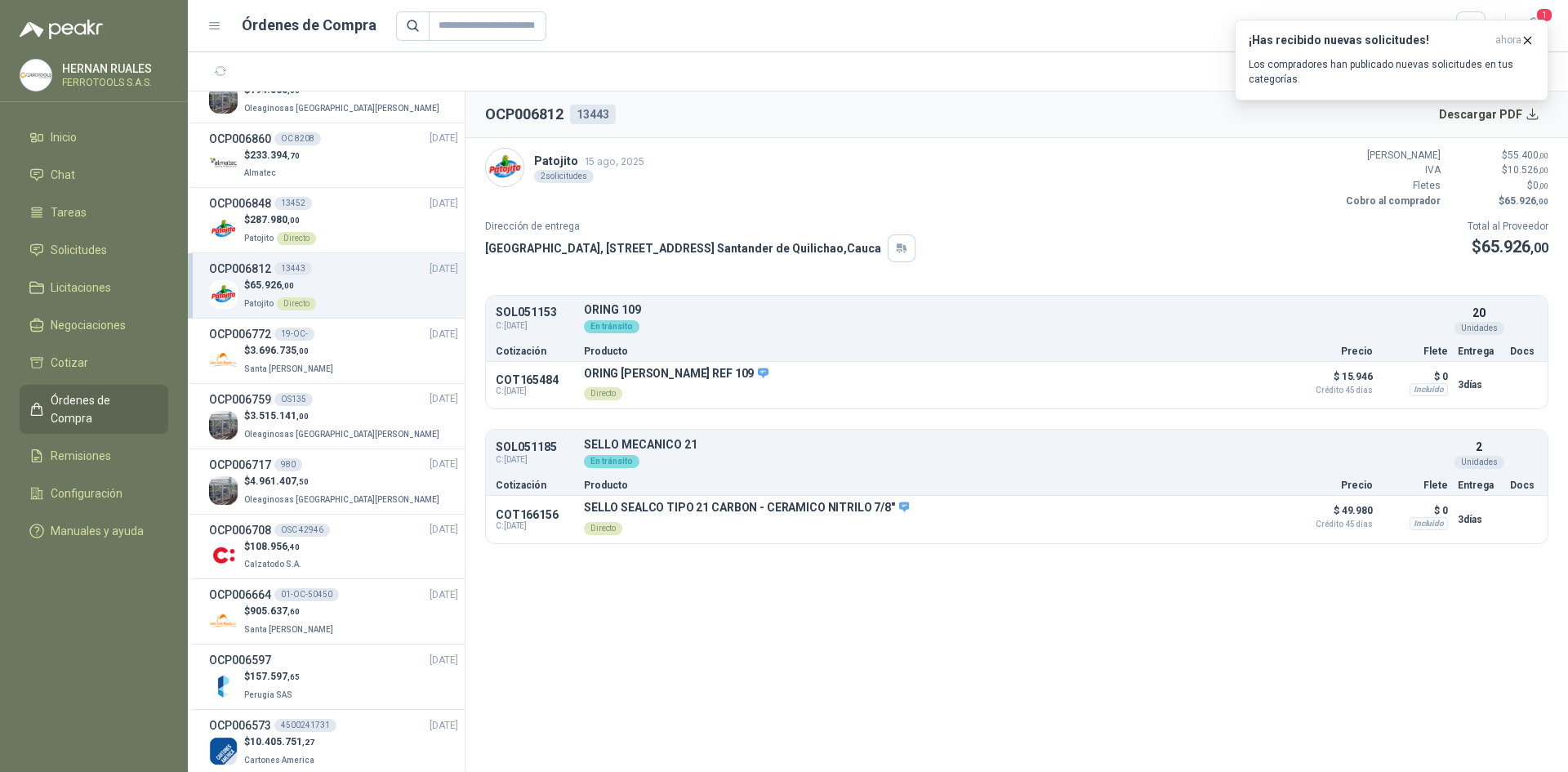
scroll to position [981, 0]
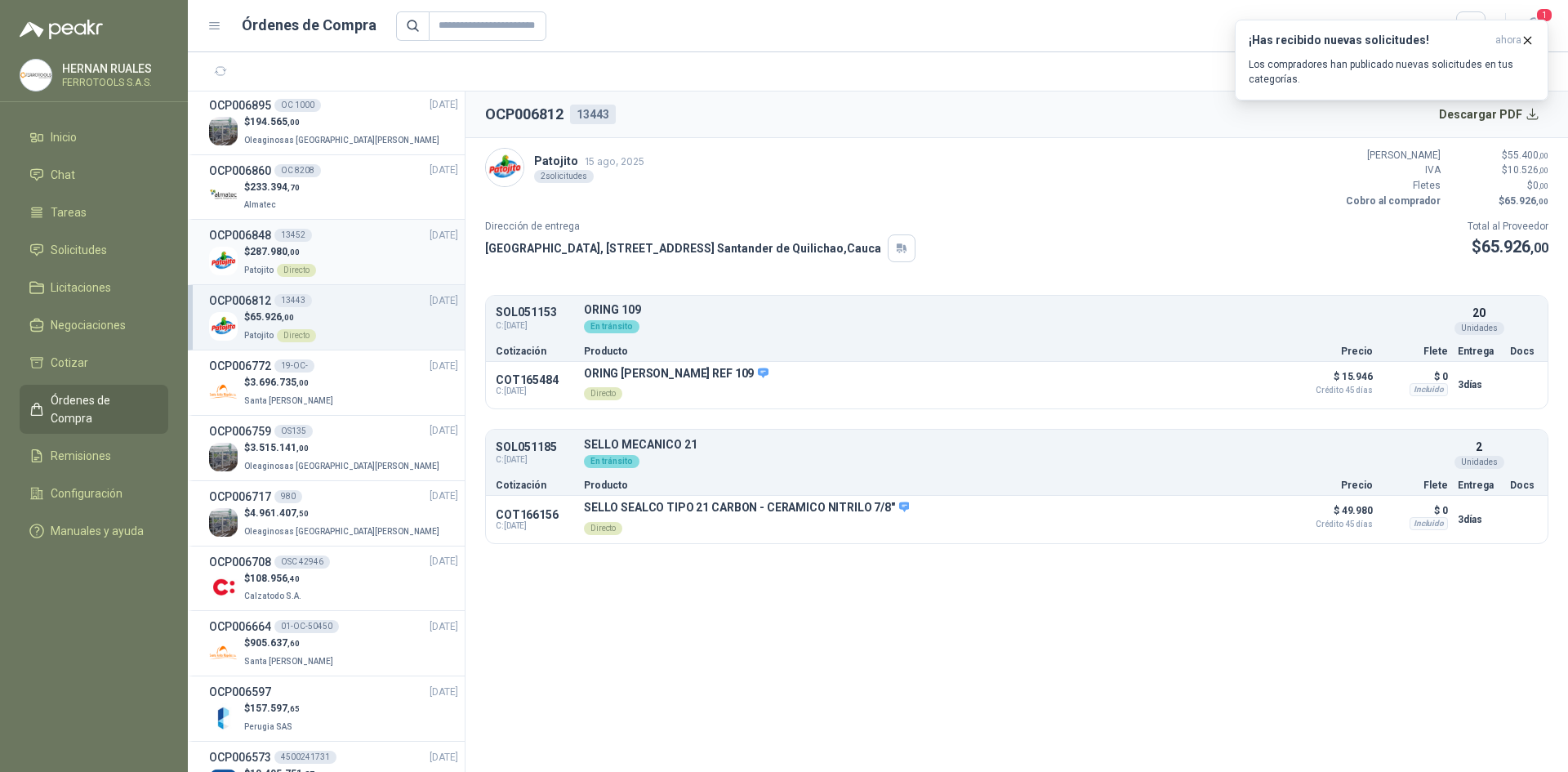
click at [368, 257] on div "$ 287.980 ,00 Patojito Directo" at bounding box center [333, 261] width 249 height 33
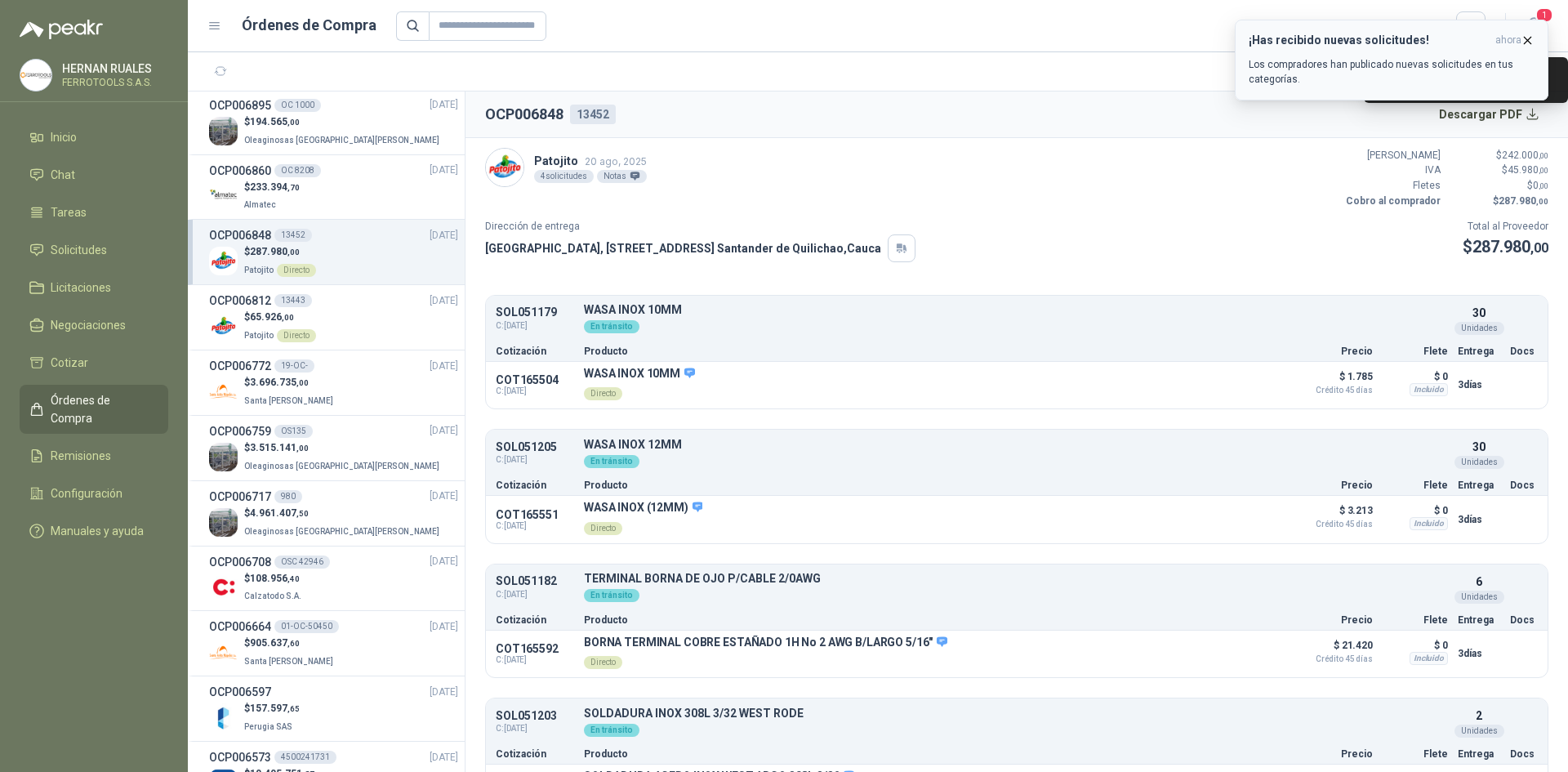
click at [1520, 36] on span "ahora" at bounding box center [1509, 40] width 26 height 14
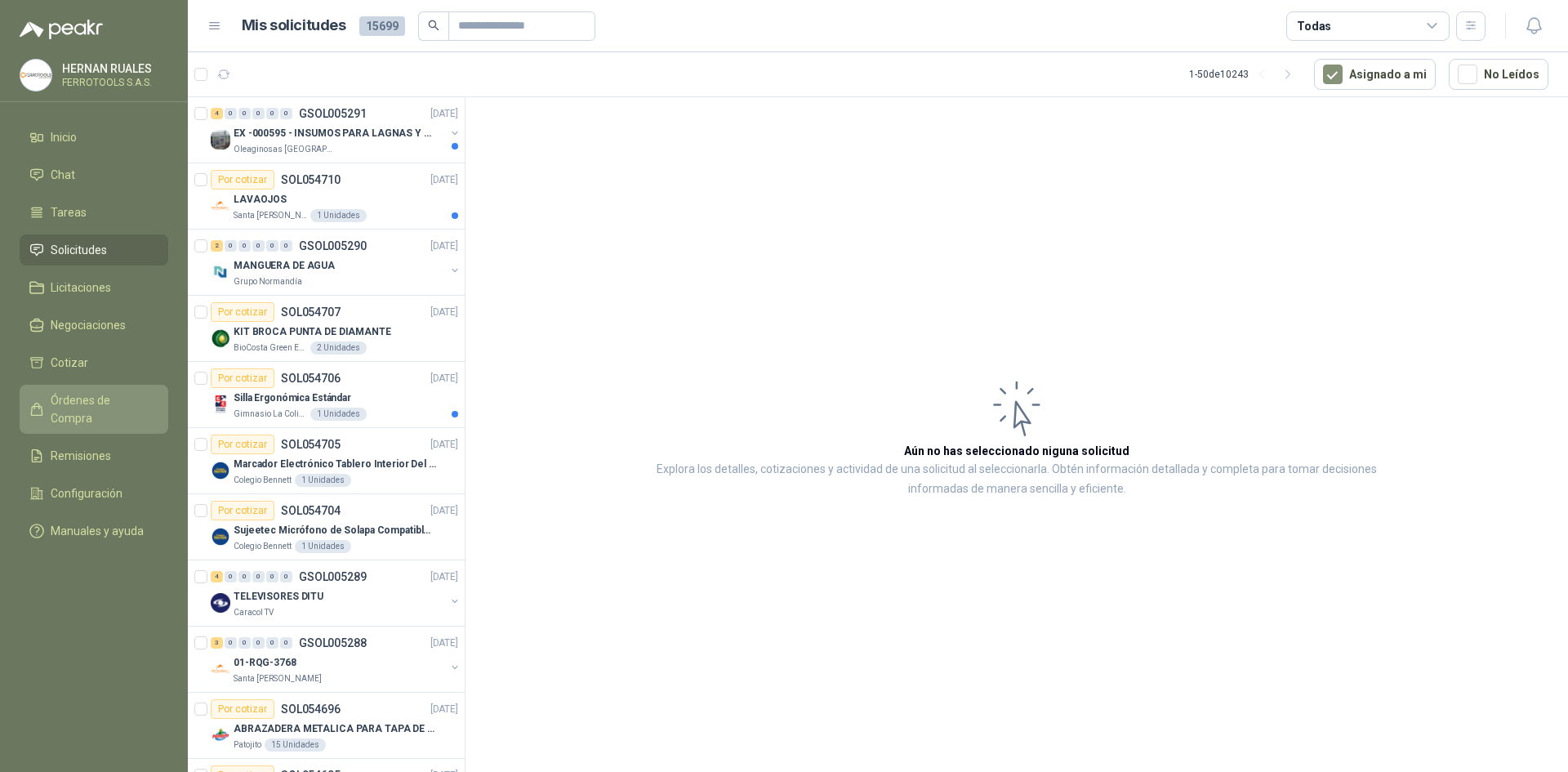
click at [128, 399] on span "Órdenes de Compra" at bounding box center [102, 409] width 102 height 36
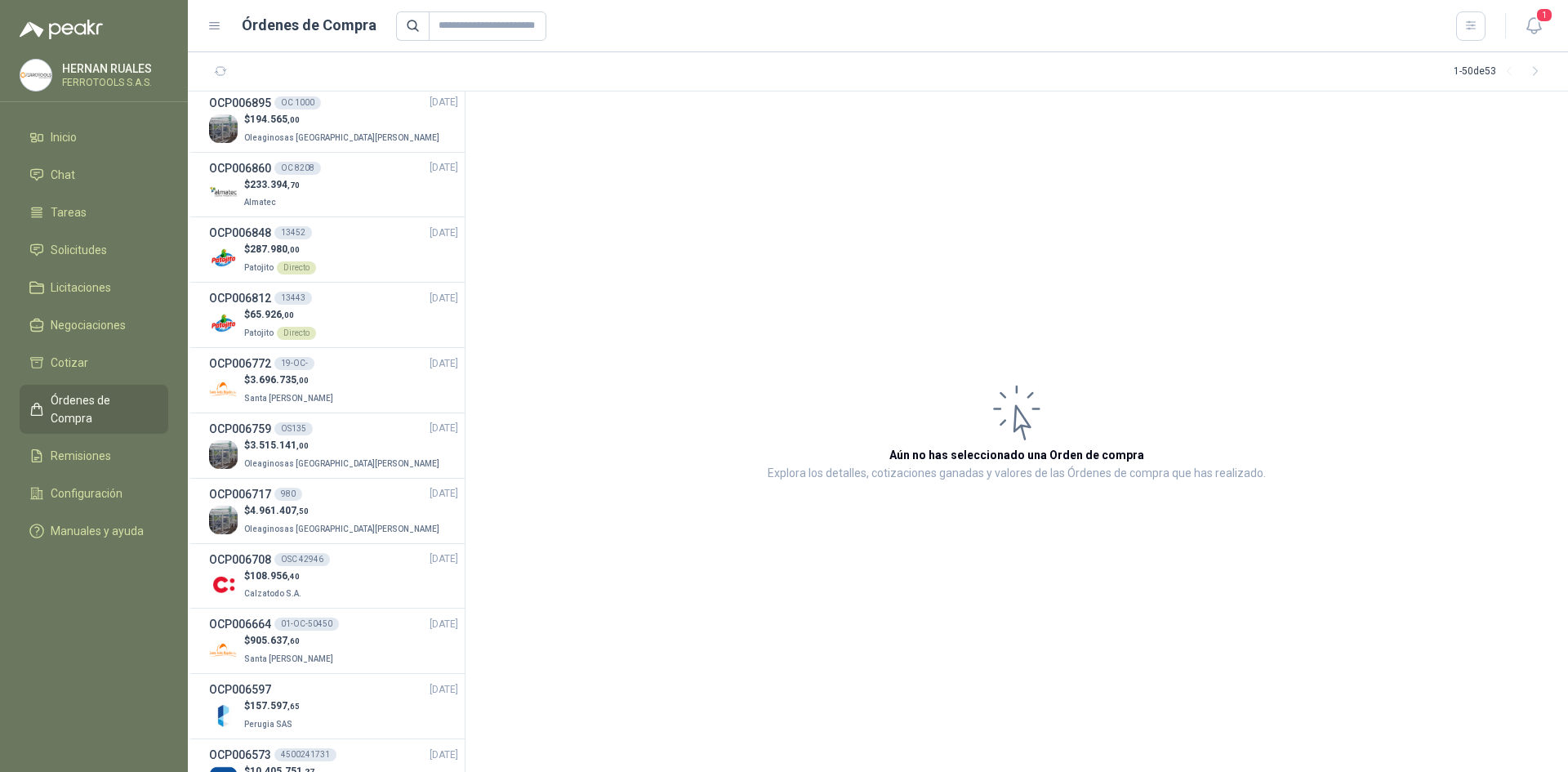
scroll to position [981, 0]
click at [355, 332] on div "$ 65.926 ,00 Patojito Directo" at bounding box center [333, 327] width 249 height 33
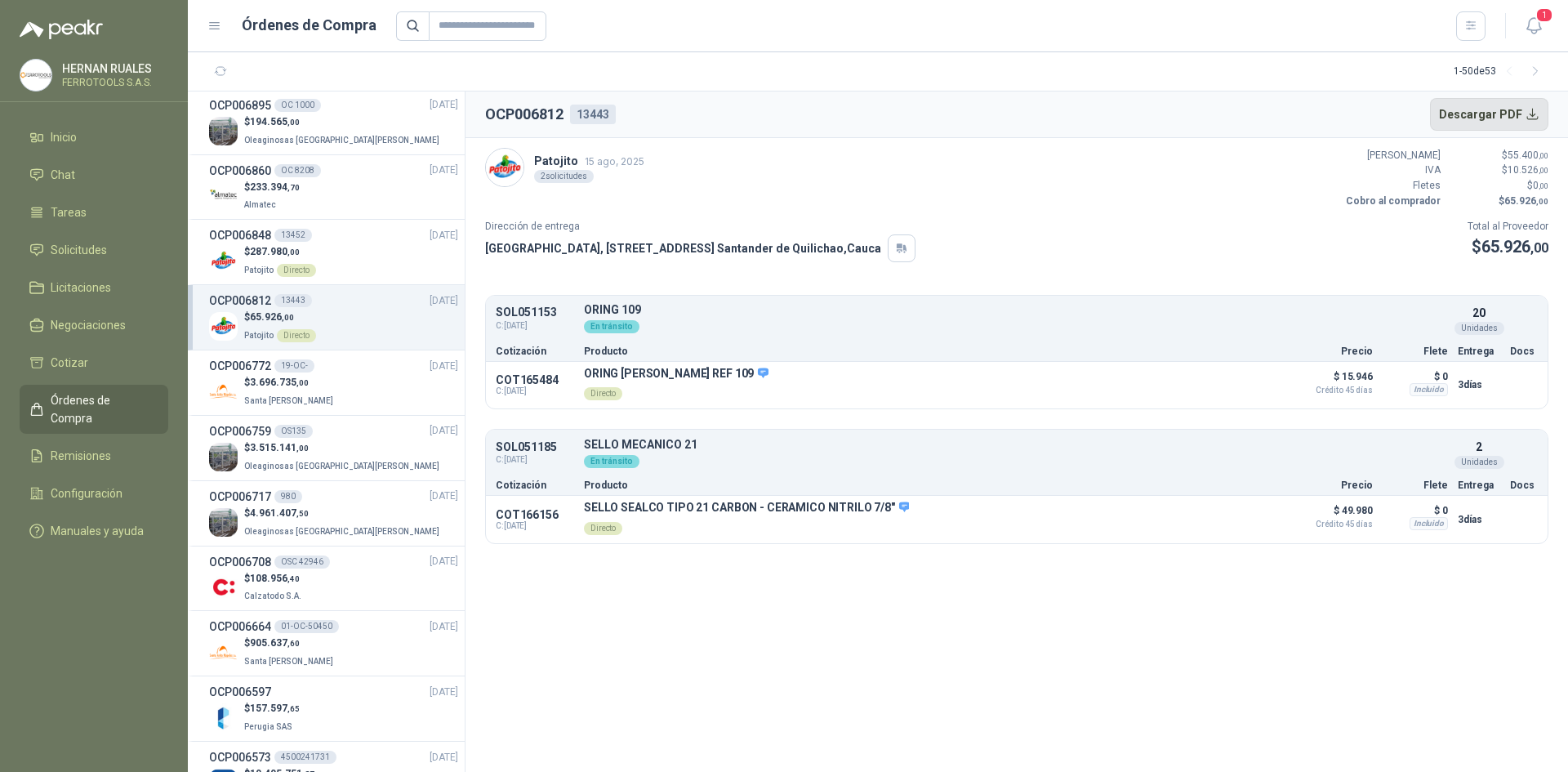
click at [1527, 107] on button "Descargar PDF" at bounding box center [1490, 114] width 120 height 33
click at [1255, 390] on button "Detalles" at bounding box center [1242, 385] width 77 height 22
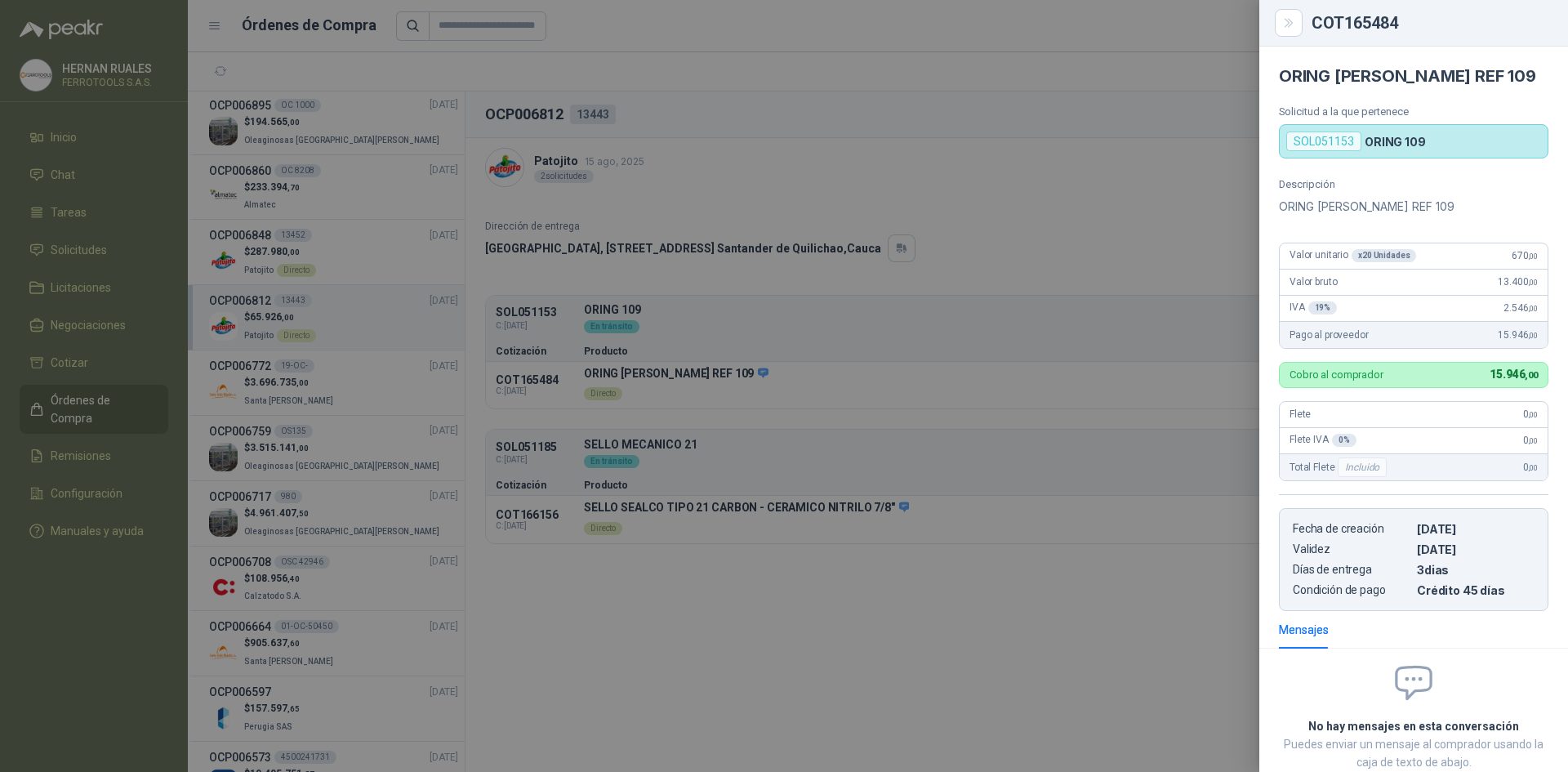
scroll to position [102, 0]
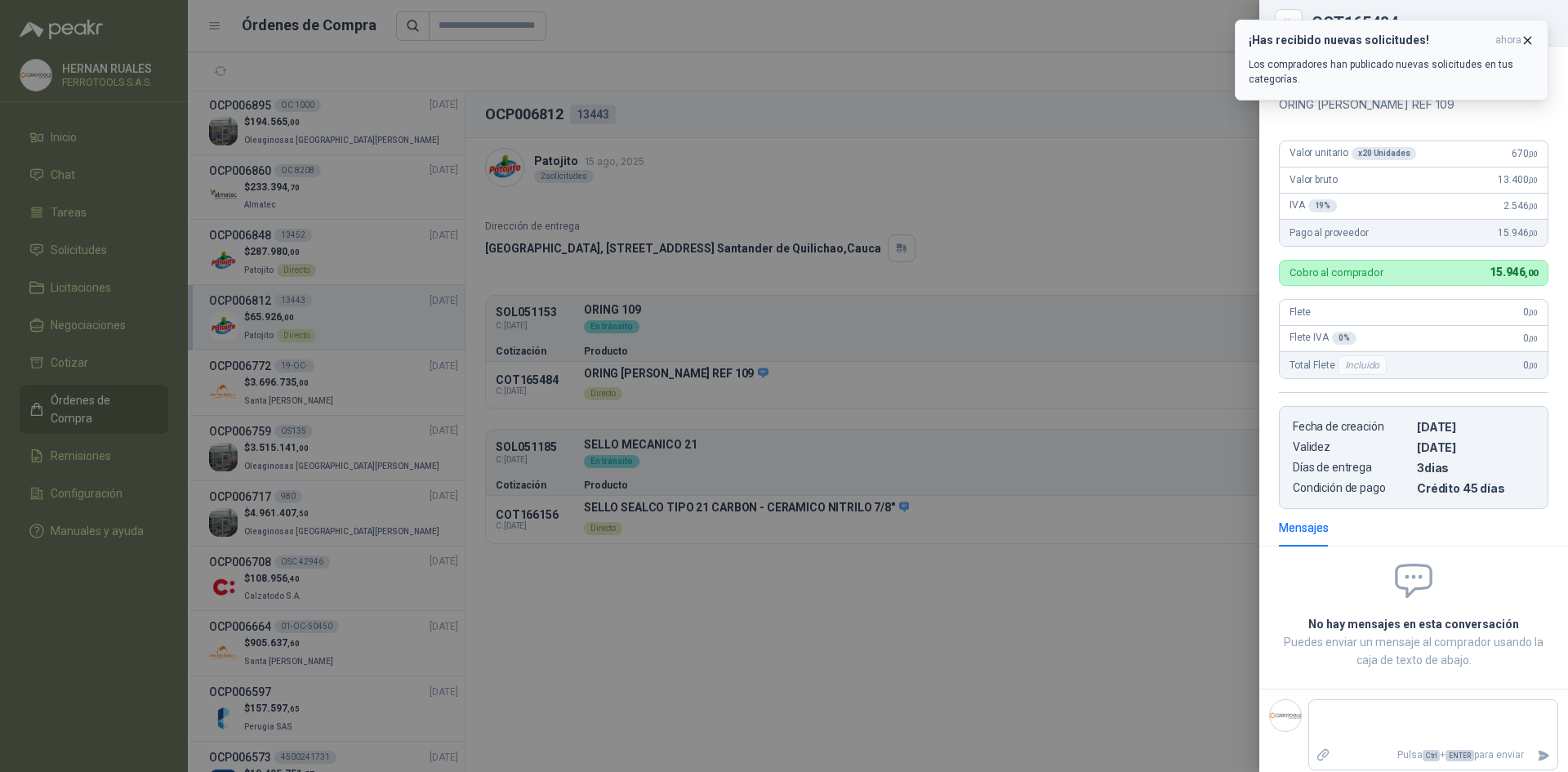
click at [1528, 38] on icon "button" at bounding box center [1528, 40] width 14 height 14
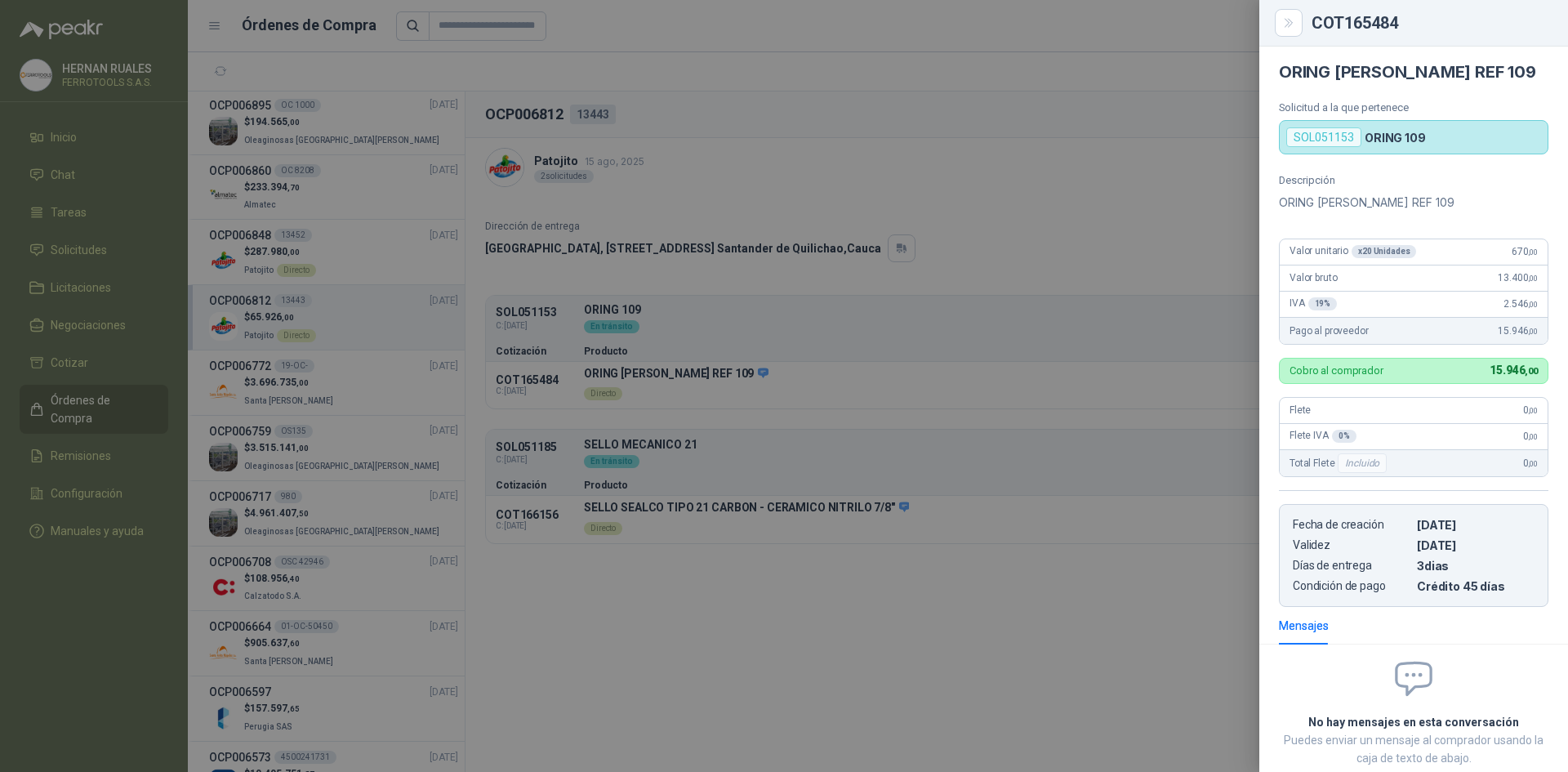
scroll to position [0, 0]
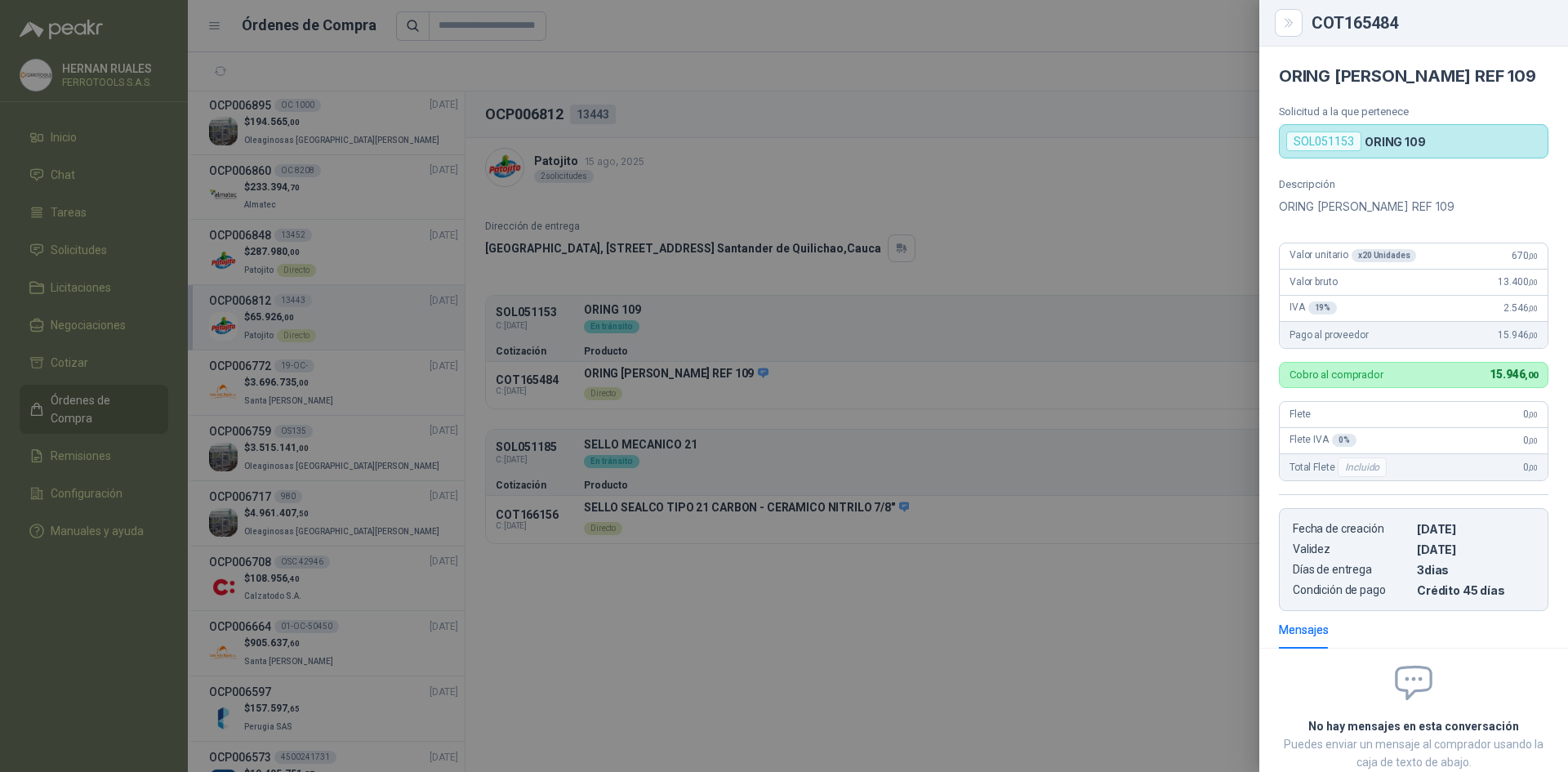
click at [934, 141] on div at bounding box center [784, 386] width 1568 height 772
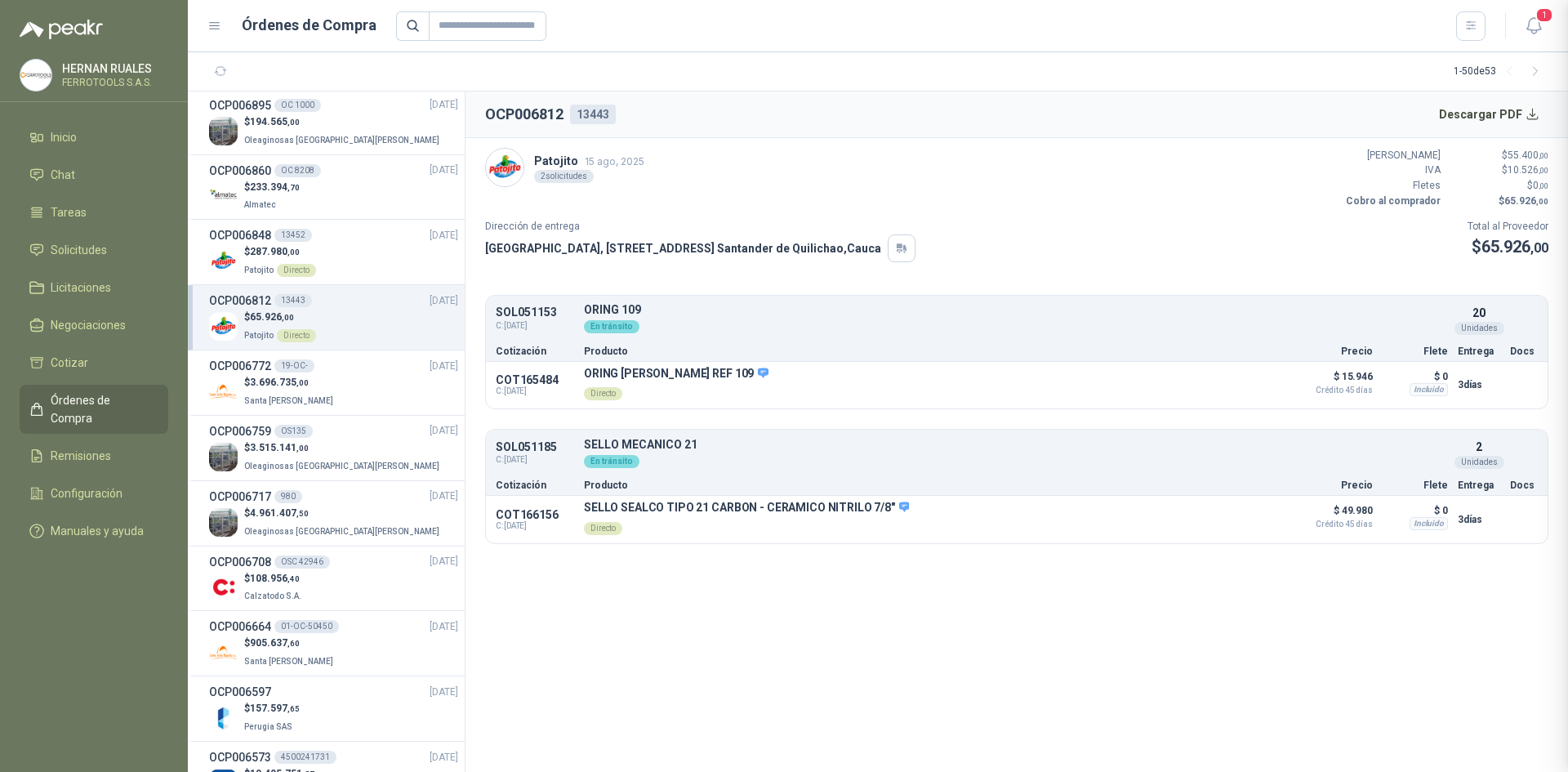
scroll to position [110, 0]
drag, startPoint x: 488, startPoint y: 115, endPoint x: 564, endPoint y: 108, distance: 76.3
click at [564, 108] on h2 "OCP006812" at bounding box center [524, 114] width 78 height 23
copy h2 "OCP006812"
